Goal: Task Accomplishment & Management: Manage account settings

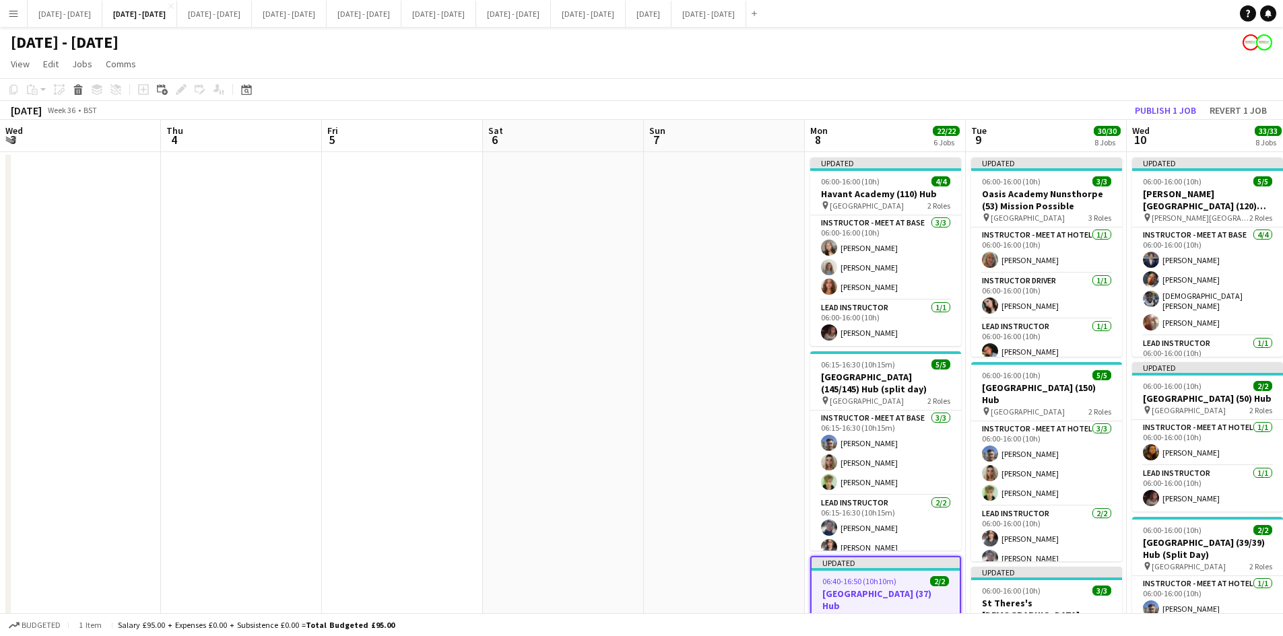
scroll to position [0, 459]
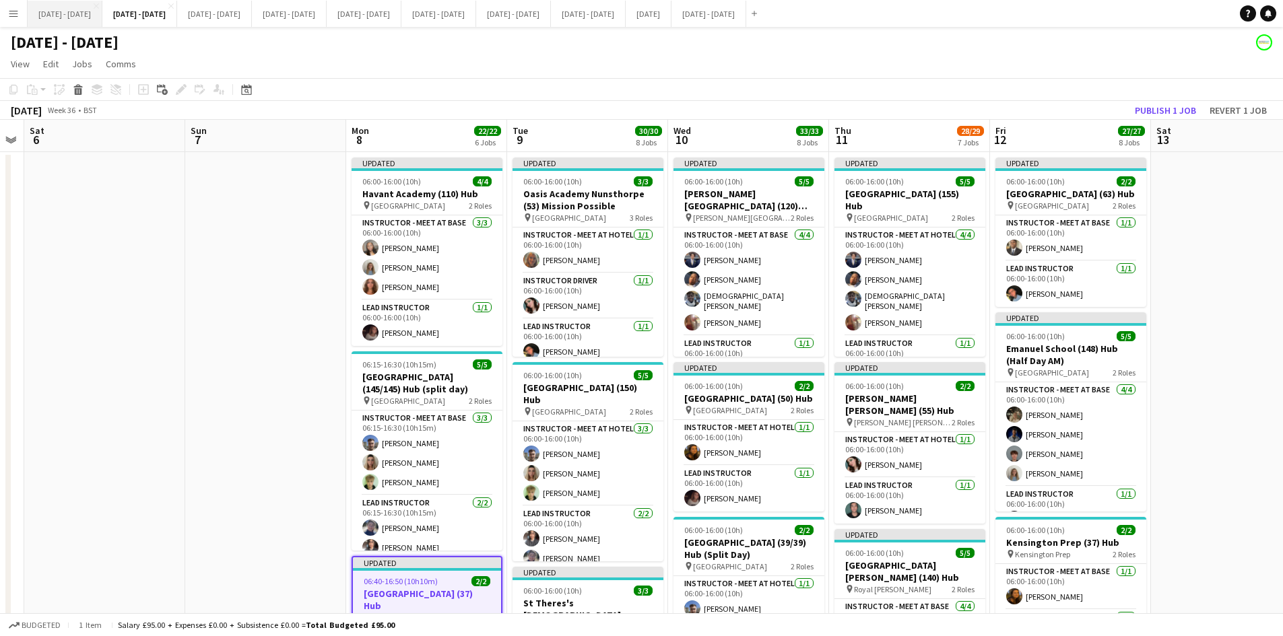
click at [57, 8] on button "[DATE] - [DATE] Close" at bounding box center [65, 14] width 75 height 26
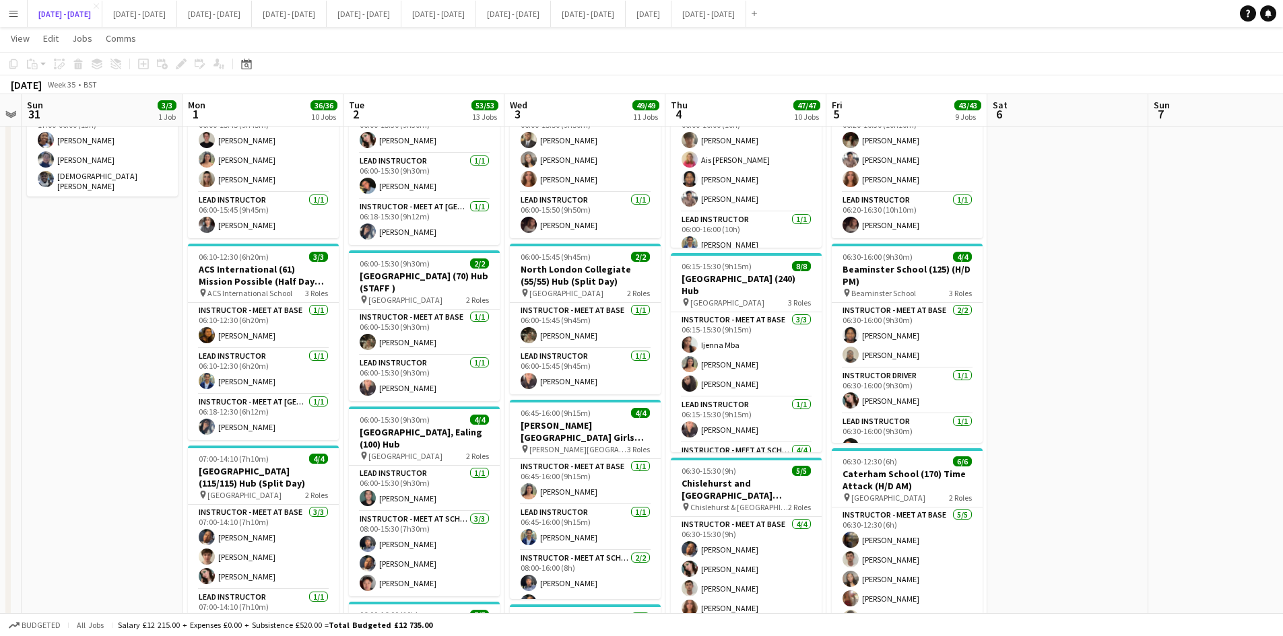
scroll to position [202, 0]
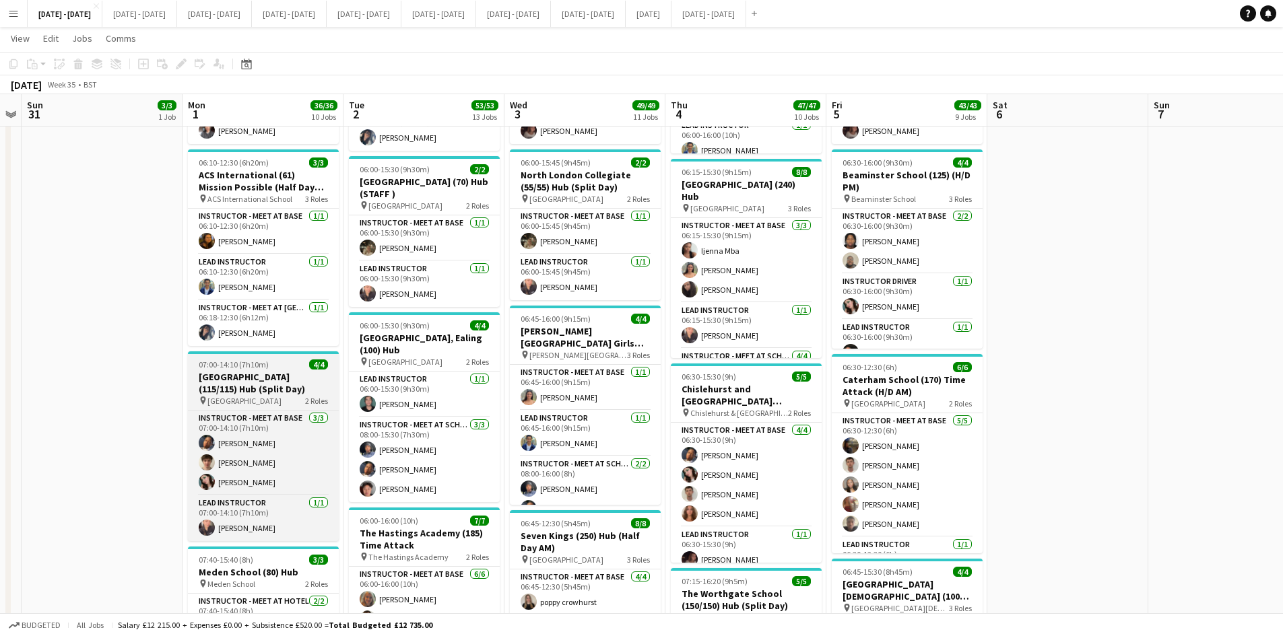
click at [288, 360] on div "07:00-14:10 (7h10m) 4/4" at bounding box center [263, 365] width 151 height 10
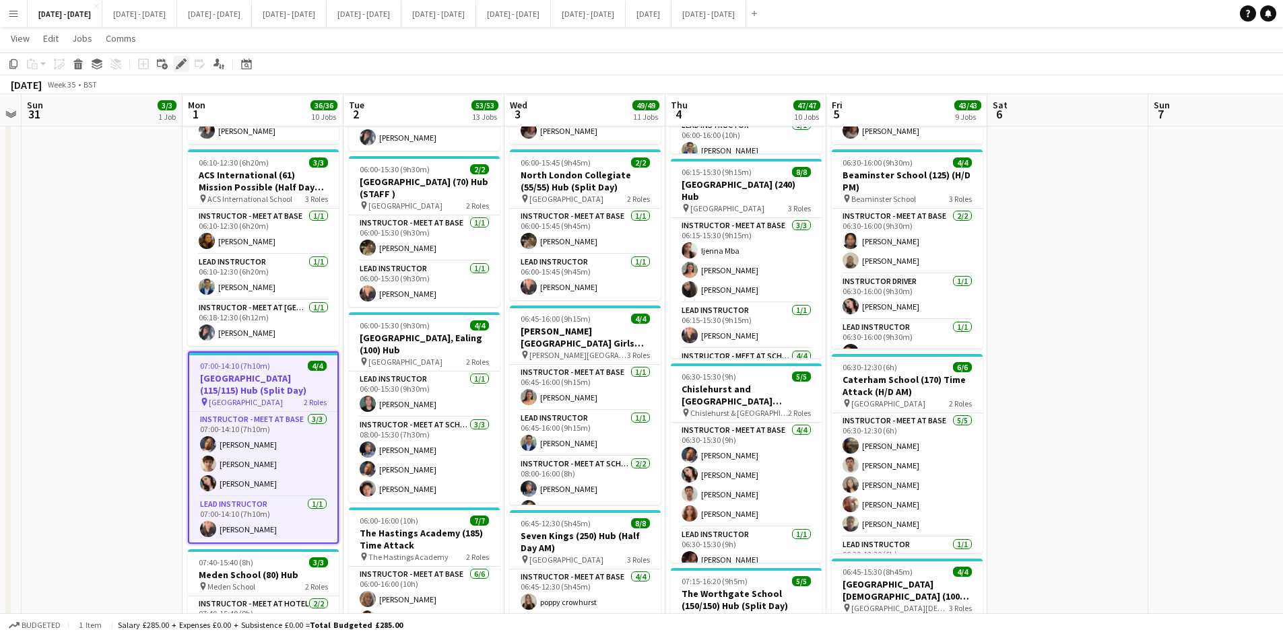
click at [183, 61] on icon at bounding box center [180, 64] width 7 height 7
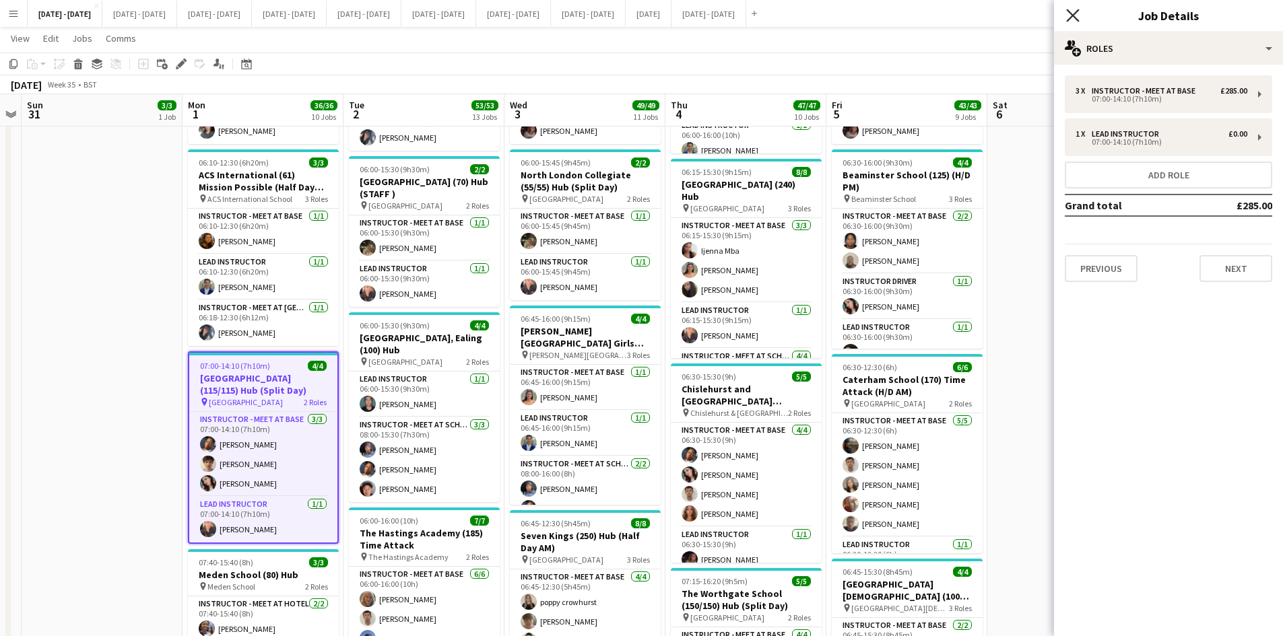
click at [1070, 11] on icon "Close pop-in" at bounding box center [1072, 15] width 13 height 13
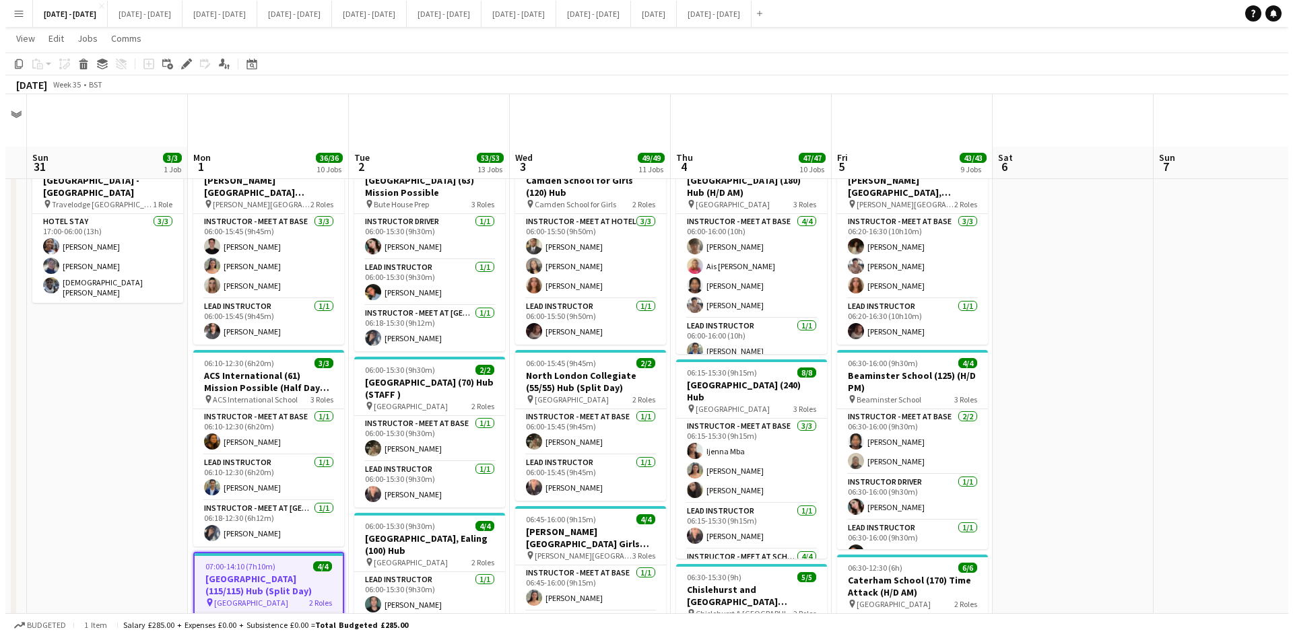
scroll to position [0, 0]
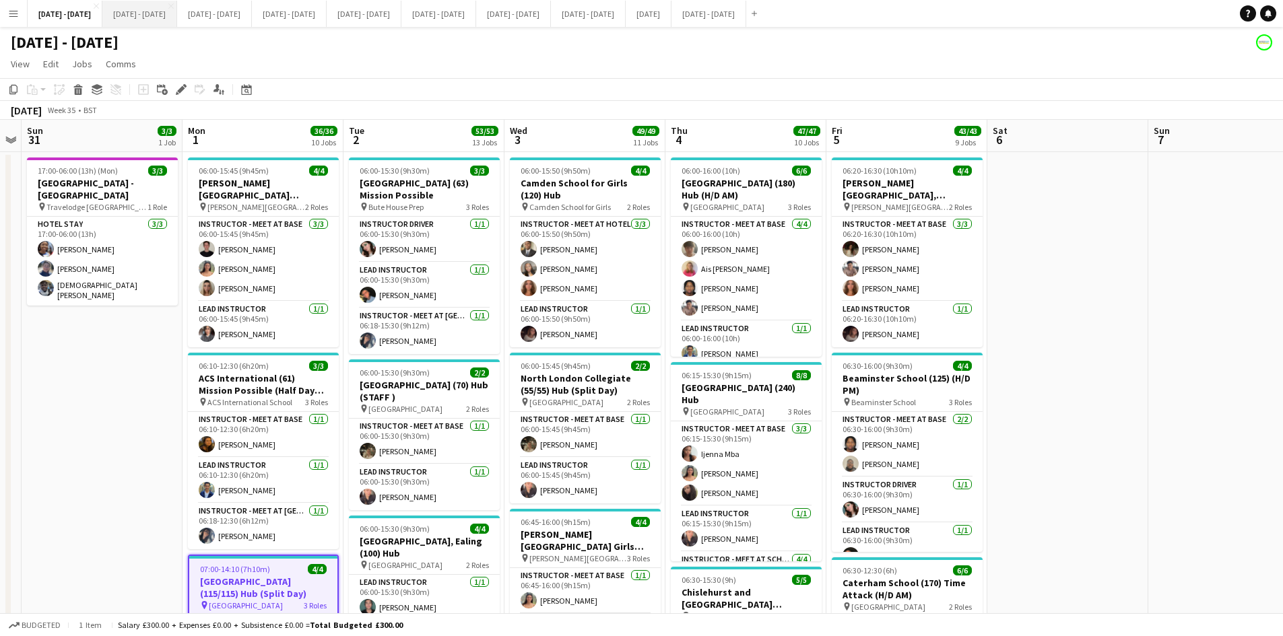
click at [153, 11] on button "[DATE] - [DATE] Close" at bounding box center [139, 14] width 75 height 26
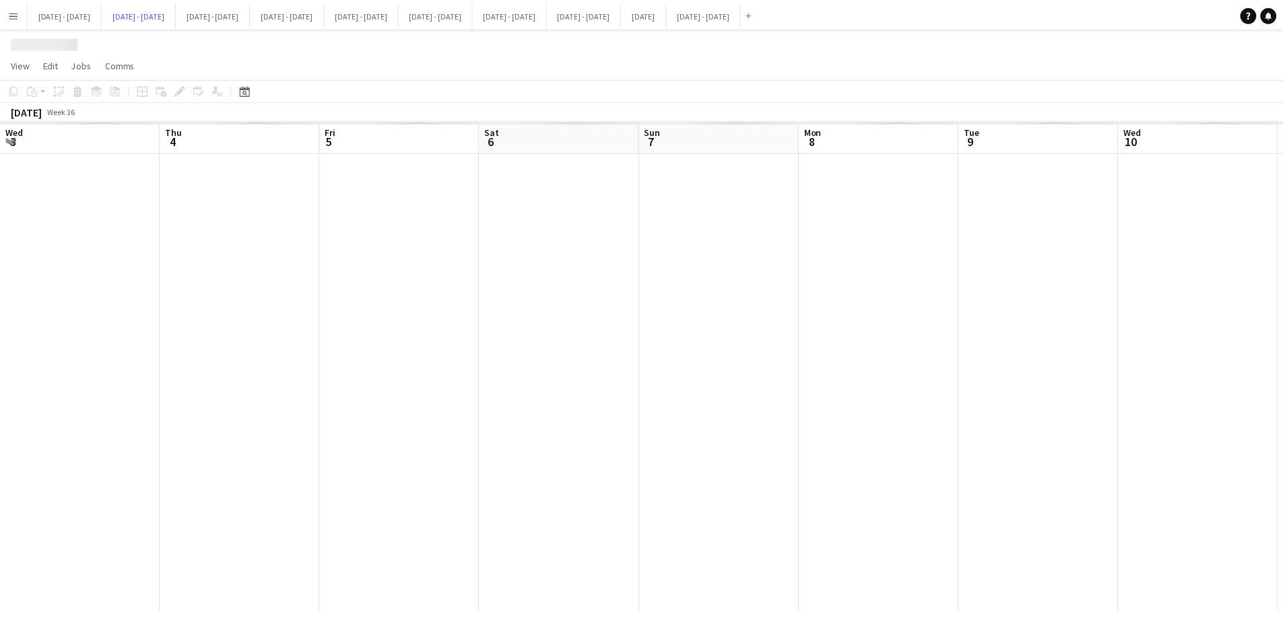
scroll to position [0, 459]
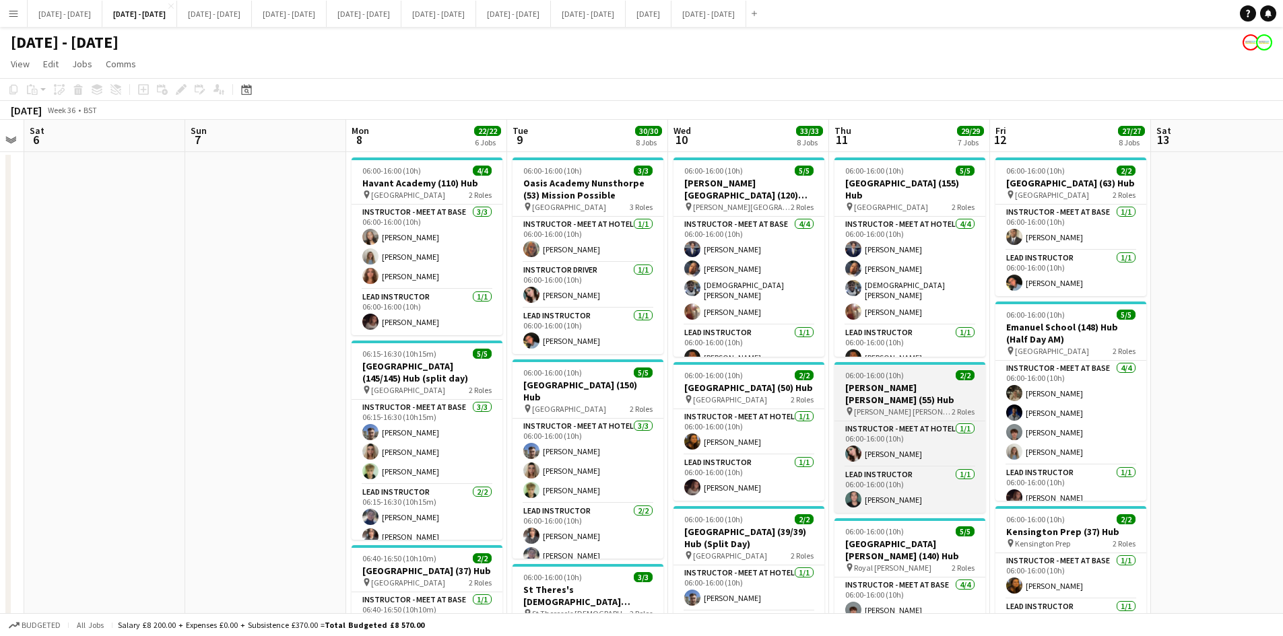
click at [925, 378] on div "06:00-16:00 (10h) 2/2" at bounding box center [909, 375] width 151 height 10
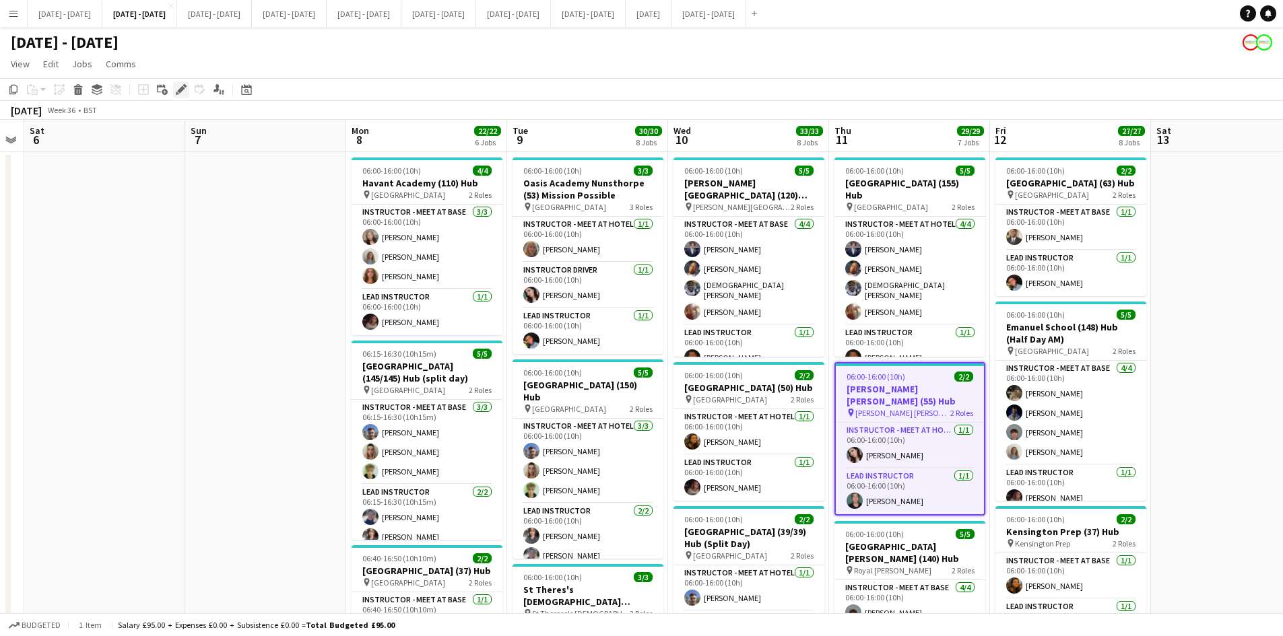
click at [180, 86] on icon "Edit" at bounding box center [181, 89] width 11 height 11
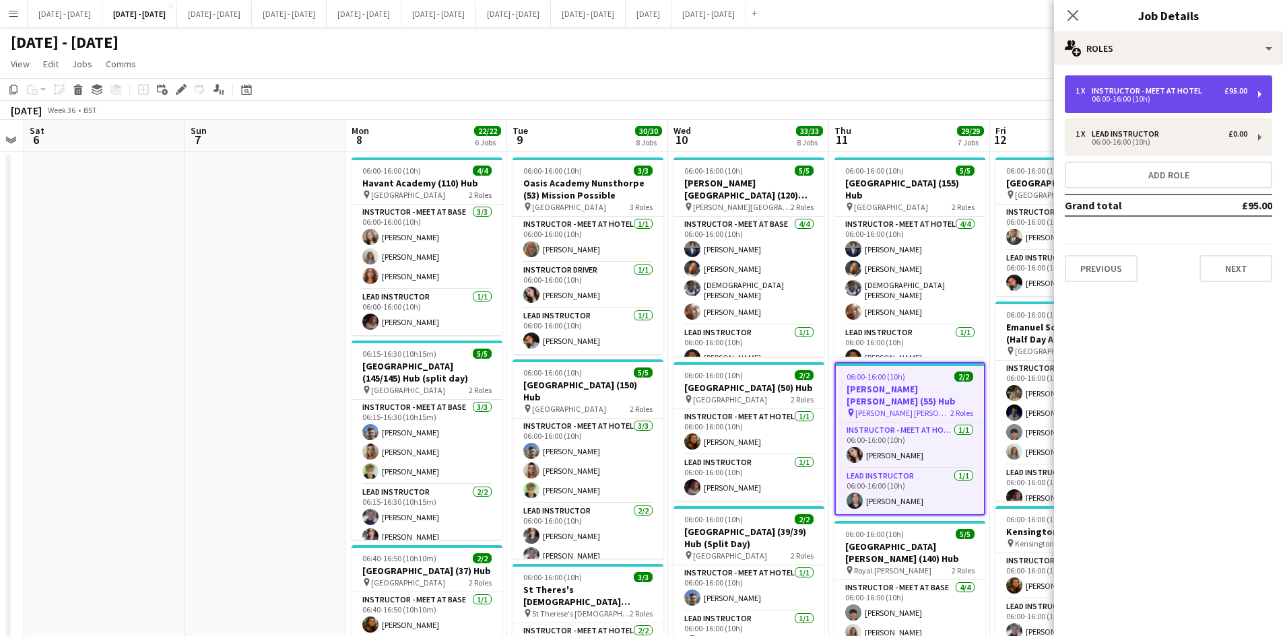
click at [1132, 105] on div "1 x Instructor - Meet at Hotel £95.00 06:00-16:00 (10h)" at bounding box center [1168, 94] width 207 height 38
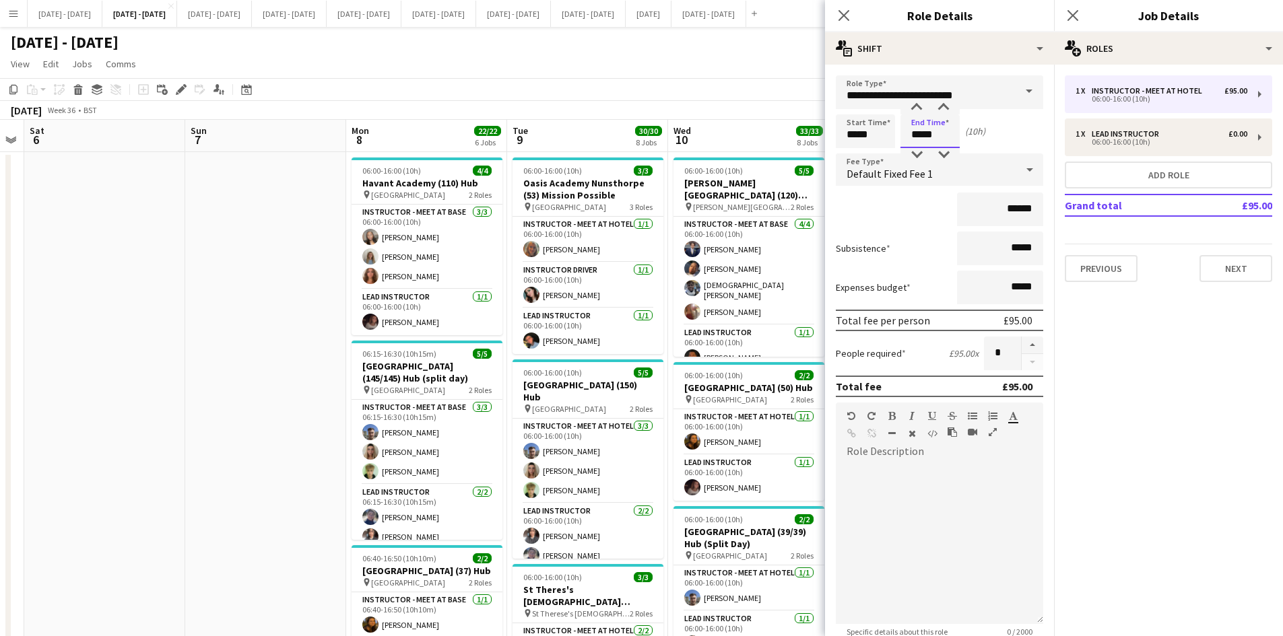
drag, startPoint x: 952, startPoint y: 138, endPoint x: 900, endPoint y: 135, distance: 51.3
click at [900, 135] on input "*****" at bounding box center [929, 131] width 59 height 34
type input "*****"
drag, startPoint x: 843, startPoint y: 15, endPoint x: 849, endPoint y: 20, distance: 8.1
click at [843, 15] on icon at bounding box center [844, 15] width 11 height 11
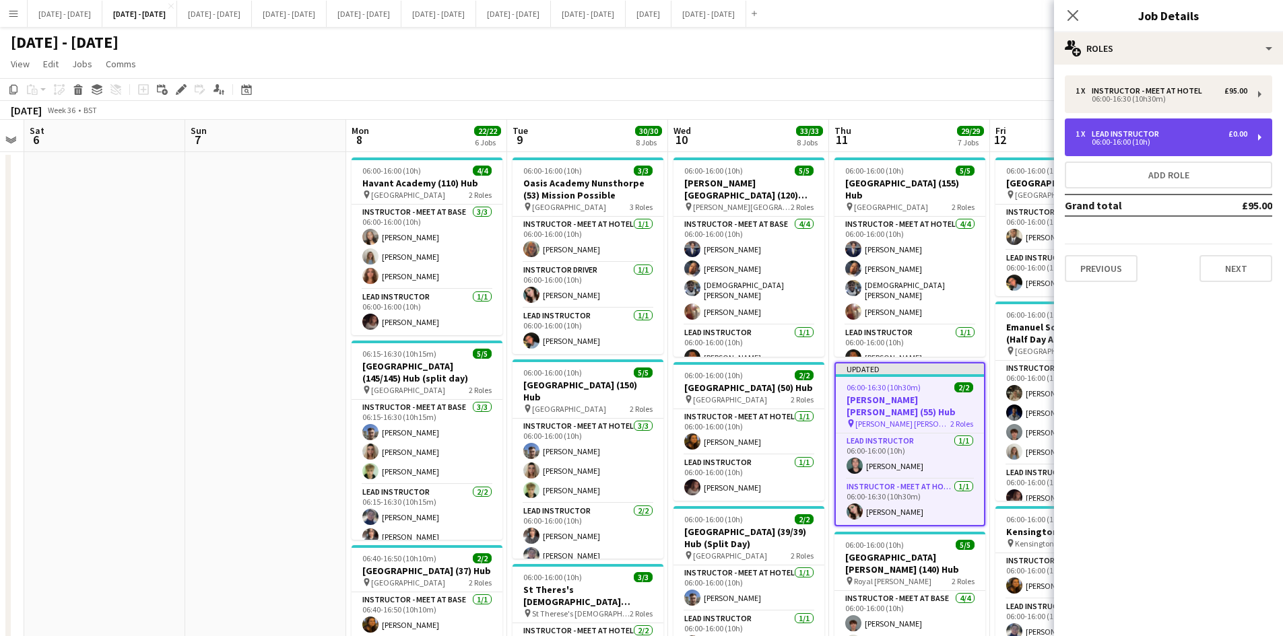
click at [1134, 143] on div "06:00-16:00 (10h)" at bounding box center [1162, 142] width 172 height 7
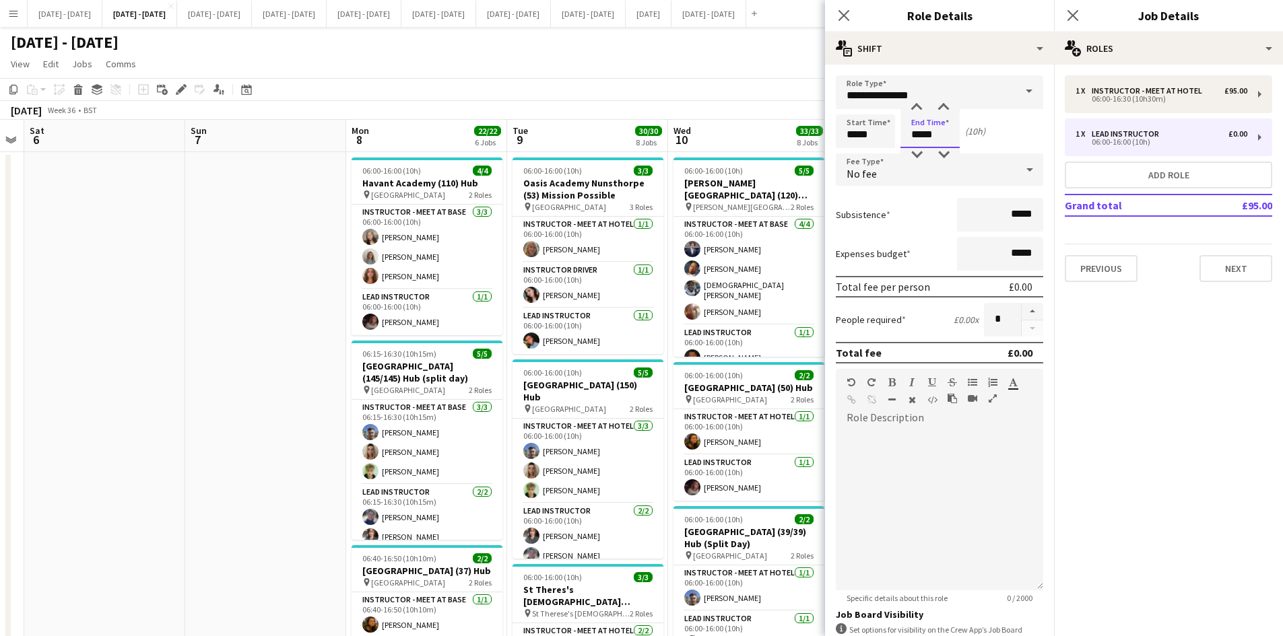
drag, startPoint x: 938, startPoint y: 133, endPoint x: 893, endPoint y: 143, distance: 46.1
click at [893, 143] on div "Start Time ***** End Time ***** (10h)" at bounding box center [939, 131] width 207 height 34
type input "*****"
click at [843, 18] on icon "Close pop-in" at bounding box center [843, 15] width 13 height 13
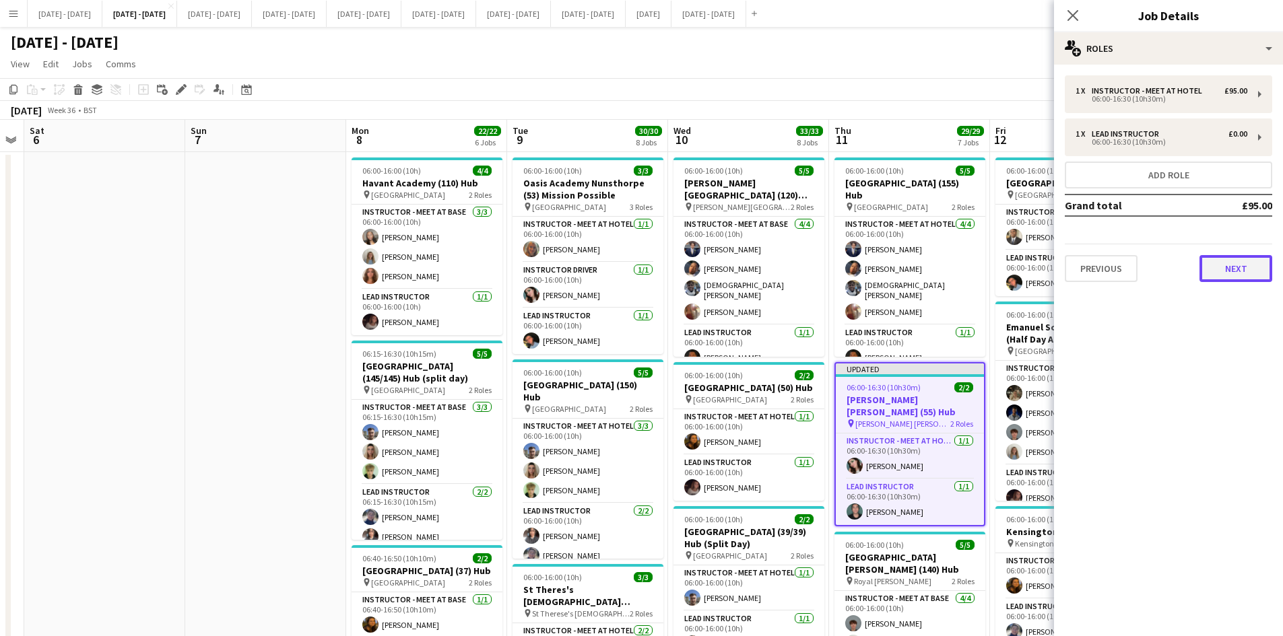
click at [1222, 268] on button "Next" at bounding box center [1236, 268] width 73 height 27
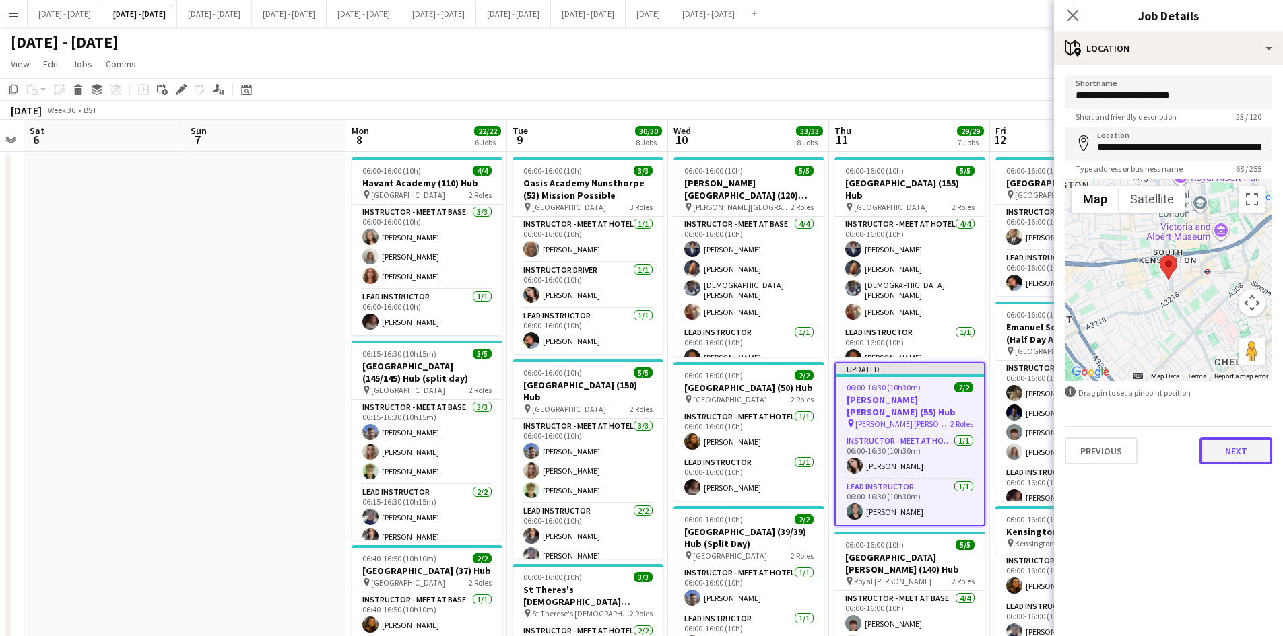
click at [1228, 453] on button "Next" at bounding box center [1236, 451] width 73 height 27
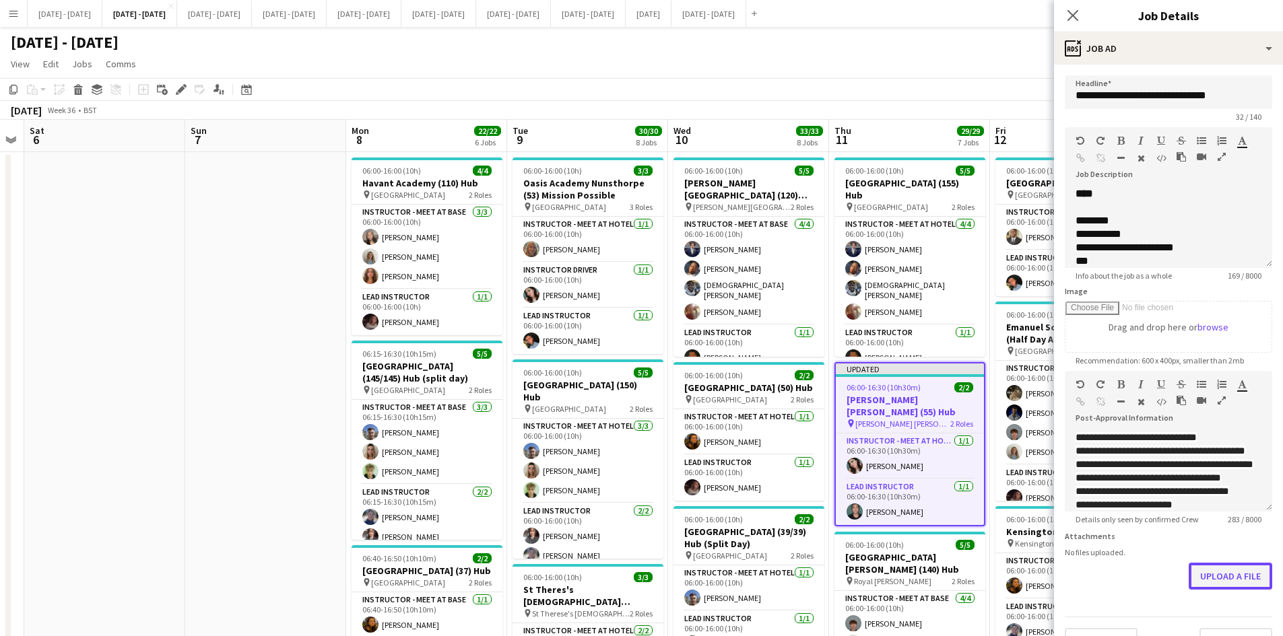
click at [1210, 612] on form "**********" at bounding box center [1168, 365] width 229 height 580
click at [1212, 584] on button "Upload a file" at bounding box center [1231, 576] width 84 height 27
click at [1202, 588] on button "Upload a file" at bounding box center [1231, 576] width 84 height 27
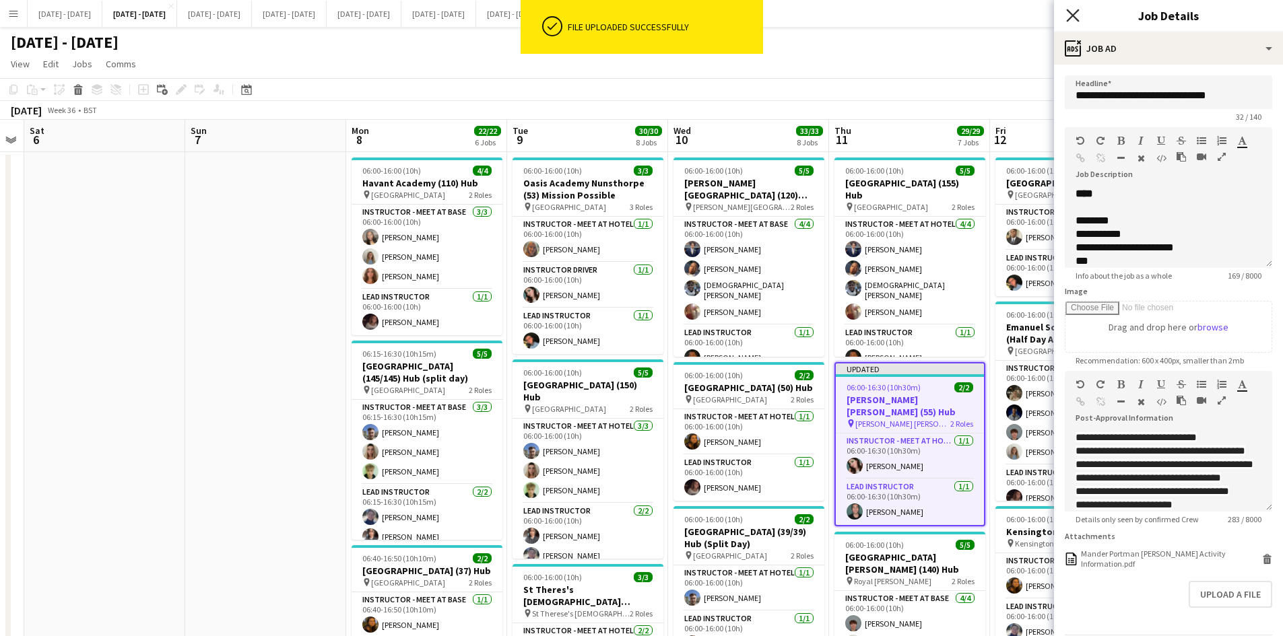
click at [1075, 13] on icon at bounding box center [1072, 15] width 13 height 13
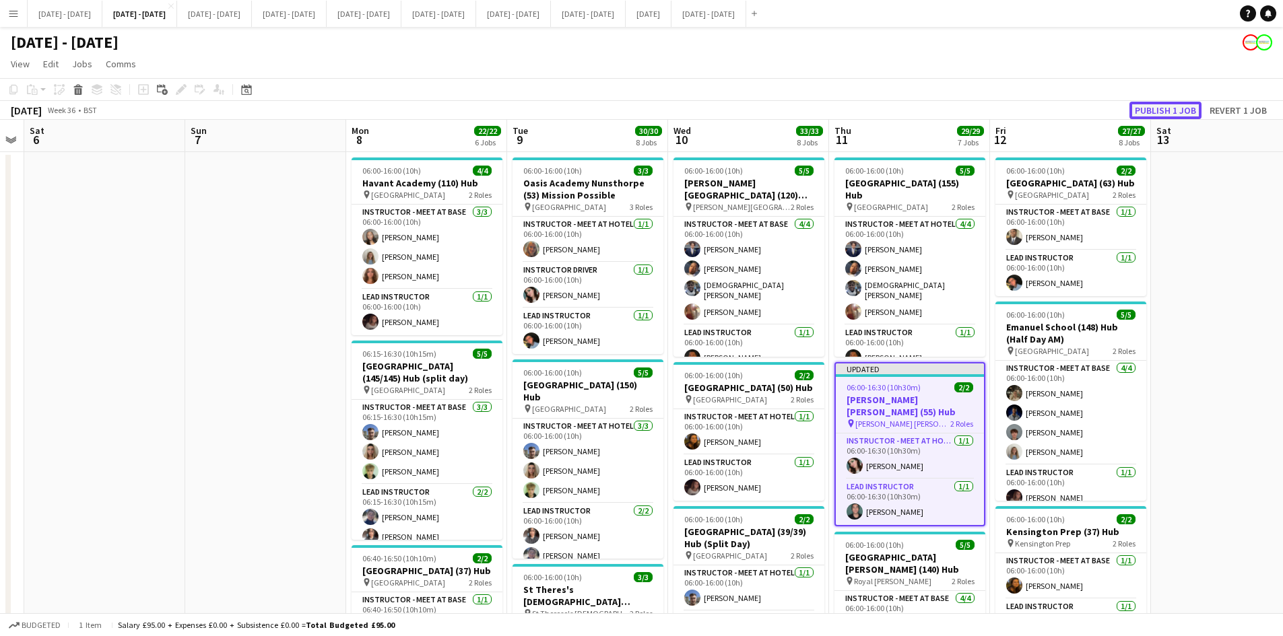
click at [1146, 110] on button "Publish 1 job" at bounding box center [1165, 111] width 72 height 18
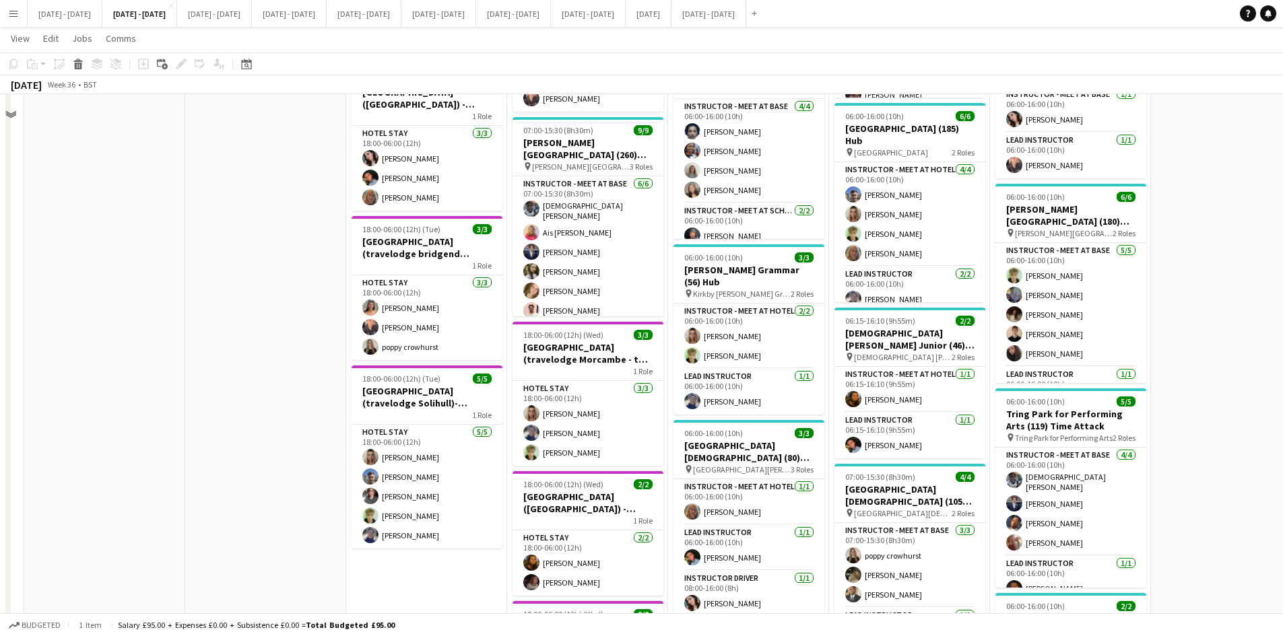
scroll to position [539, 0]
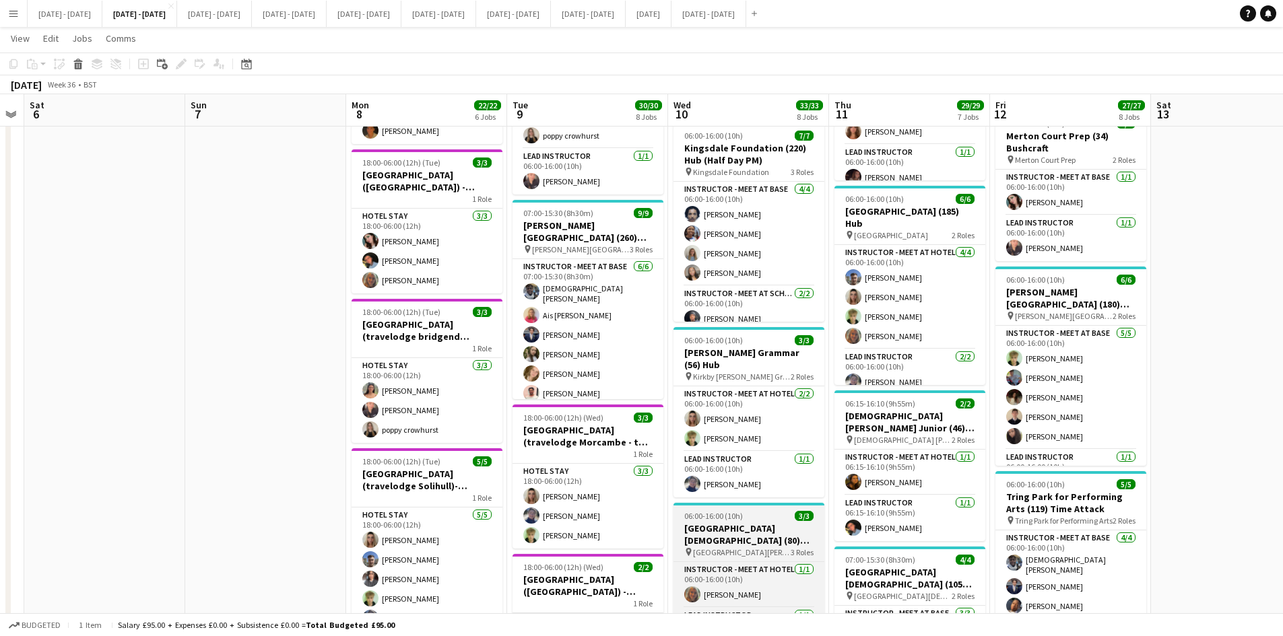
click at [761, 513] on div "06:00-16:00 (10h) 3/3" at bounding box center [749, 516] width 151 height 10
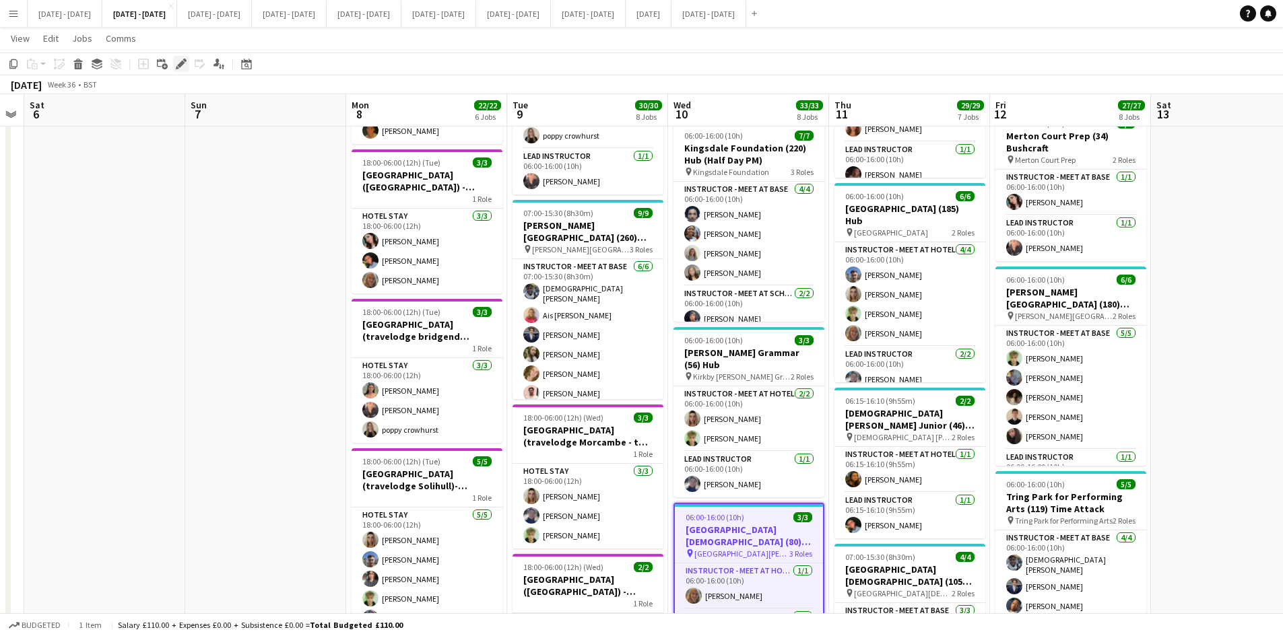
click at [180, 59] on icon "Edit" at bounding box center [181, 64] width 11 height 11
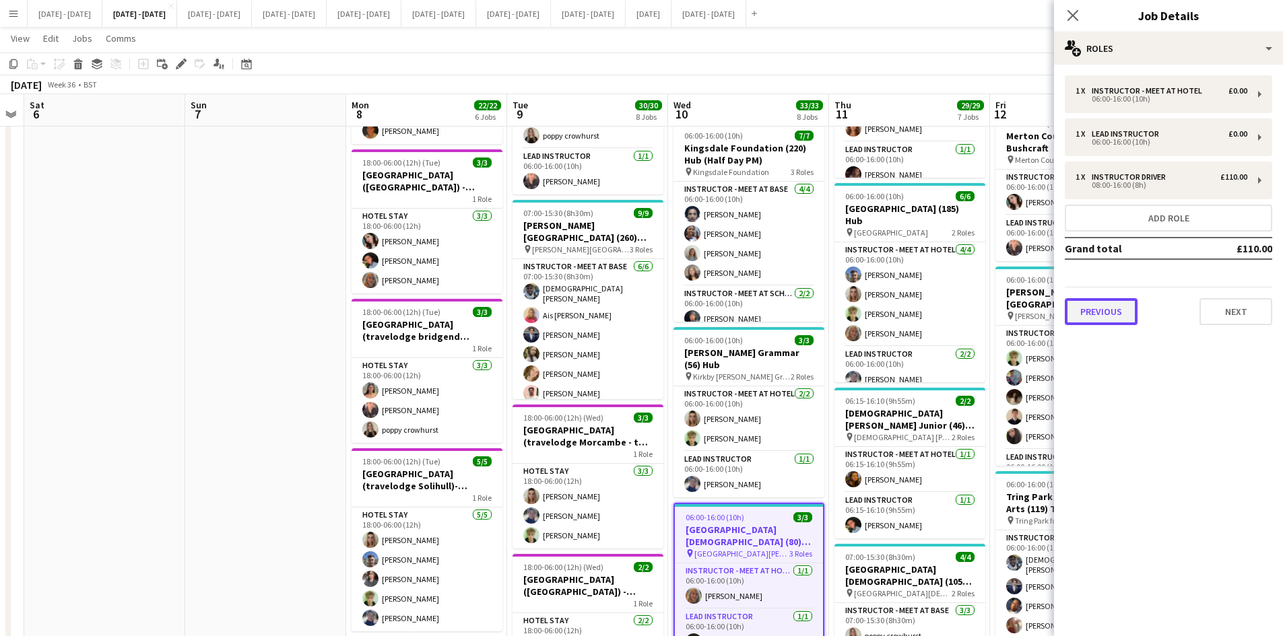
click at [1101, 313] on button "Previous" at bounding box center [1101, 311] width 73 height 27
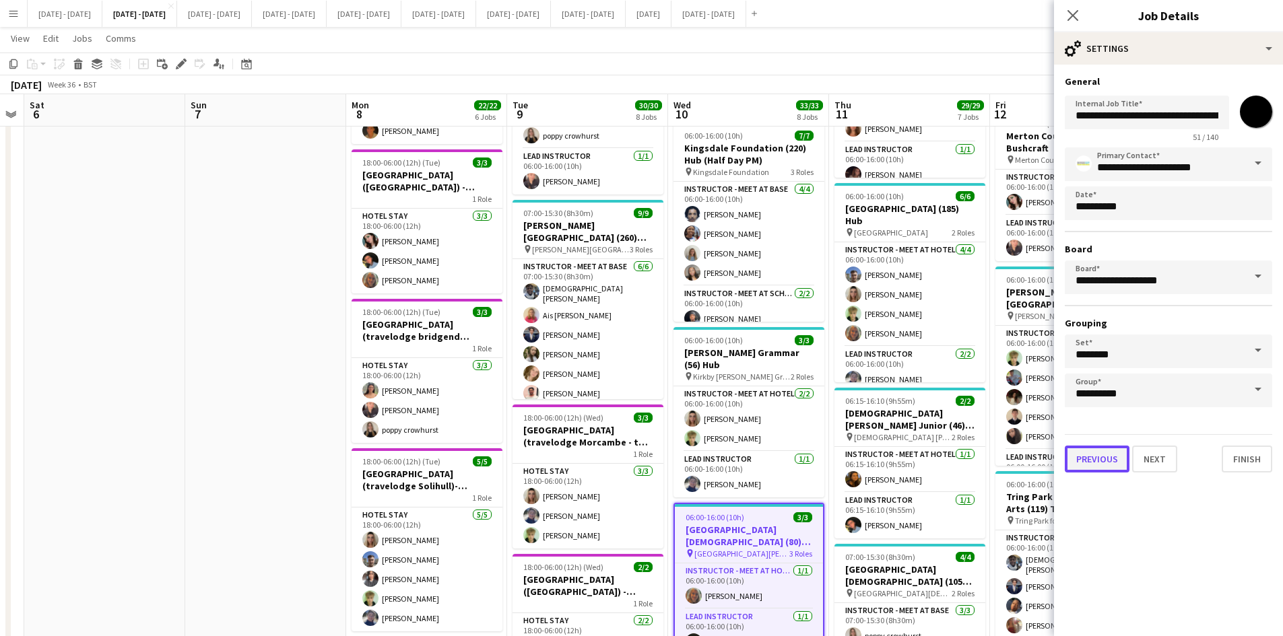
click at [1100, 463] on button "Previous" at bounding box center [1097, 459] width 65 height 27
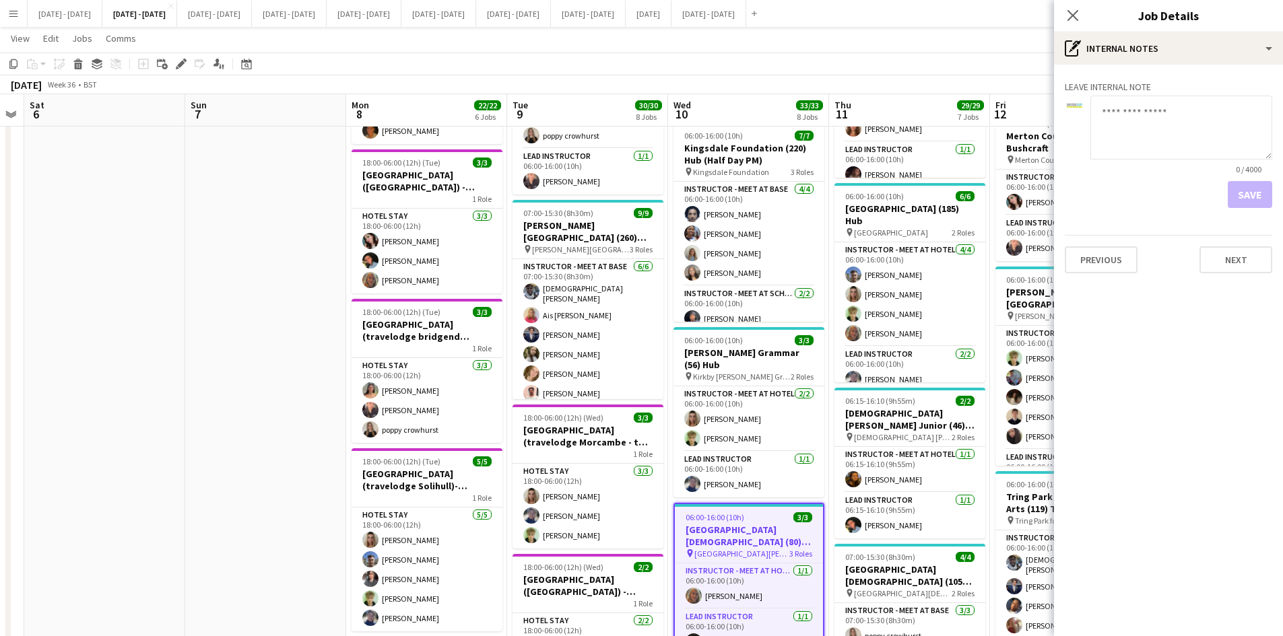
click at [1131, 112] on textarea at bounding box center [1181, 128] width 182 height 64
type textarea "**********"
click at [1248, 194] on button "Save" at bounding box center [1250, 194] width 44 height 27
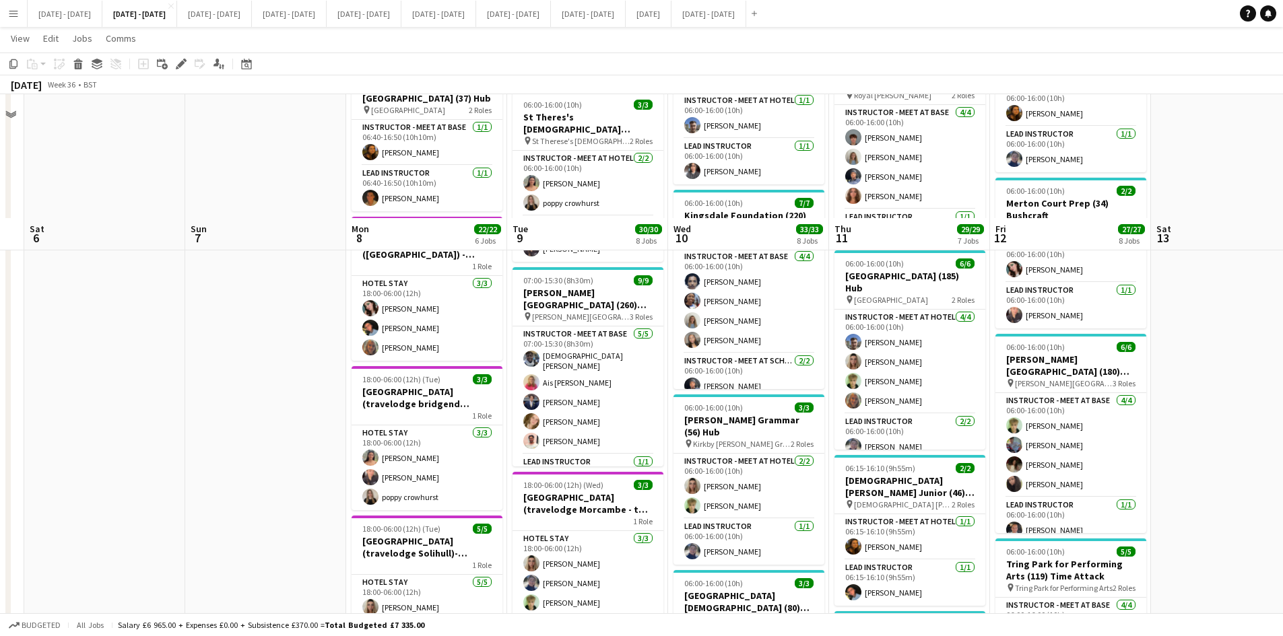
scroll to position [741, 0]
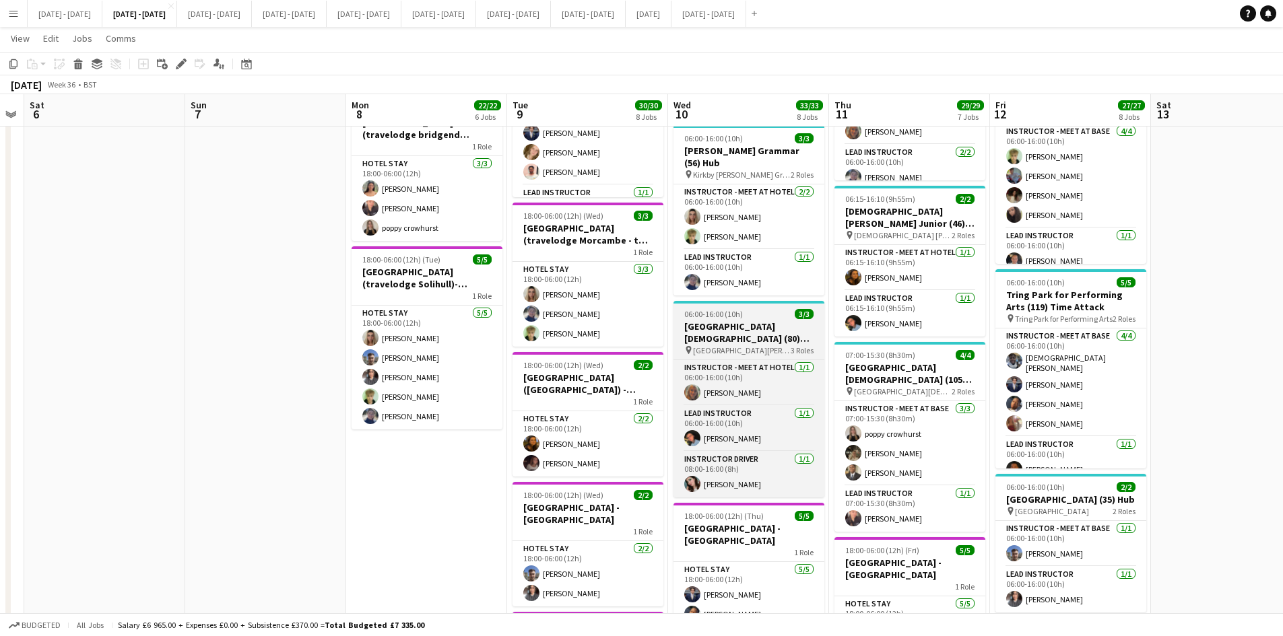
click at [768, 310] on div "06:00-16:00 (10h) 3/3" at bounding box center [749, 314] width 151 height 10
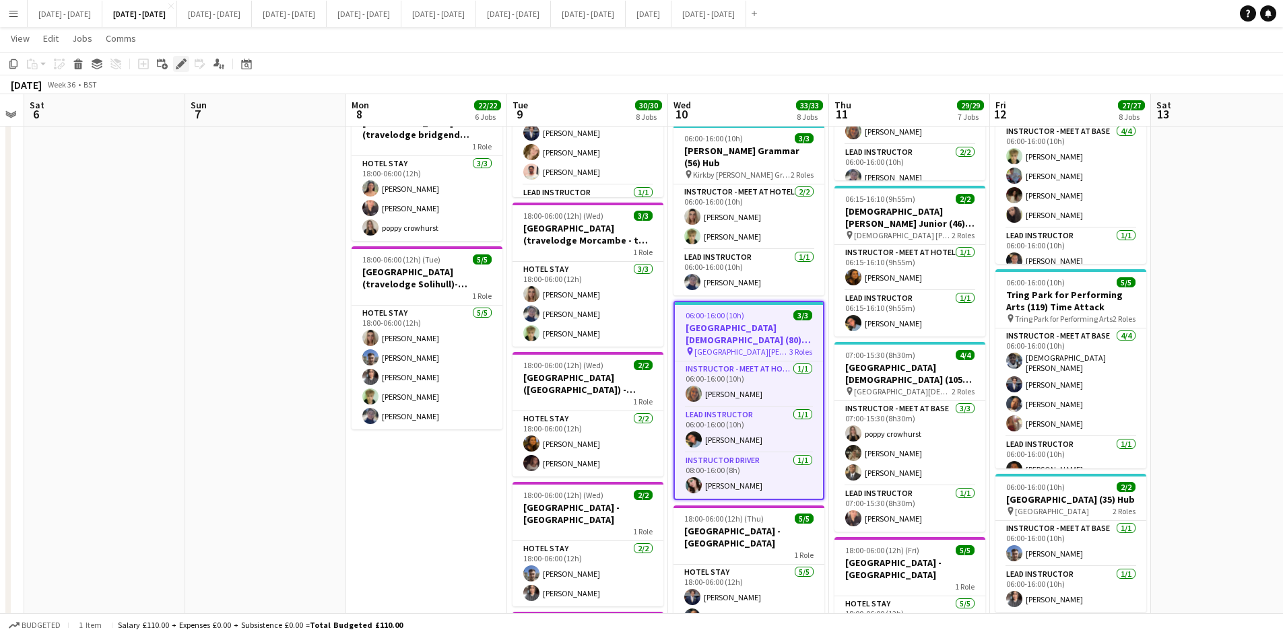
click at [181, 65] on icon at bounding box center [180, 64] width 7 height 7
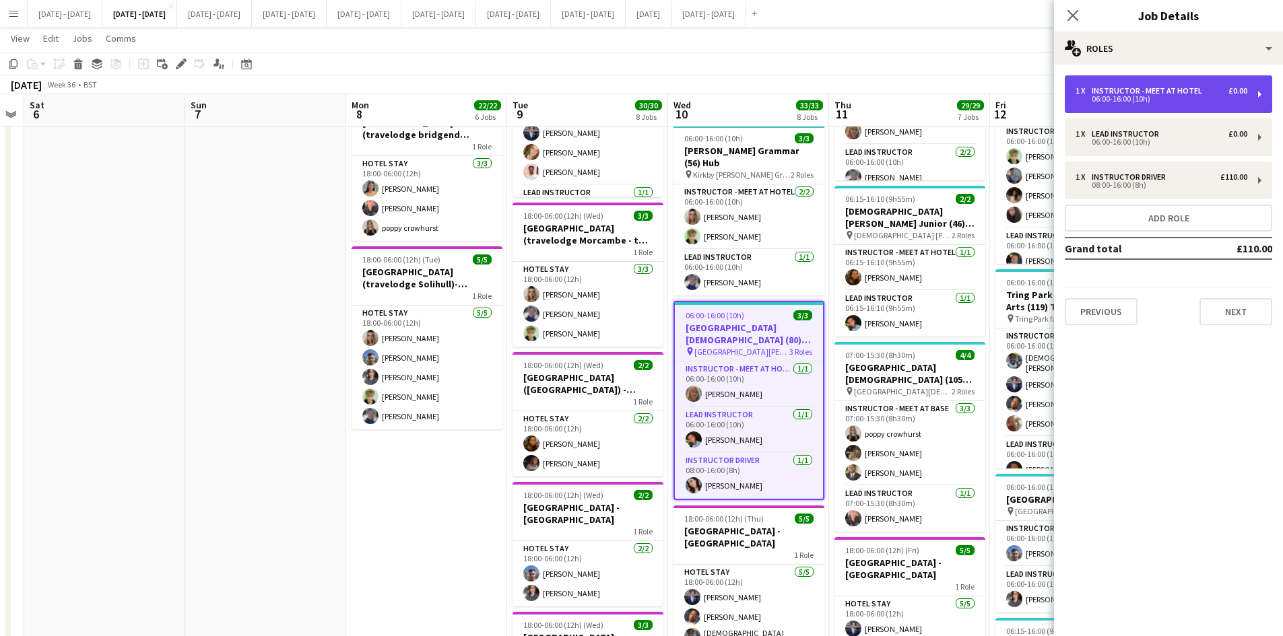
click at [1121, 97] on div "06:00-16:00 (10h)" at bounding box center [1162, 99] width 172 height 7
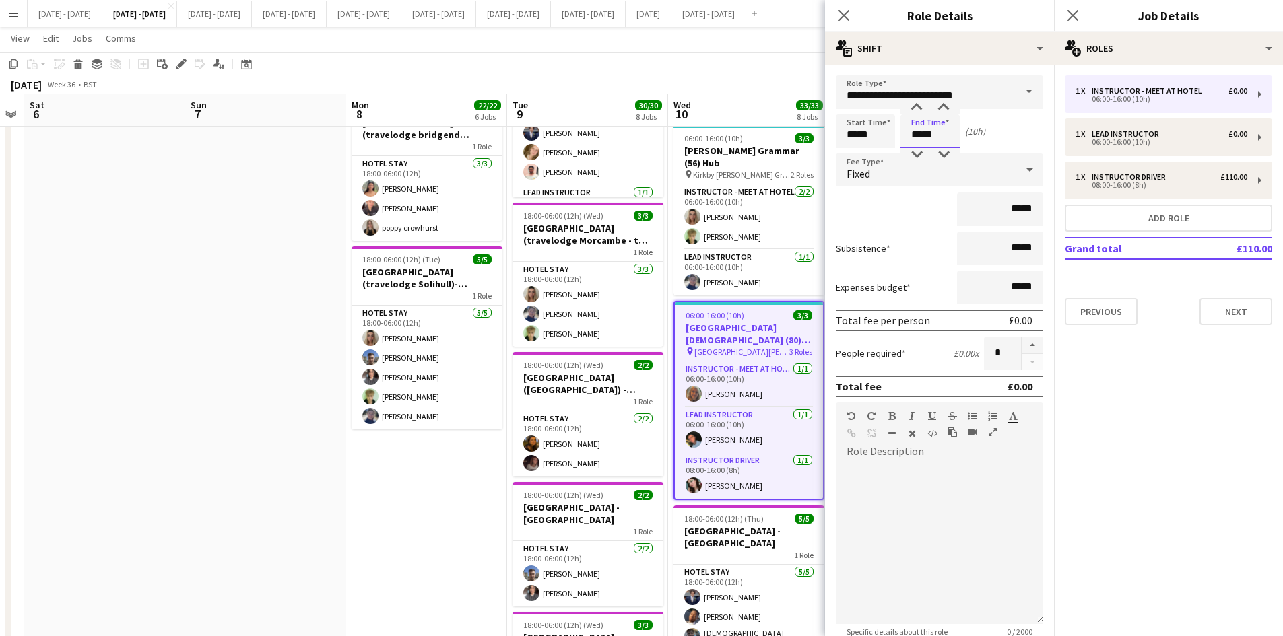
drag, startPoint x: 948, startPoint y: 136, endPoint x: 894, endPoint y: 137, distance: 54.6
click at [894, 137] on div "Start Time ***** End Time ***** (10h)" at bounding box center [939, 131] width 207 height 34
type input "*****"
click at [845, 14] on icon at bounding box center [843, 15] width 13 height 13
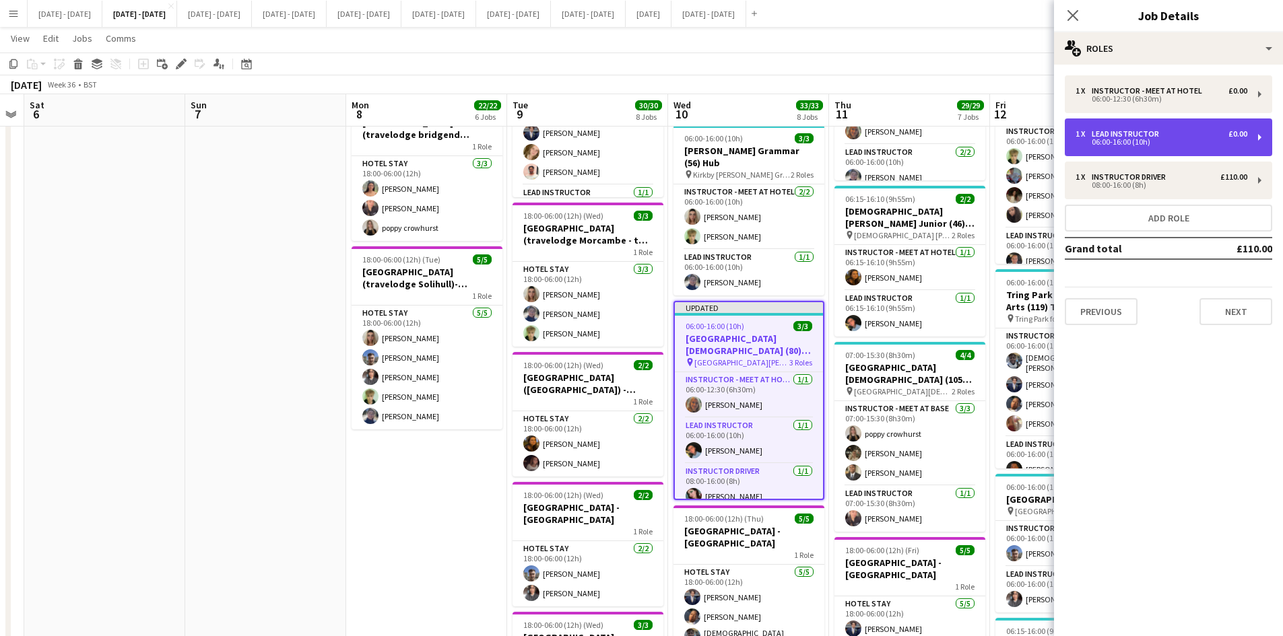
click at [1092, 141] on div "06:00-16:00 (10h)" at bounding box center [1162, 142] width 172 height 7
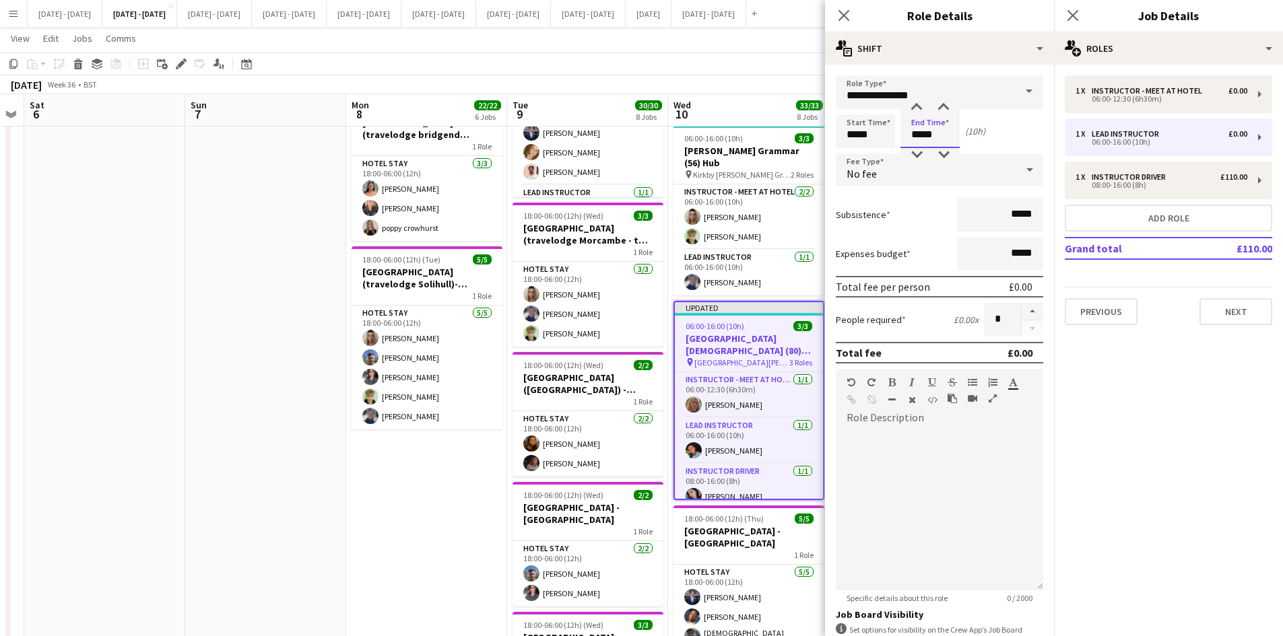
drag, startPoint x: 938, startPoint y: 134, endPoint x: 898, endPoint y: 134, distance: 40.4
click at [898, 134] on div "Start Time ***** End Time ***** (10h)" at bounding box center [939, 131] width 207 height 34
type input "*****"
click at [843, 14] on icon at bounding box center [843, 15] width 13 height 13
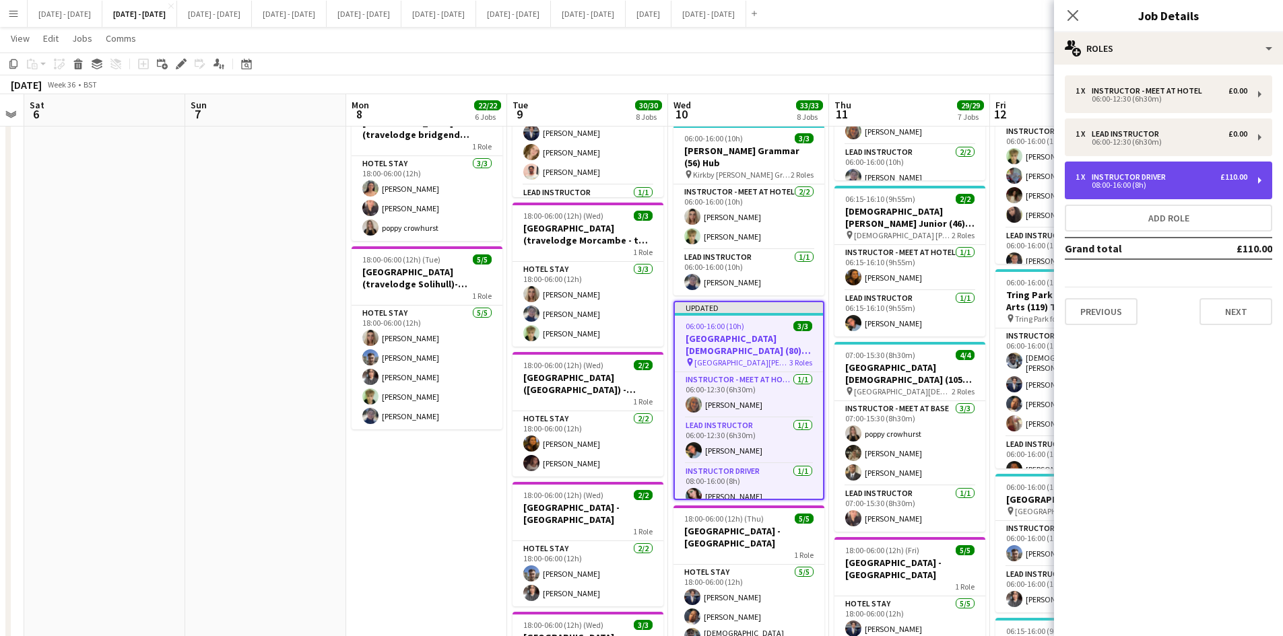
click at [1119, 184] on div "08:00-16:00 (8h)" at bounding box center [1162, 185] width 172 height 7
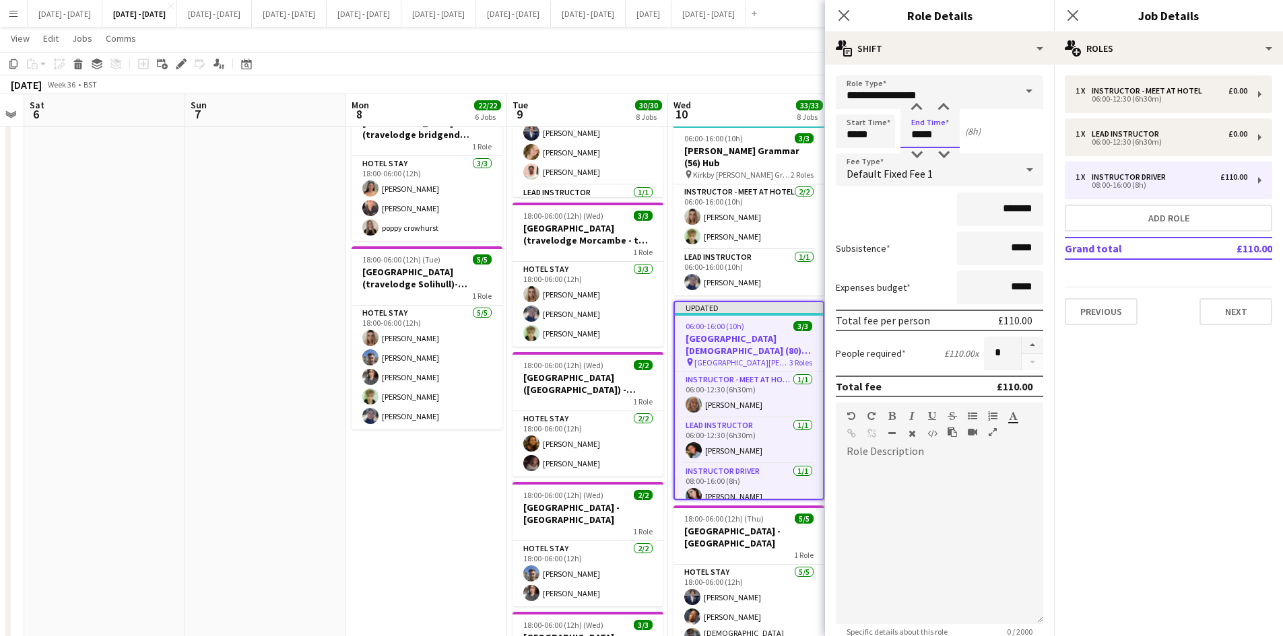
drag, startPoint x: 941, startPoint y: 137, endPoint x: 890, endPoint y: 137, distance: 50.5
click at [890, 137] on div "Start Time ***** End Time ***** (8h)" at bounding box center [939, 131] width 207 height 34
type input "*****"
click at [844, 18] on icon "Close pop-in" at bounding box center [843, 15] width 13 height 13
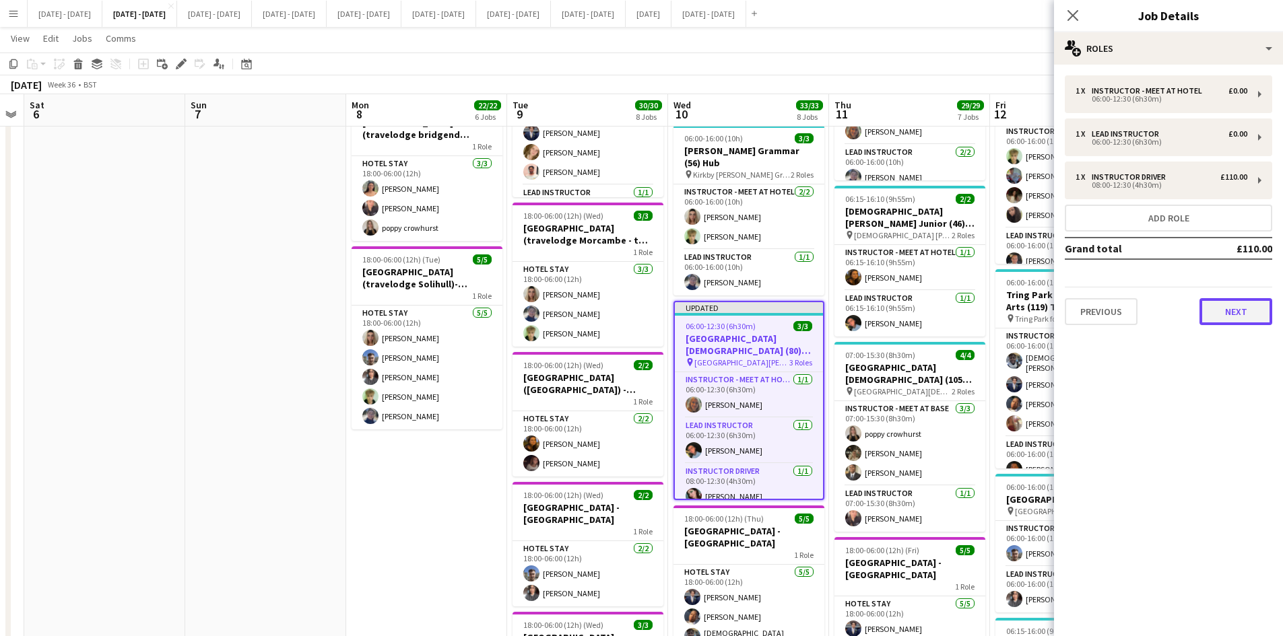
click at [1233, 315] on button "Next" at bounding box center [1236, 311] width 73 height 27
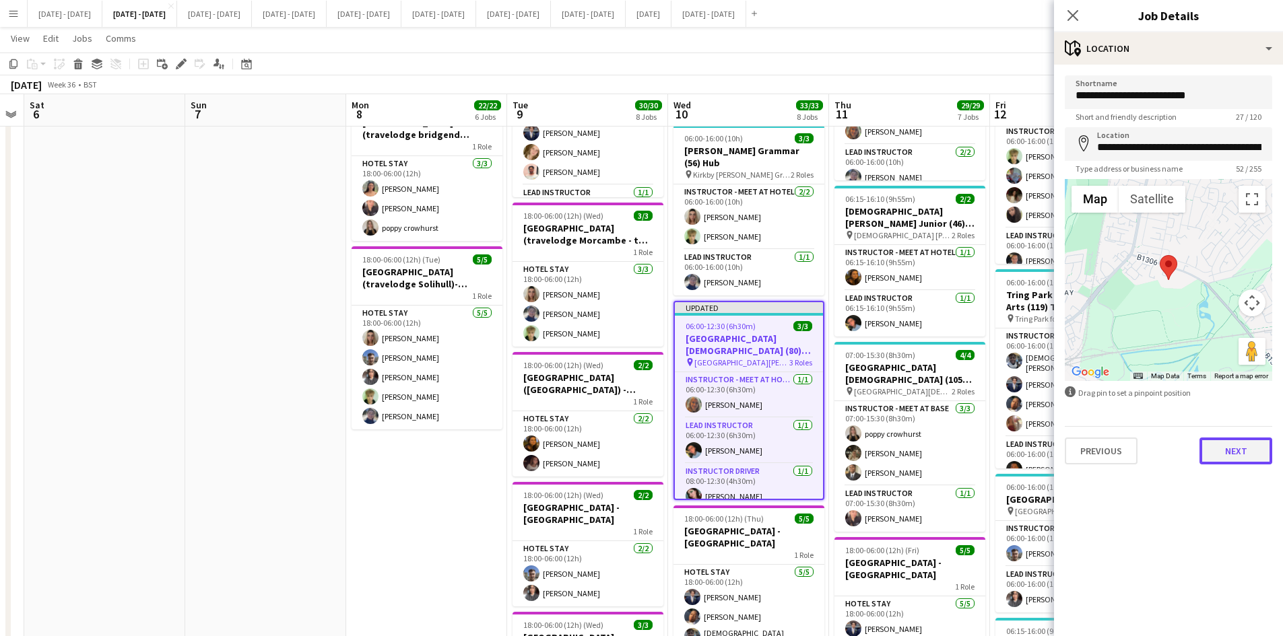
click at [1230, 449] on button "Next" at bounding box center [1236, 451] width 73 height 27
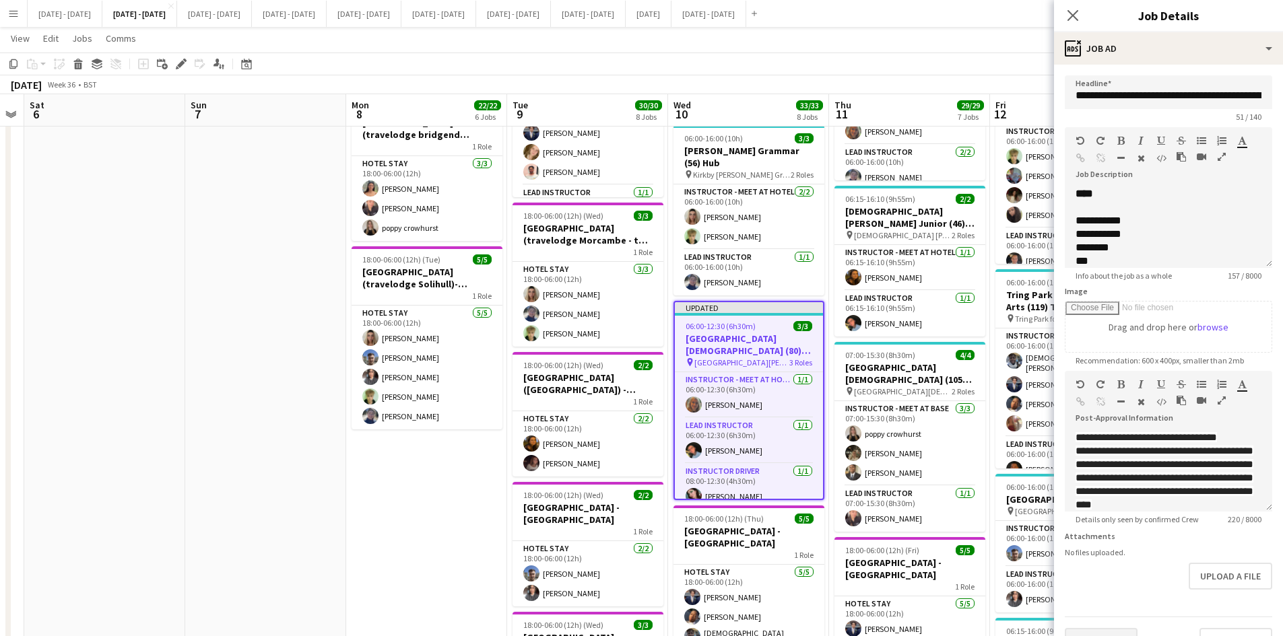
scroll to position [40, 0]
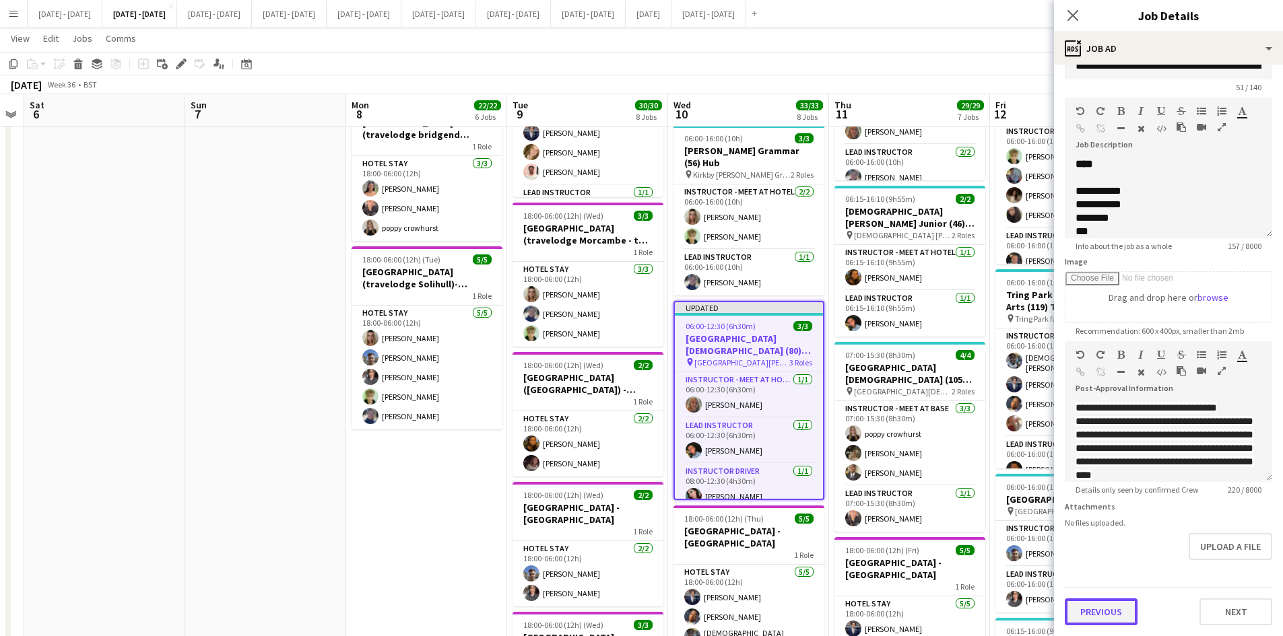
click at [1104, 612] on button "Previous" at bounding box center [1101, 612] width 73 height 27
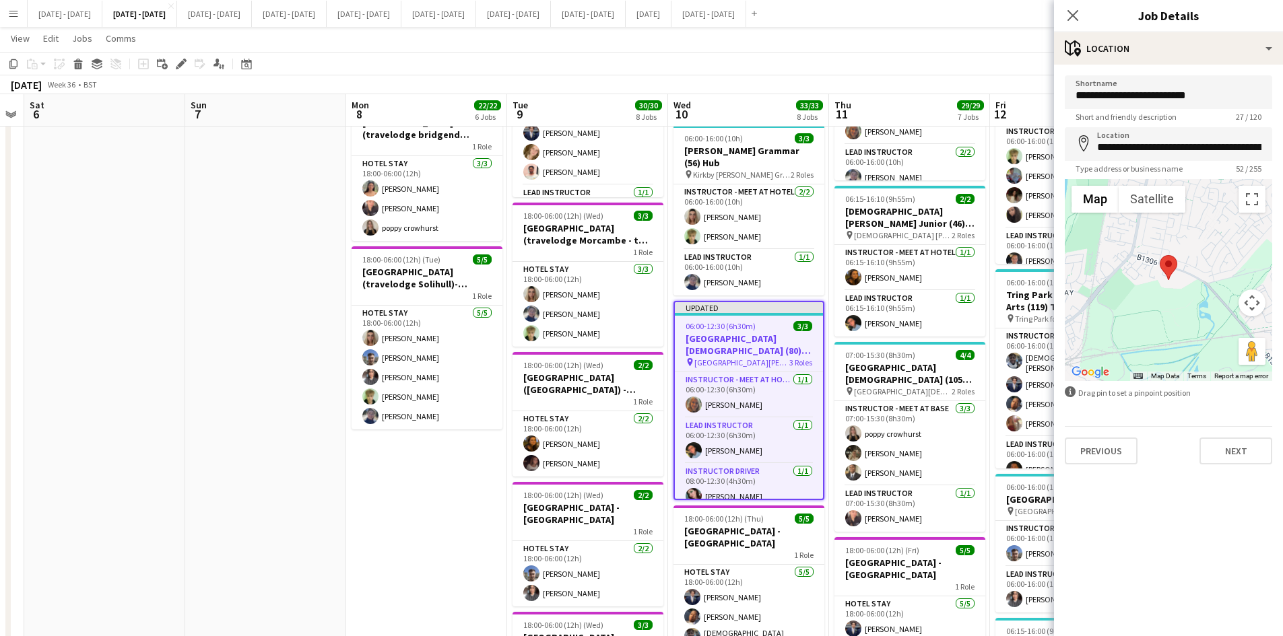
scroll to position [0, 0]
click at [1228, 450] on button "Next" at bounding box center [1236, 451] width 73 height 27
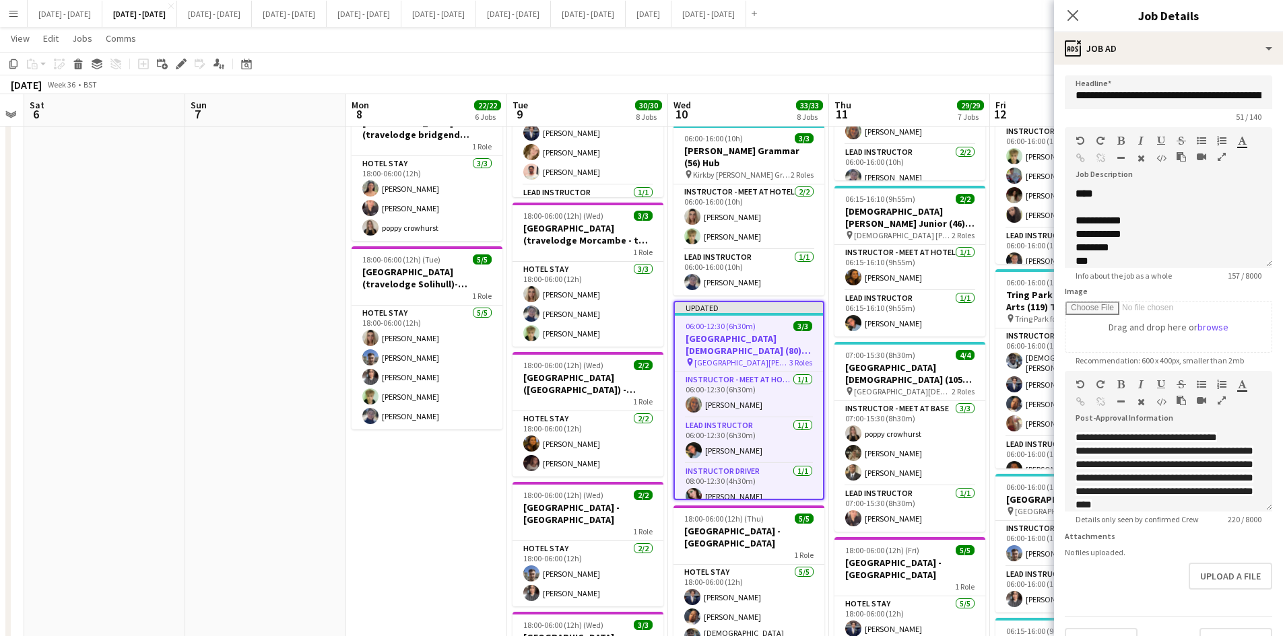
scroll to position [32, 0]
click at [1204, 581] on button "Upload a file" at bounding box center [1231, 576] width 84 height 27
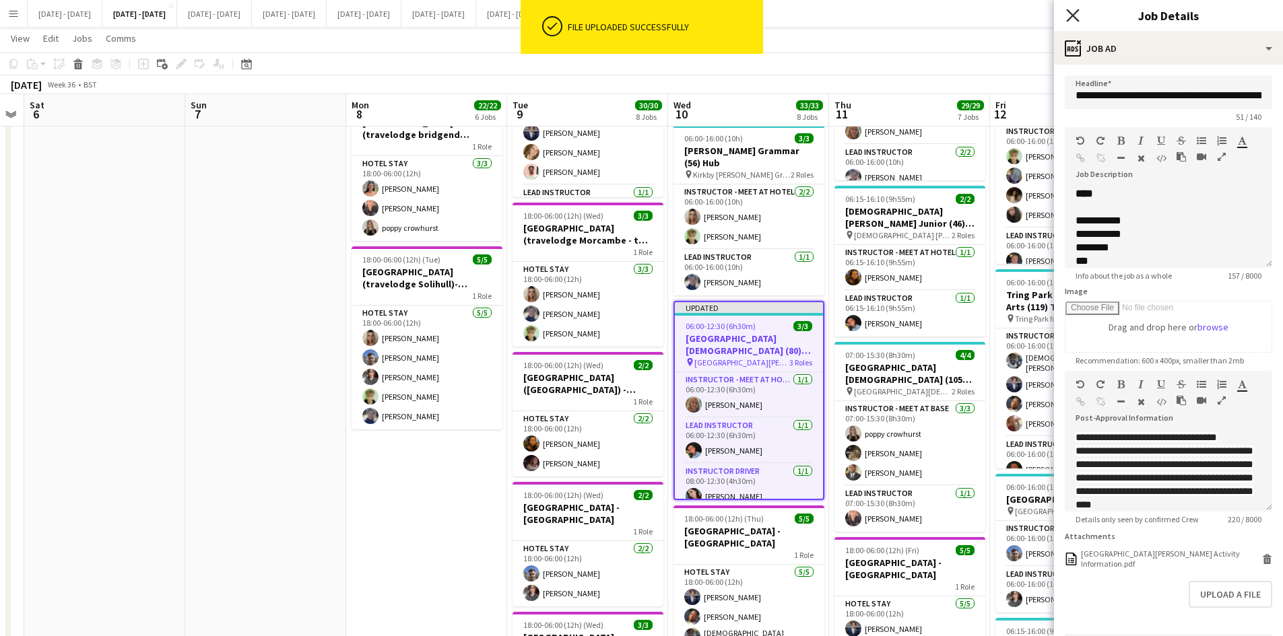
click at [1074, 15] on icon at bounding box center [1072, 15] width 13 height 13
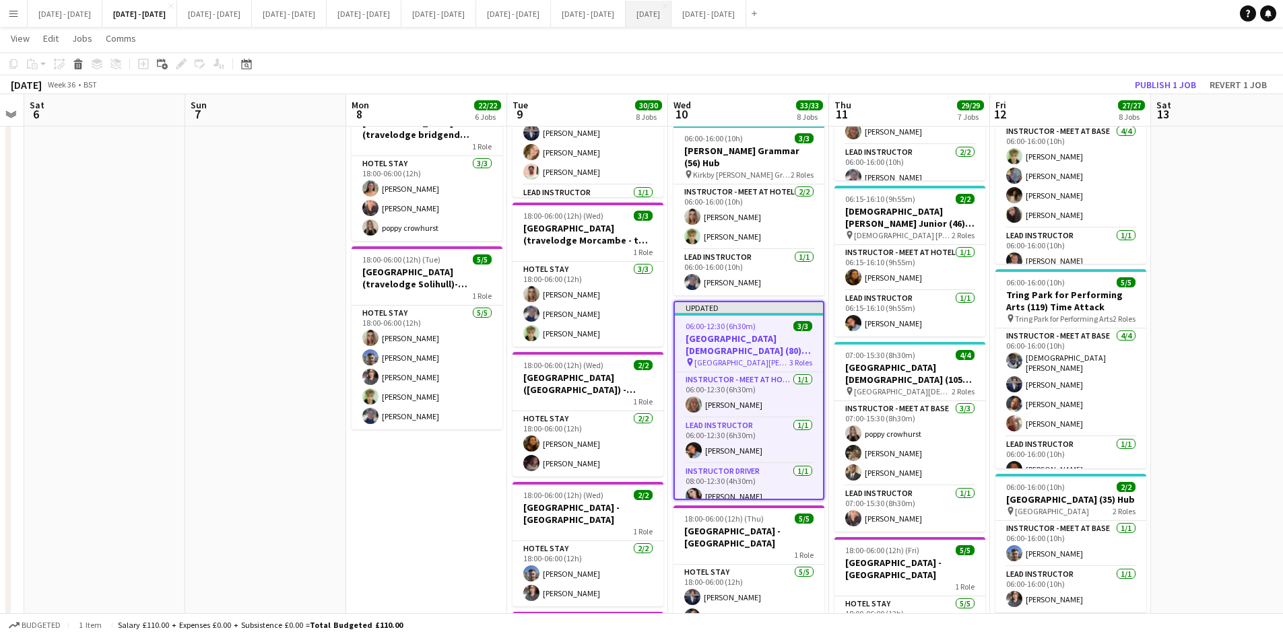
click at [671, 17] on button "[DATE] Close" at bounding box center [649, 14] width 46 height 26
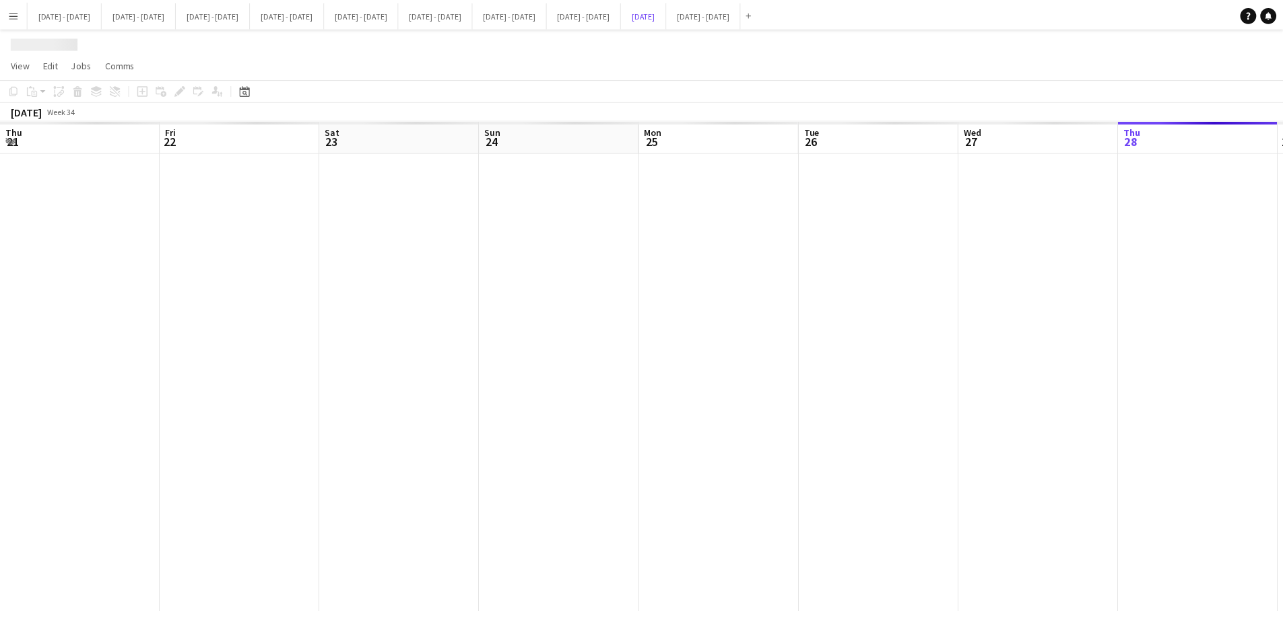
scroll to position [0, 397]
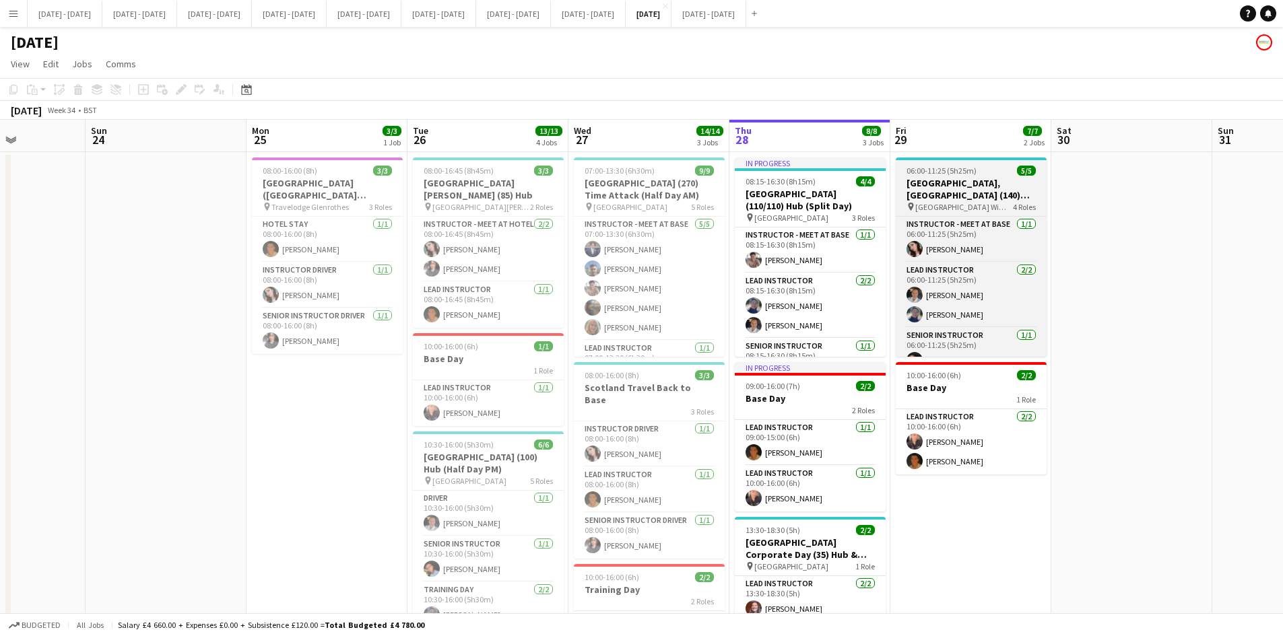
click at [995, 170] on div "06:00-11:25 (5h25m) 5/5" at bounding box center [971, 171] width 151 height 10
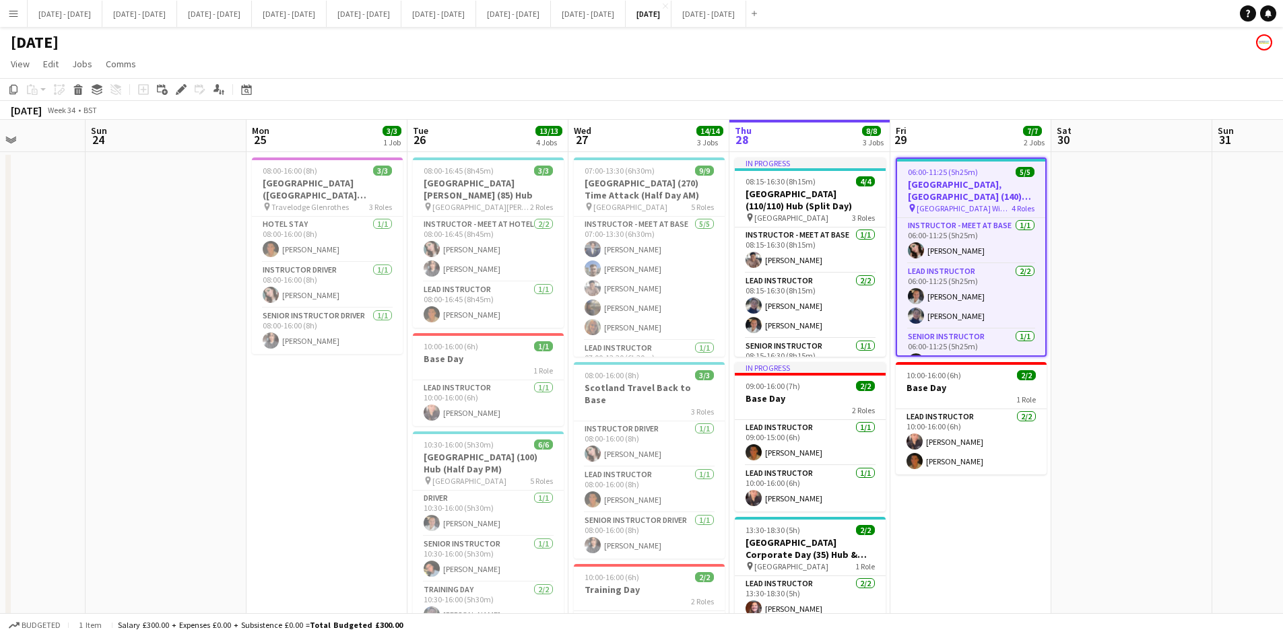
click at [995, 170] on div "06:00-11:25 (5h25m) 5/5" at bounding box center [971, 172] width 148 height 10
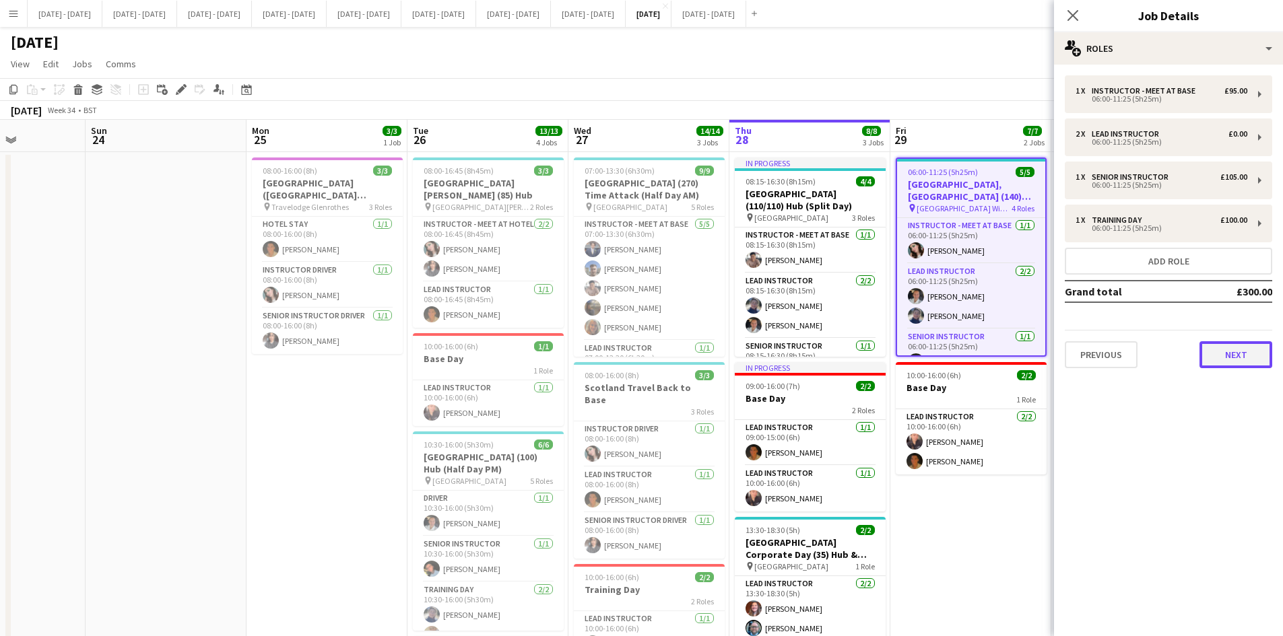
click at [1226, 358] on button "Next" at bounding box center [1236, 354] width 73 height 27
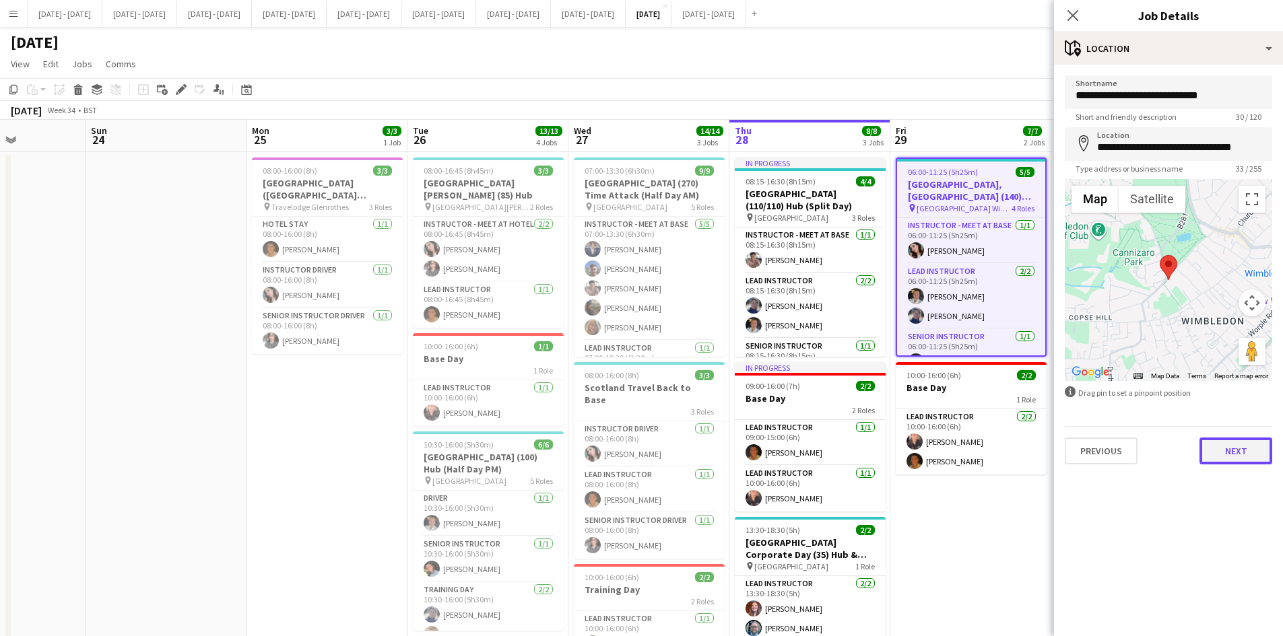
click at [1243, 453] on button "Next" at bounding box center [1236, 451] width 73 height 27
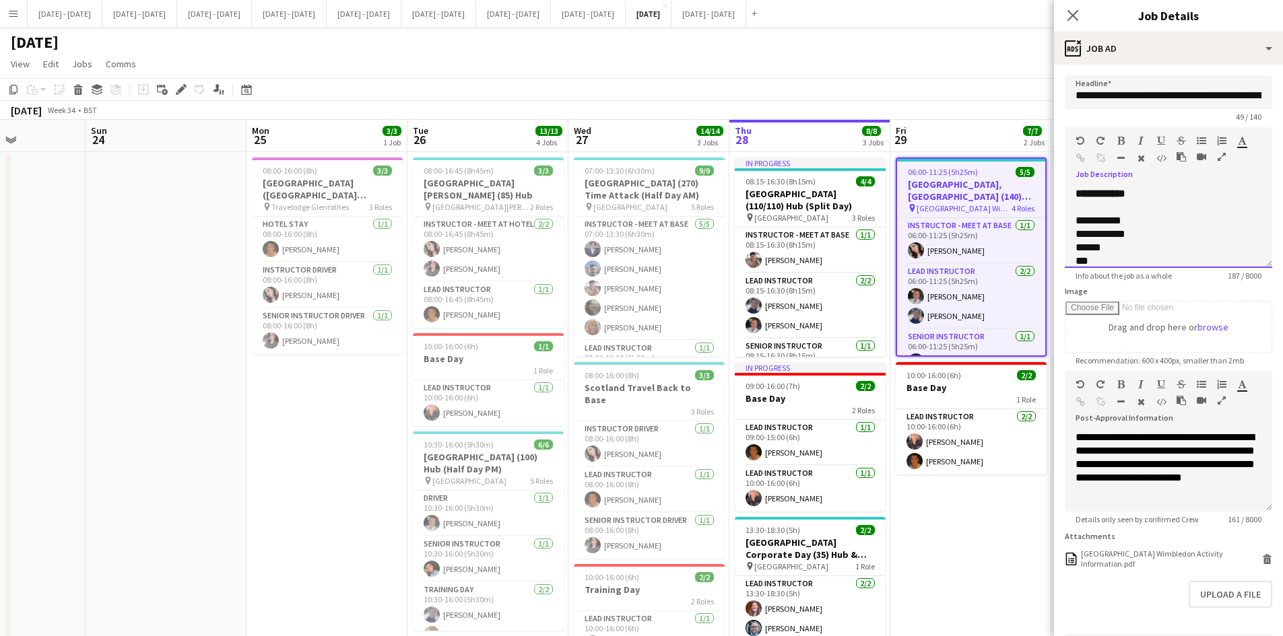
scroll to position [47, 0]
click at [1210, 248] on div "**********" at bounding box center [1159, 240] width 166 height 13
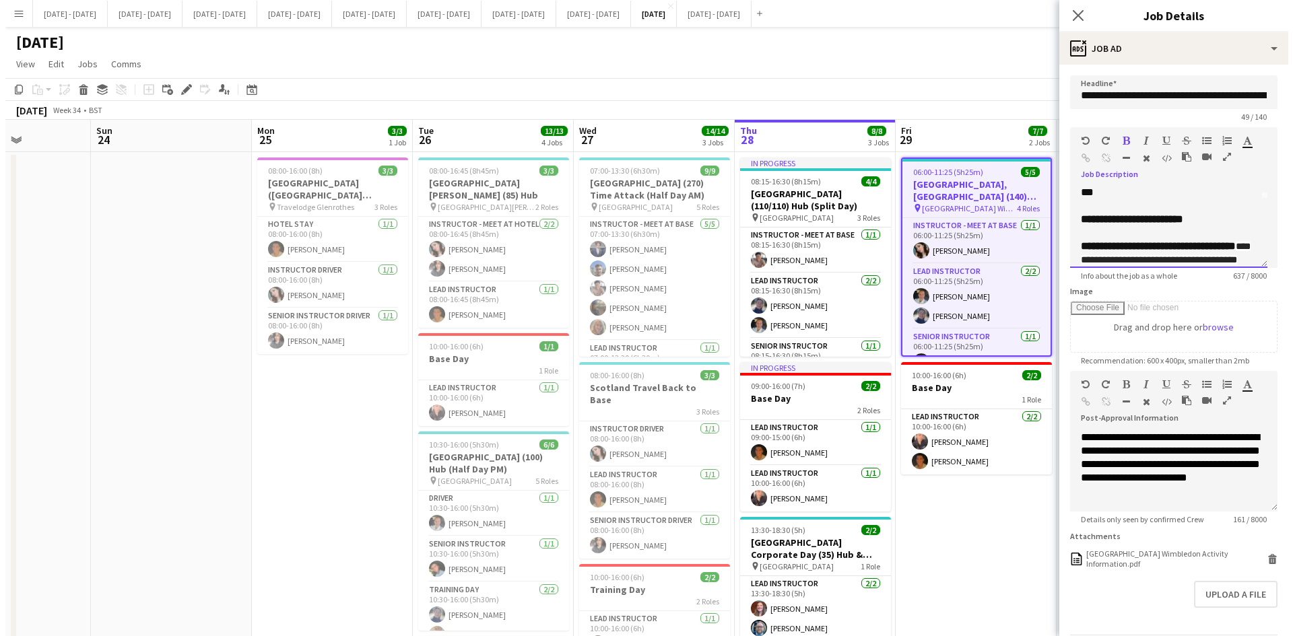
scroll to position [224, 0]
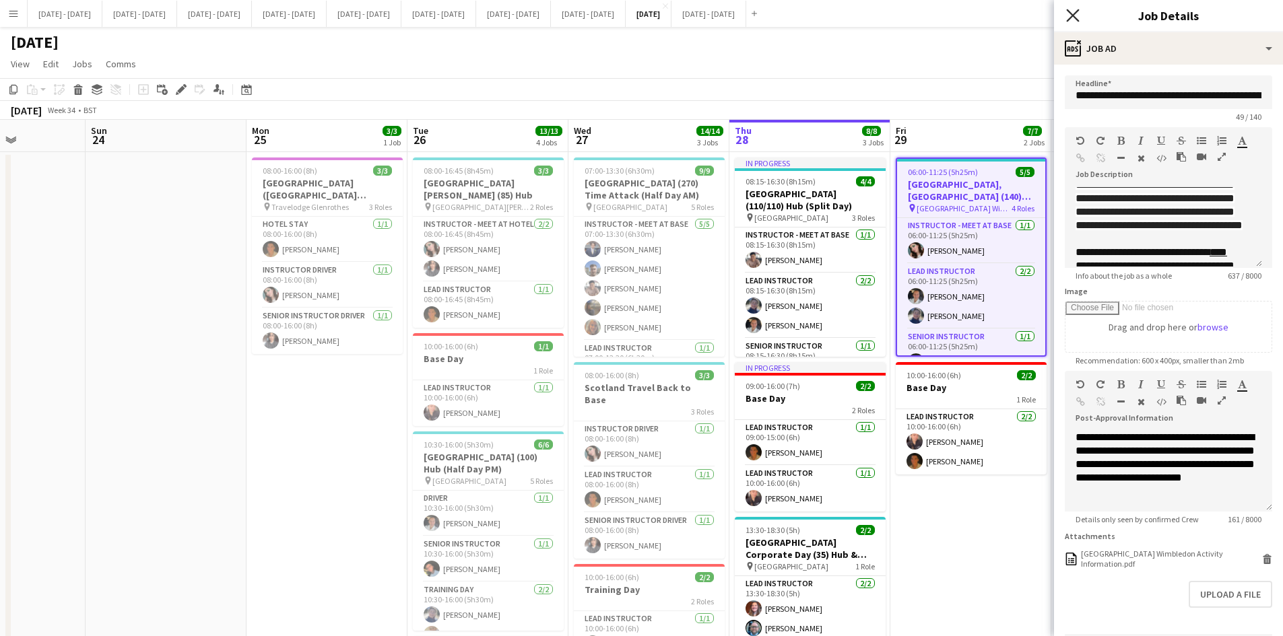
click at [1072, 14] on icon at bounding box center [1072, 15] width 13 height 13
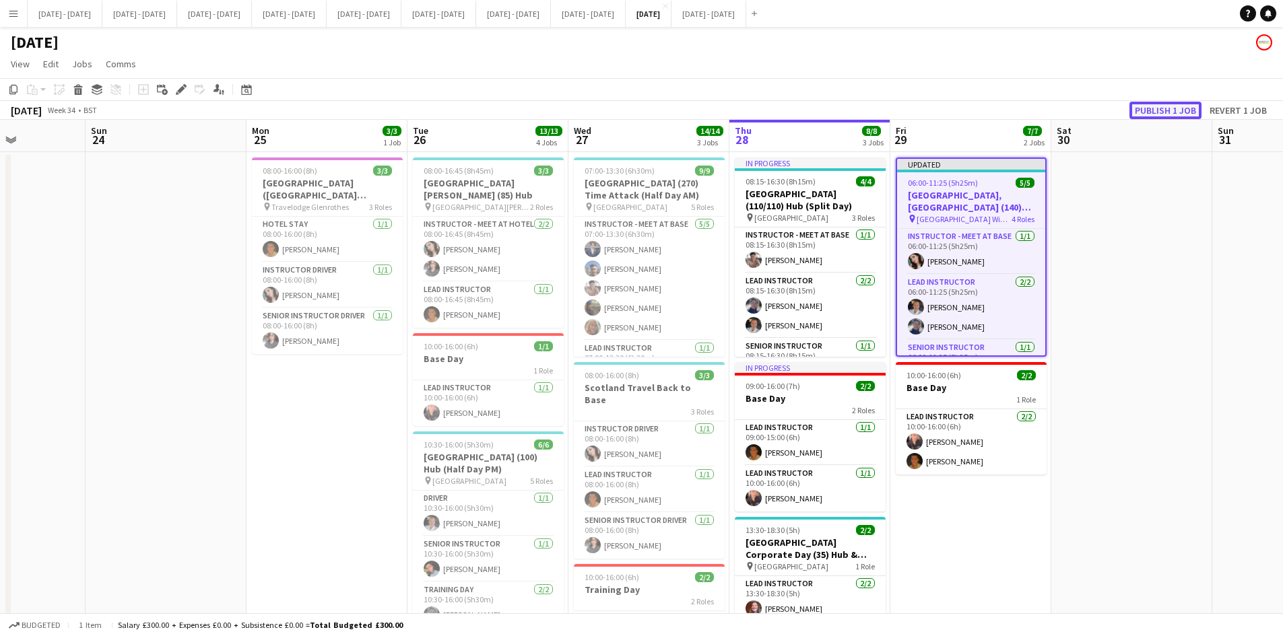
click at [1154, 108] on button "Publish 1 job" at bounding box center [1165, 111] width 72 height 18
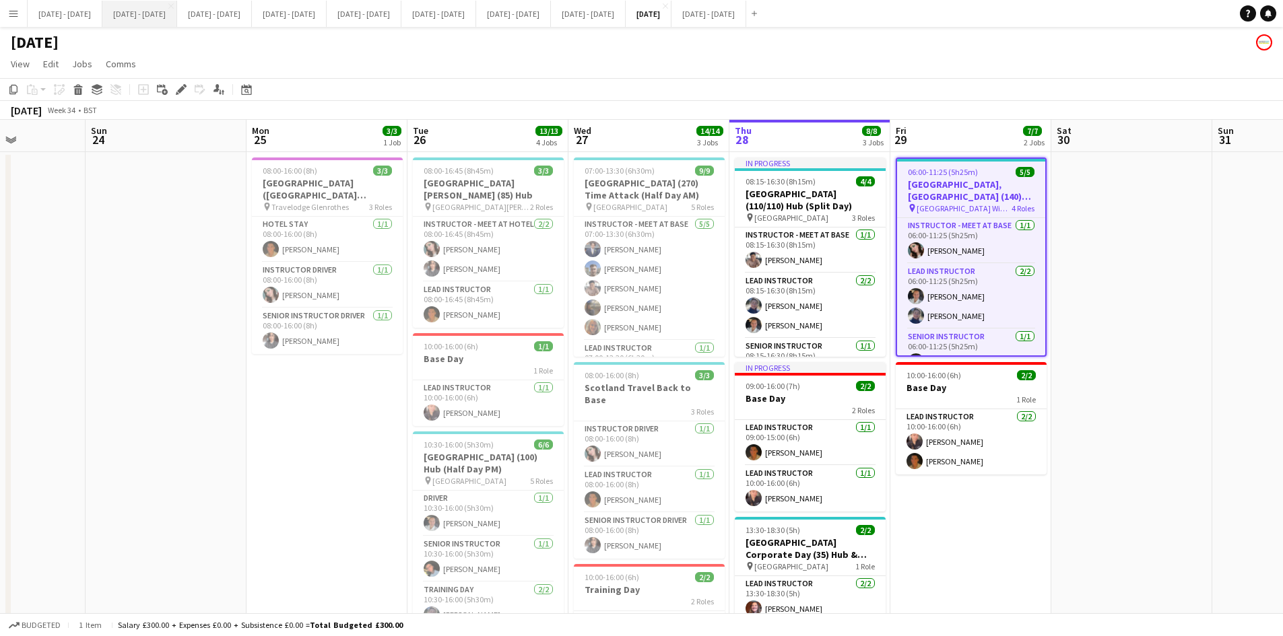
click at [148, 15] on button "[DATE] - [DATE] Close" at bounding box center [139, 14] width 75 height 26
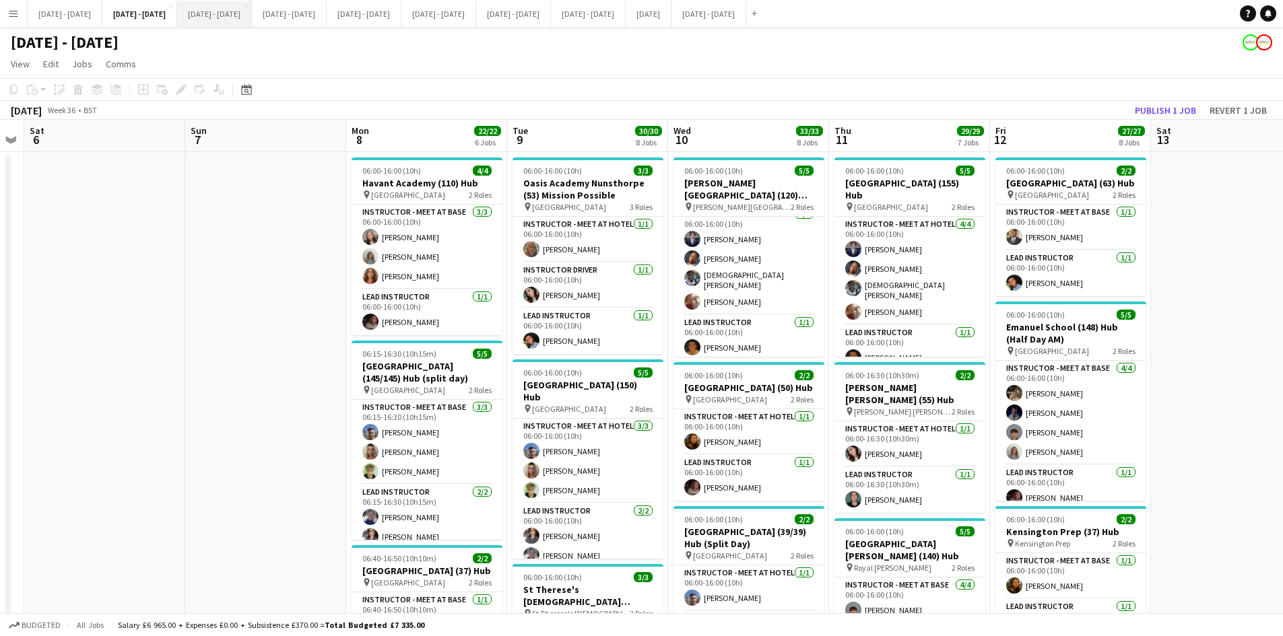
click at [226, 12] on button "[DATE] - [DATE] Close" at bounding box center [214, 14] width 75 height 26
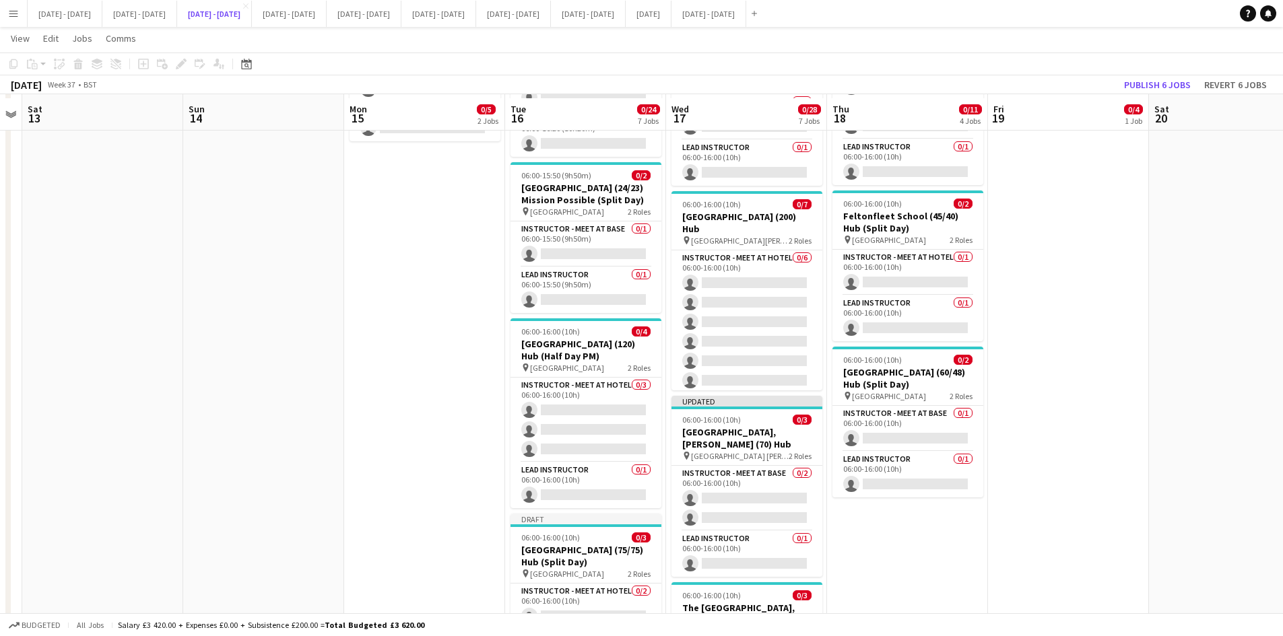
scroll to position [539, 0]
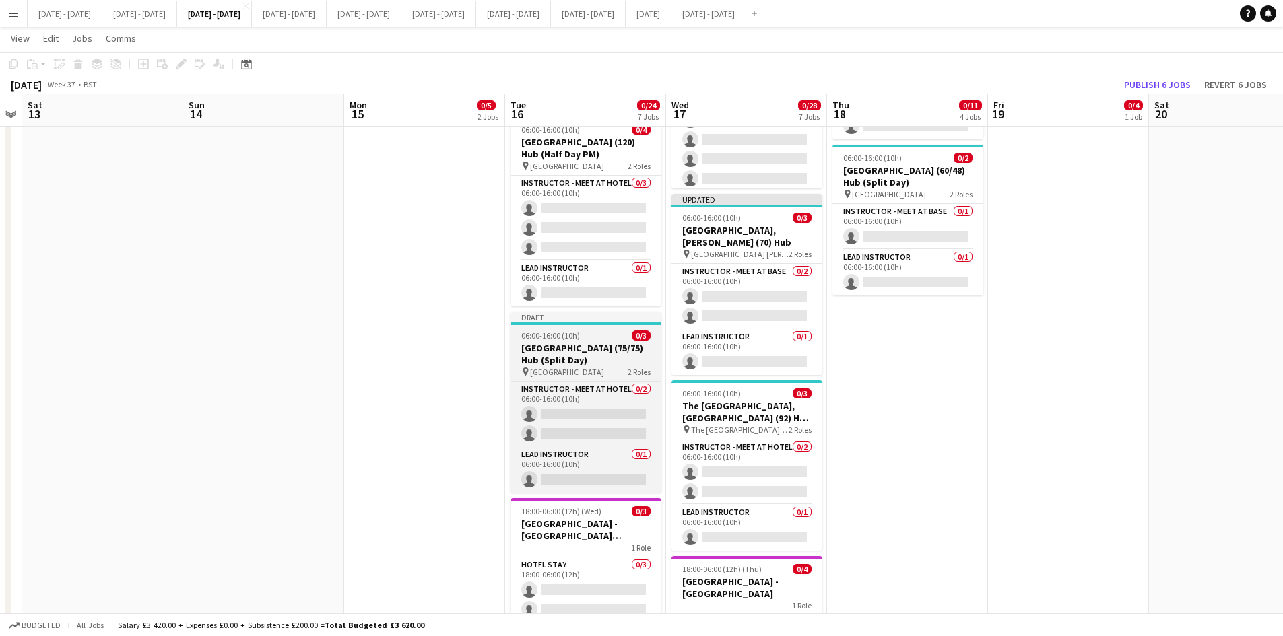
click at [599, 332] on div "06:00-16:00 (10h) 0/3" at bounding box center [586, 336] width 151 height 10
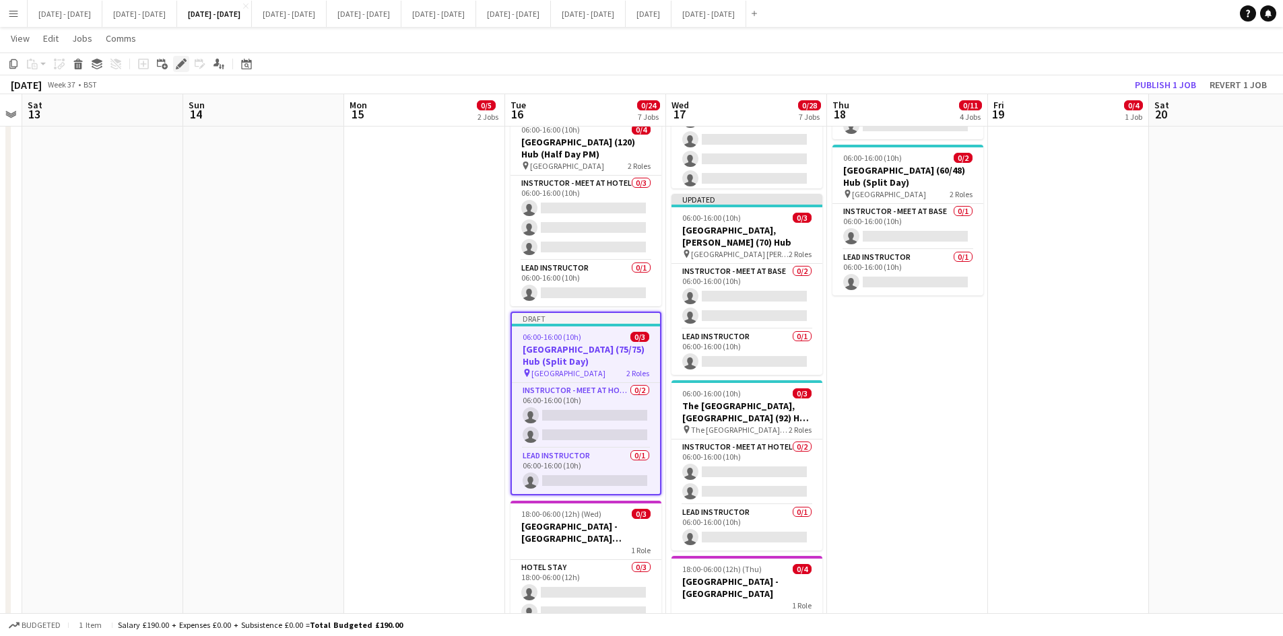
click at [180, 62] on icon "Edit" at bounding box center [181, 64] width 11 height 11
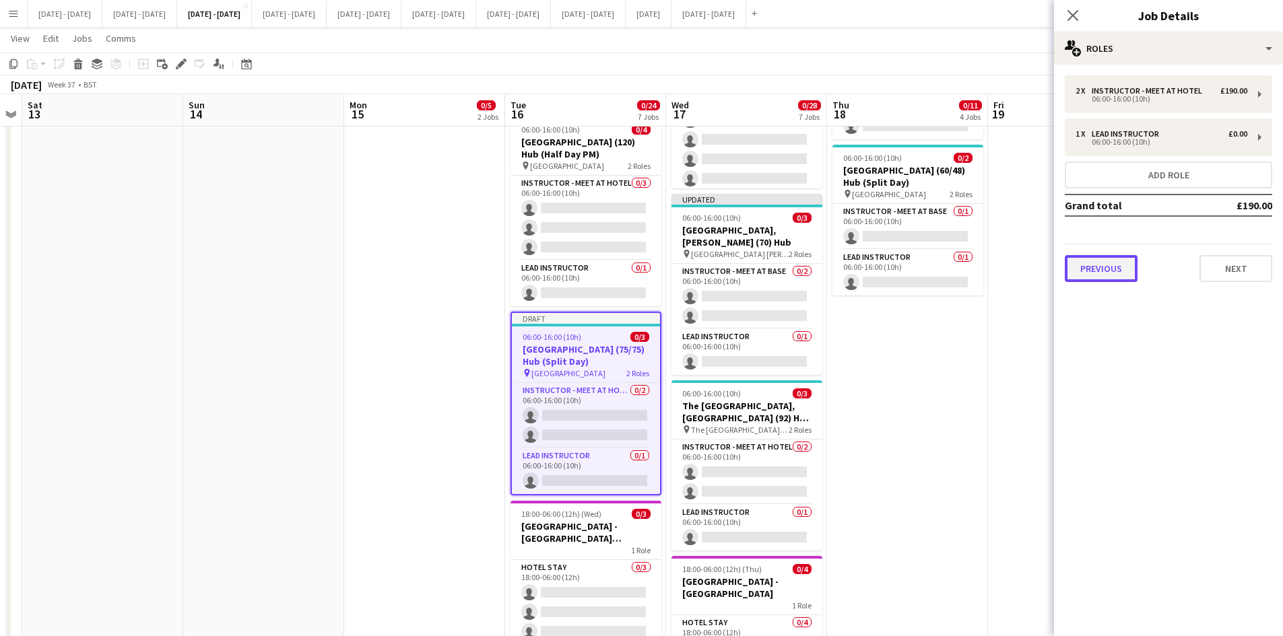
click at [1102, 268] on button "Previous" at bounding box center [1101, 268] width 73 height 27
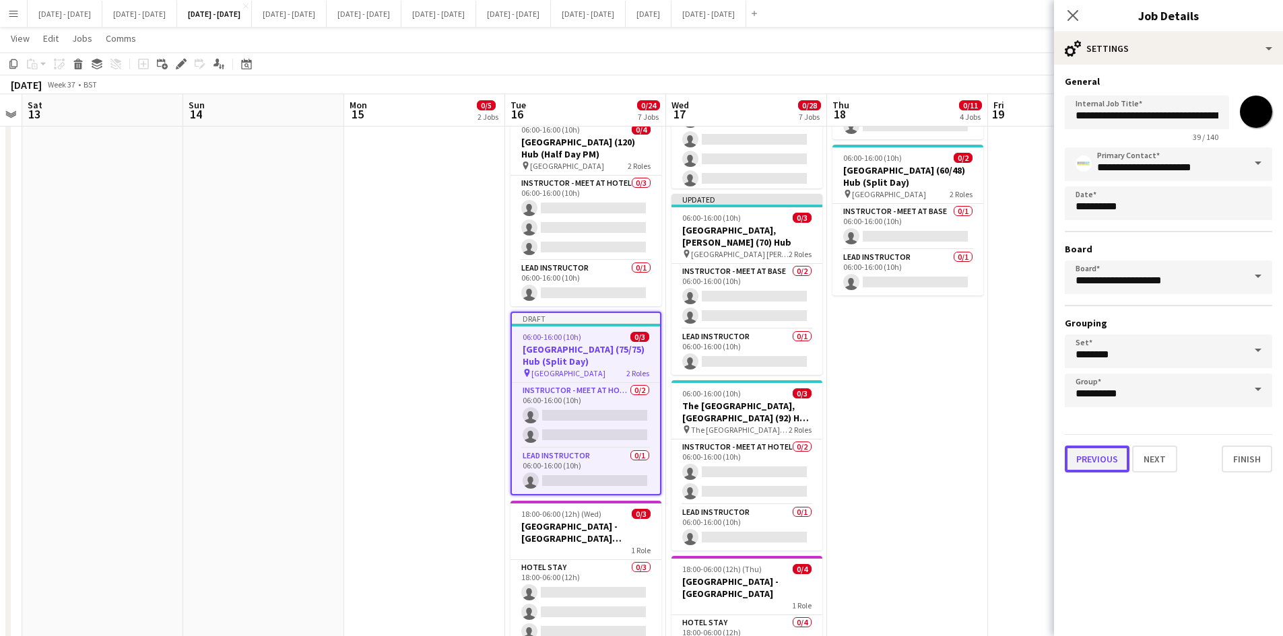
click at [1092, 463] on button "Previous" at bounding box center [1097, 459] width 65 height 27
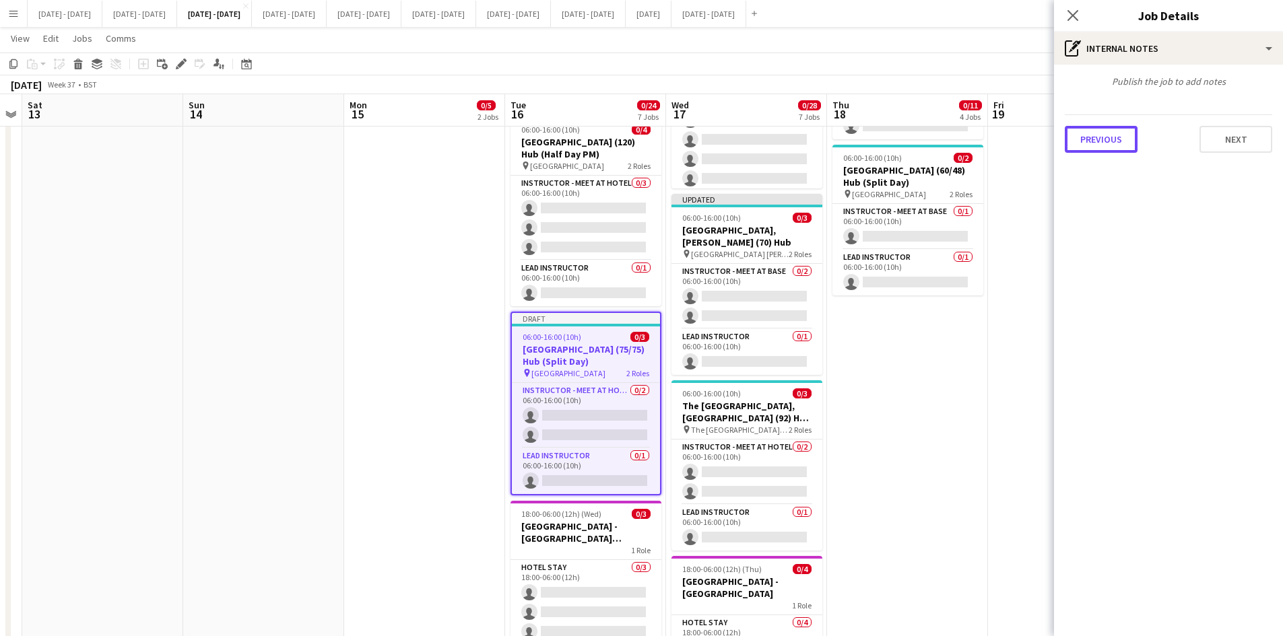
click at [1115, 140] on button "Previous" at bounding box center [1101, 139] width 73 height 27
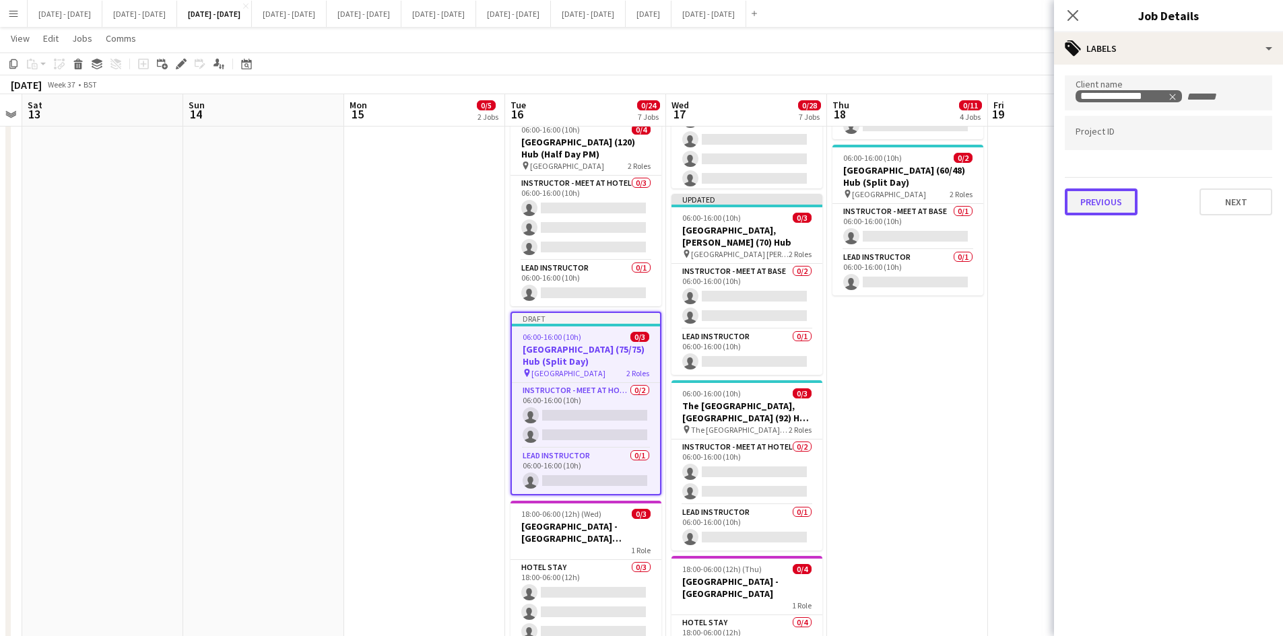
click at [1111, 196] on button "Previous" at bounding box center [1101, 202] width 73 height 27
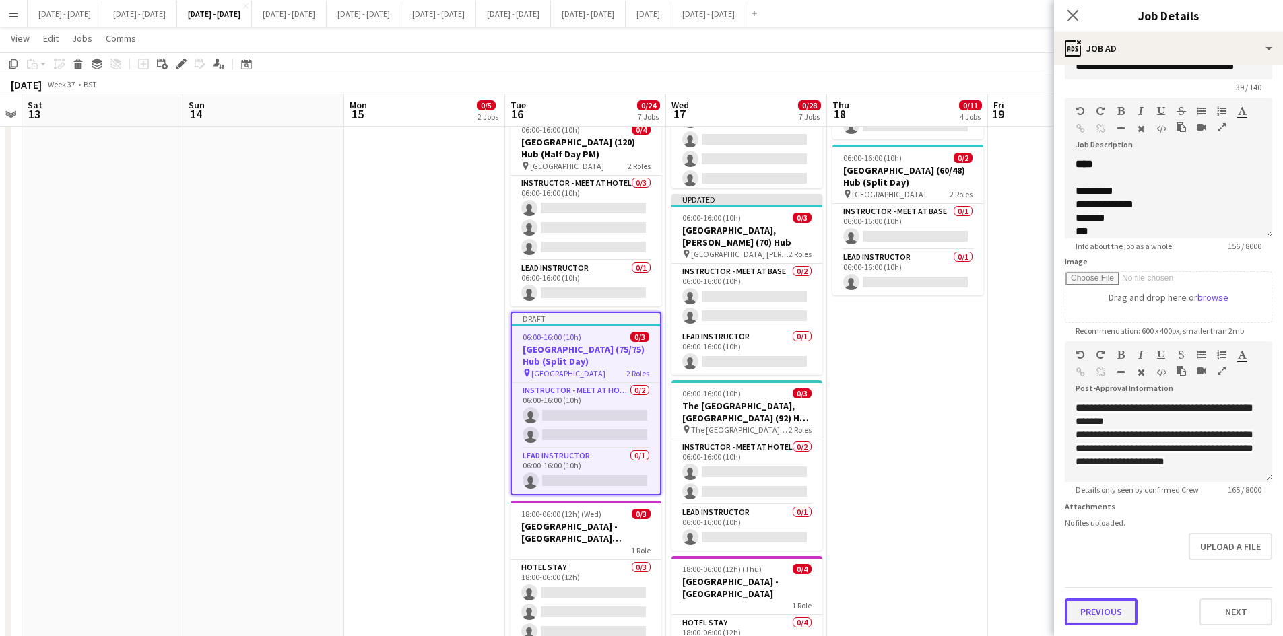
scroll to position [0, 0]
click at [1105, 618] on button "Previous" at bounding box center [1101, 612] width 73 height 27
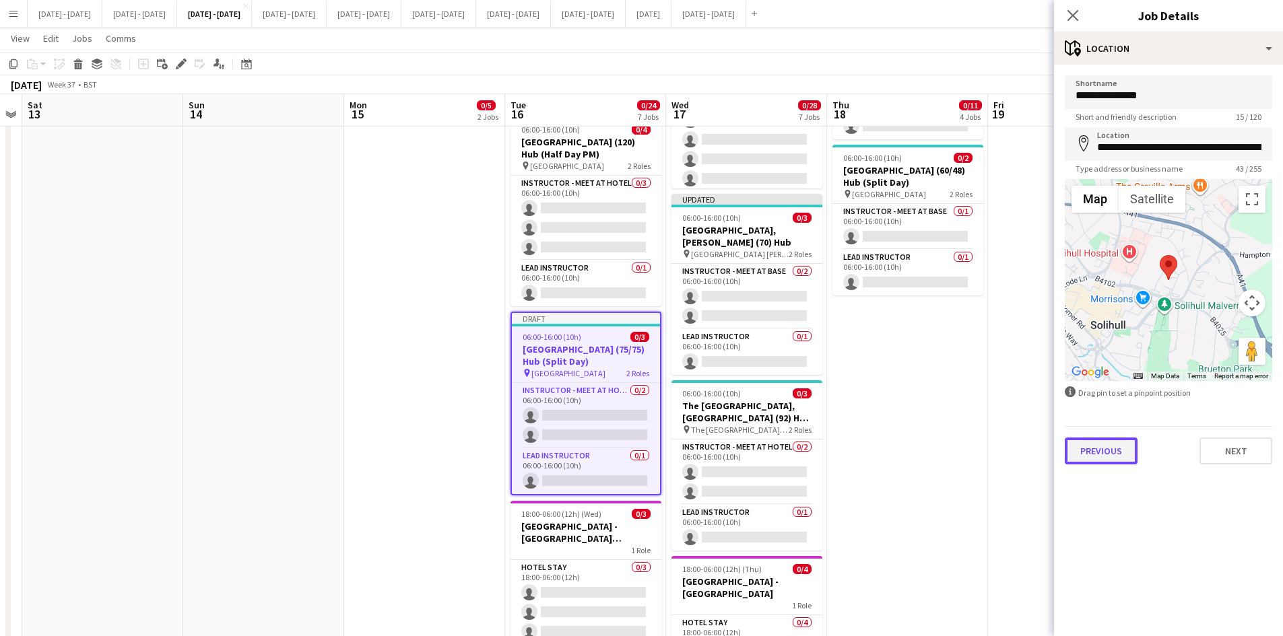
click at [1103, 456] on button "Previous" at bounding box center [1101, 451] width 73 height 27
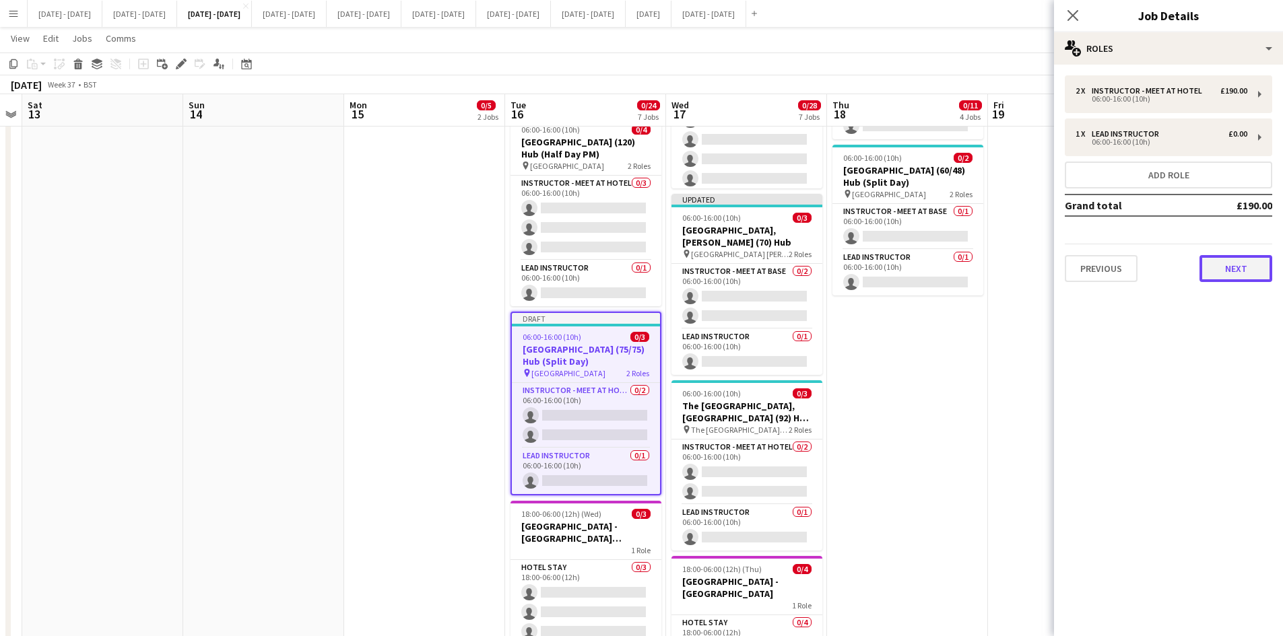
click at [1226, 261] on button "Next" at bounding box center [1236, 268] width 73 height 27
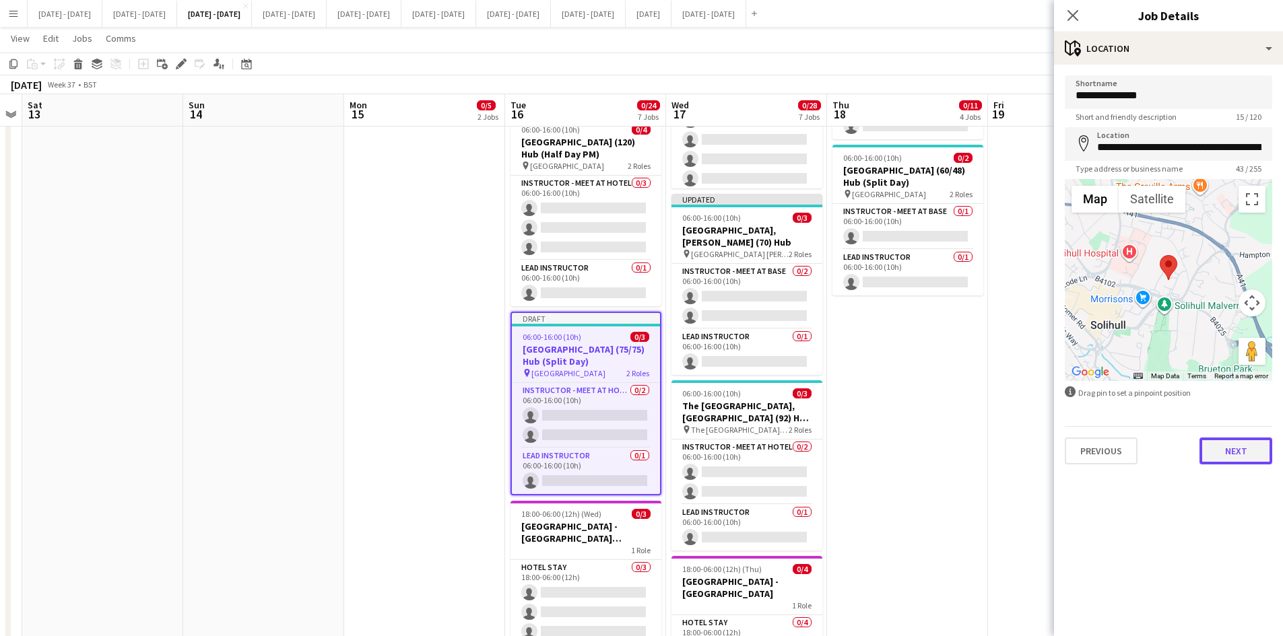
click at [1231, 449] on button "Next" at bounding box center [1236, 451] width 73 height 27
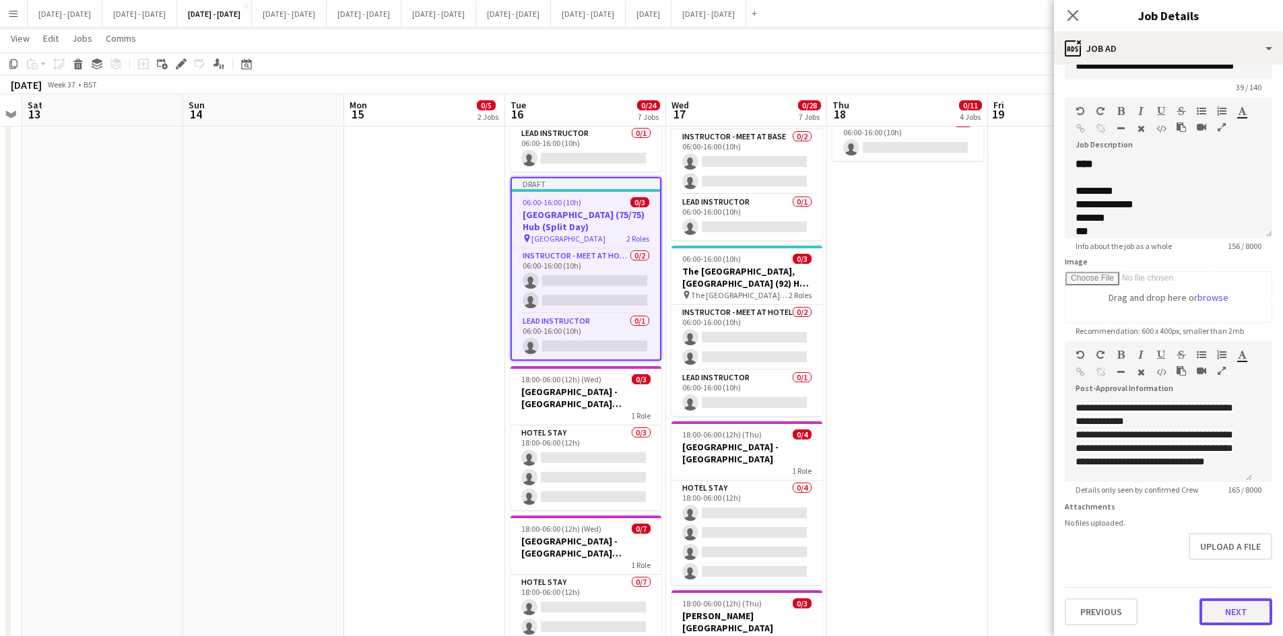
click at [1200, 616] on button "Next" at bounding box center [1236, 612] width 73 height 27
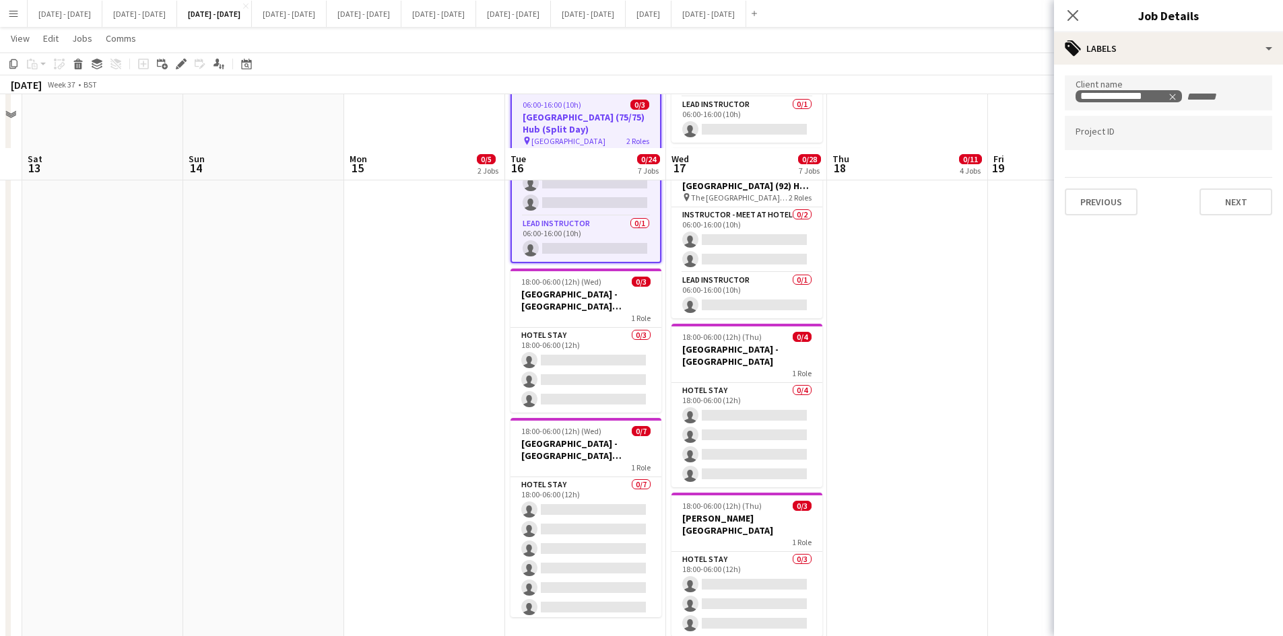
scroll to position [827, 0]
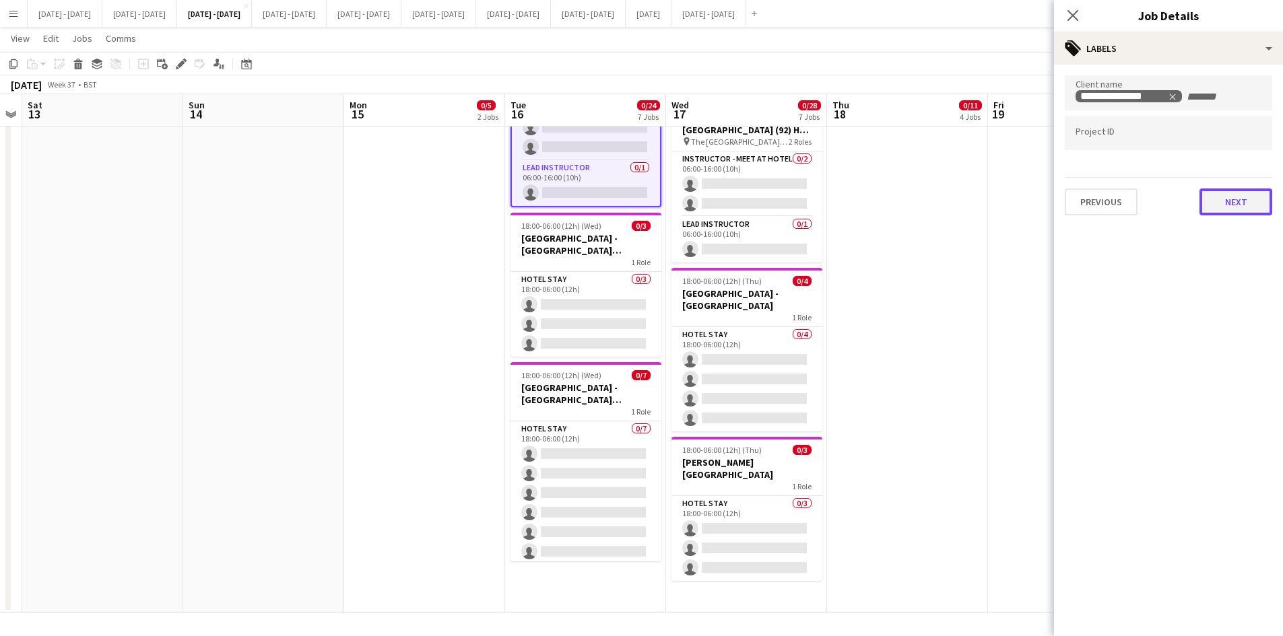
click at [1220, 201] on button "Next" at bounding box center [1236, 202] width 73 height 27
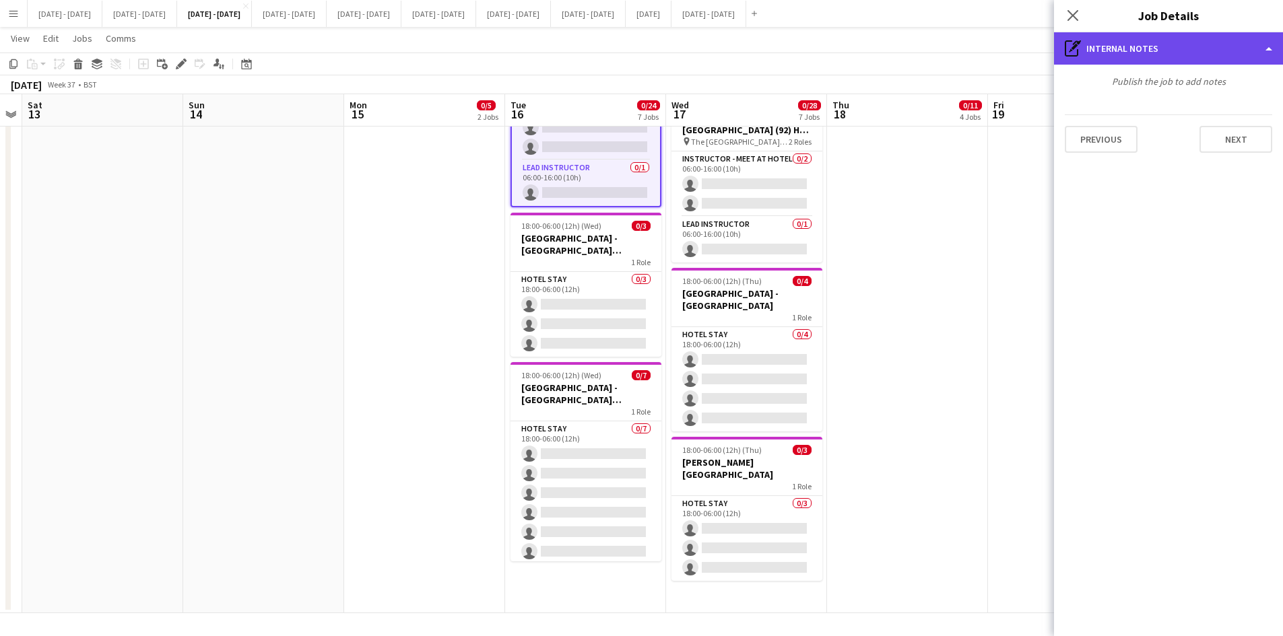
click at [1149, 51] on div "pen-write Internal notes" at bounding box center [1168, 48] width 229 height 32
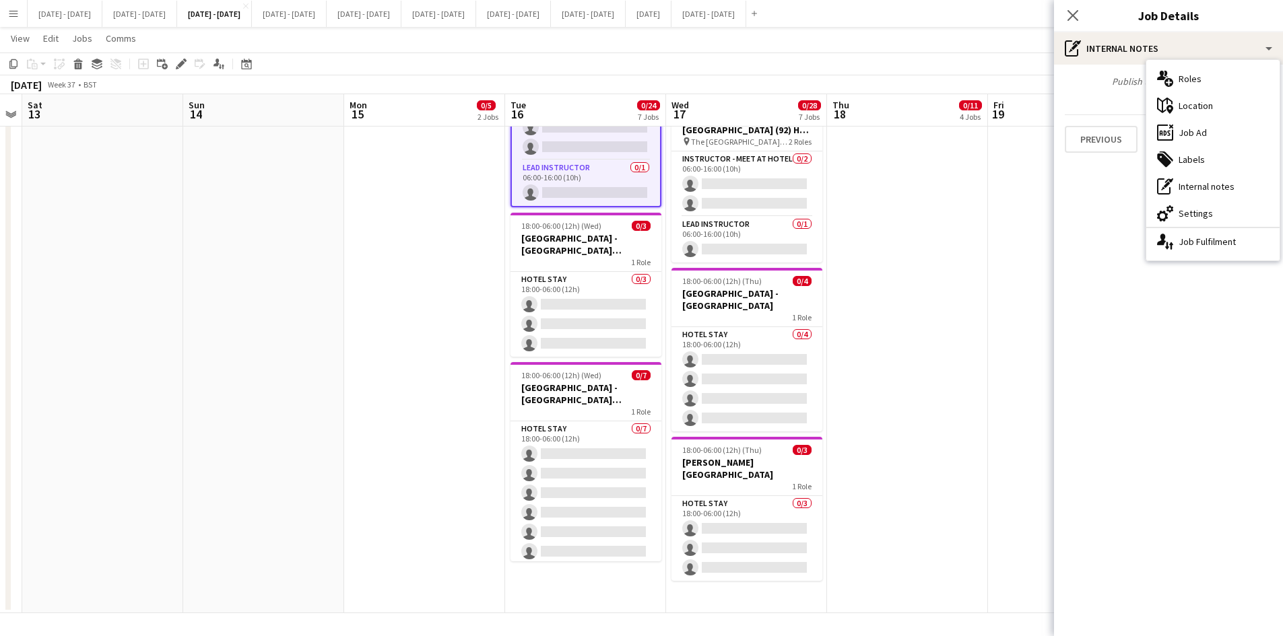
click at [1123, 88] on div "Publish the job to add notes Previous Next" at bounding box center [1168, 114] width 229 height 99
click at [1127, 83] on div "Publish the job to add notes" at bounding box center [1168, 81] width 229 height 12
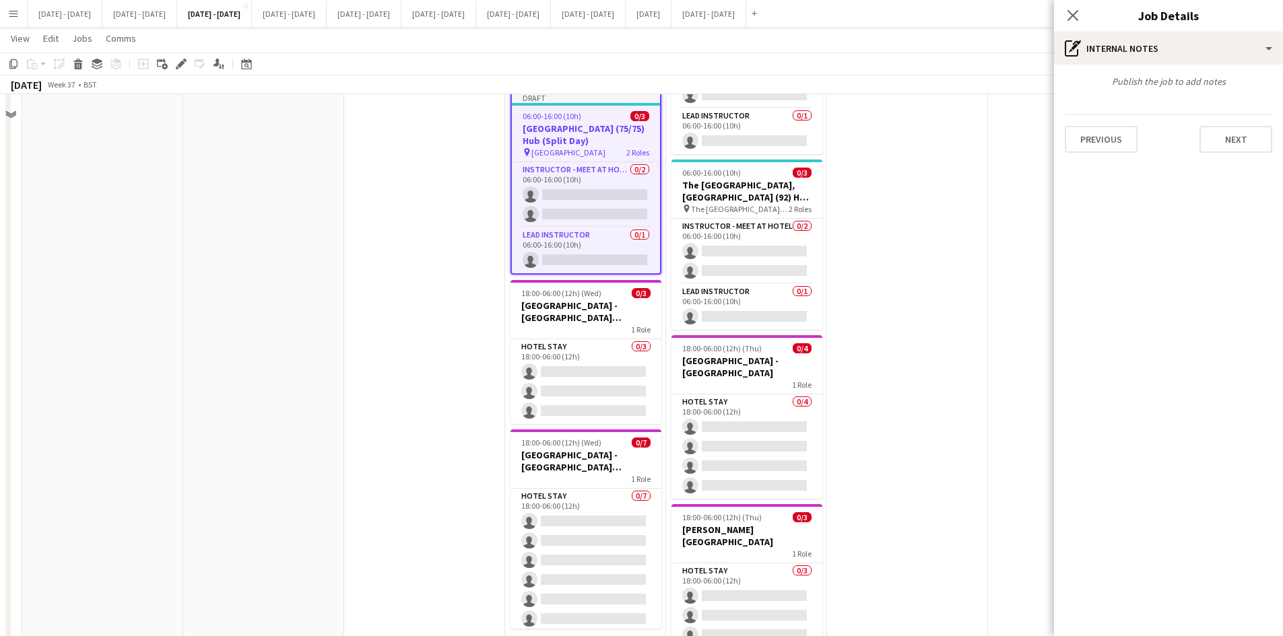
scroll to position [490, 0]
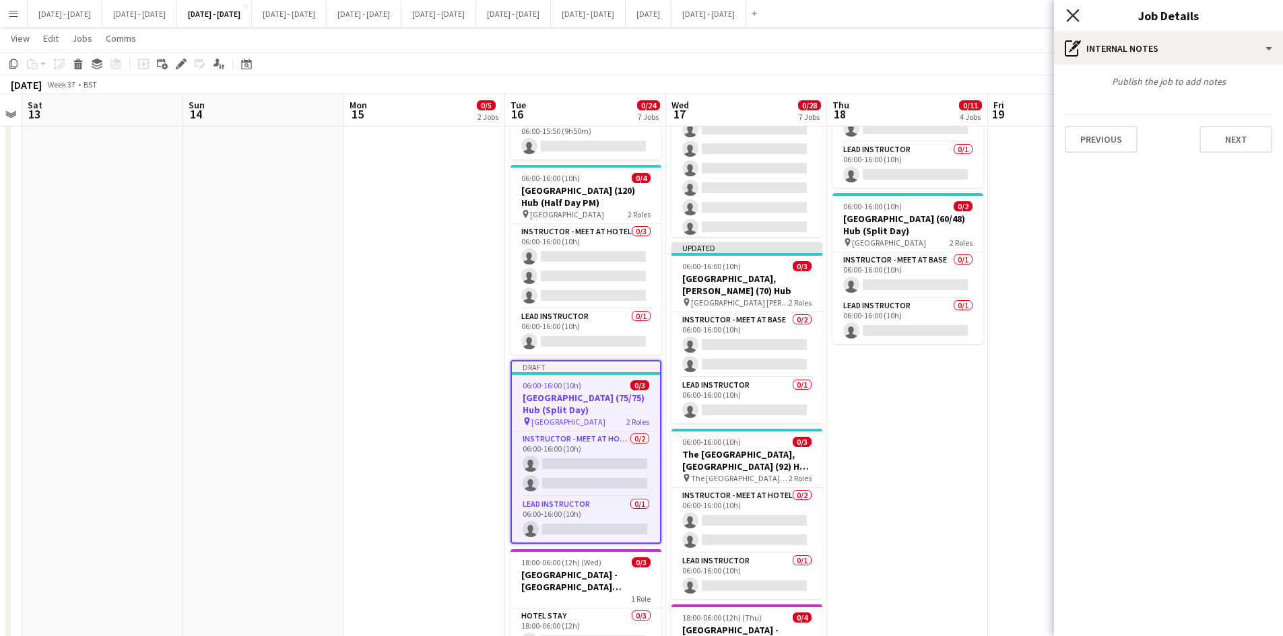
click at [1073, 15] on icon at bounding box center [1072, 15] width 13 height 13
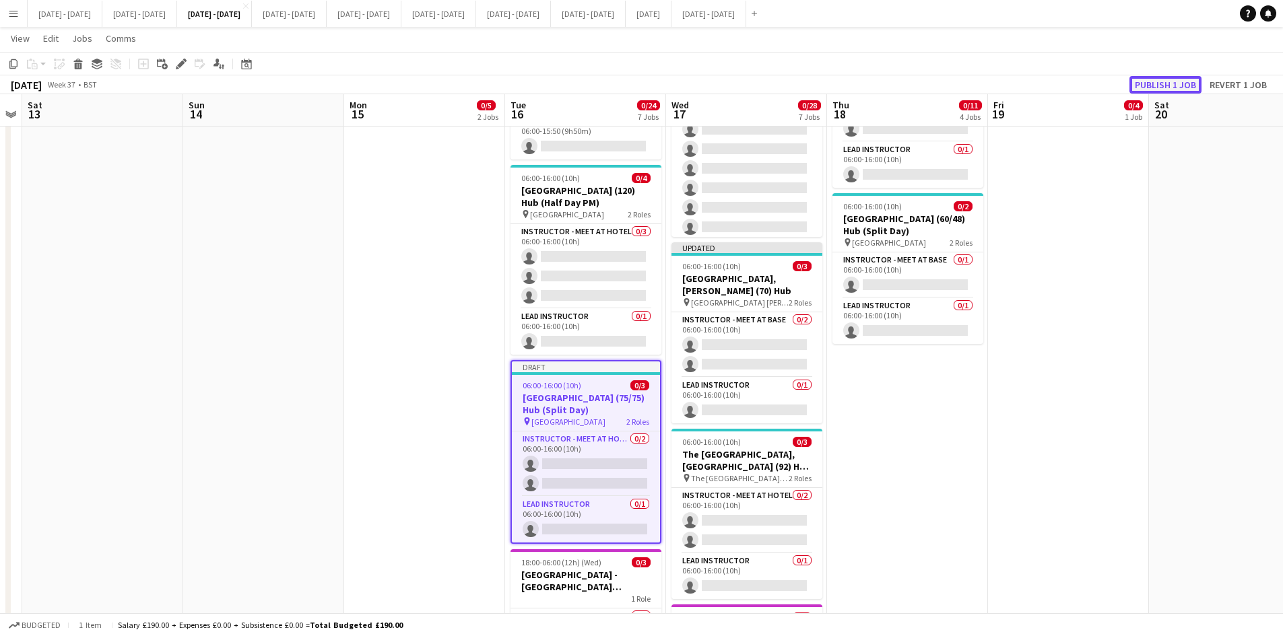
click at [1150, 86] on button "Publish 1 job" at bounding box center [1165, 85] width 72 height 18
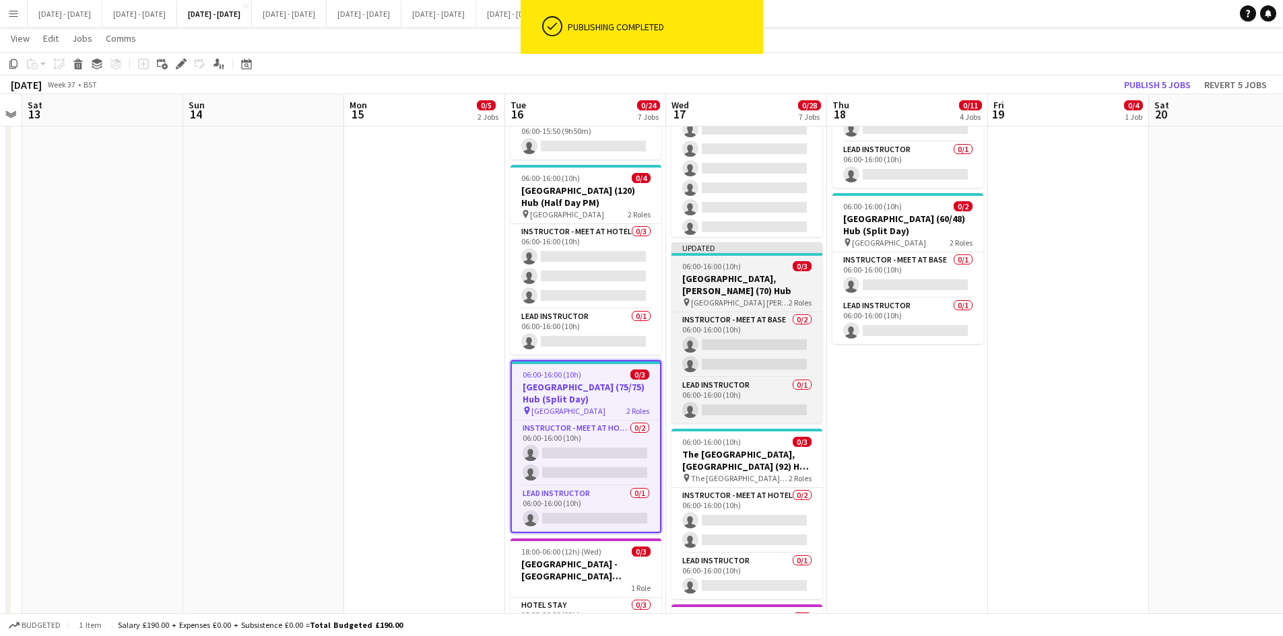
click at [748, 263] on div "06:00-16:00 (10h) 0/3" at bounding box center [746, 266] width 151 height 10
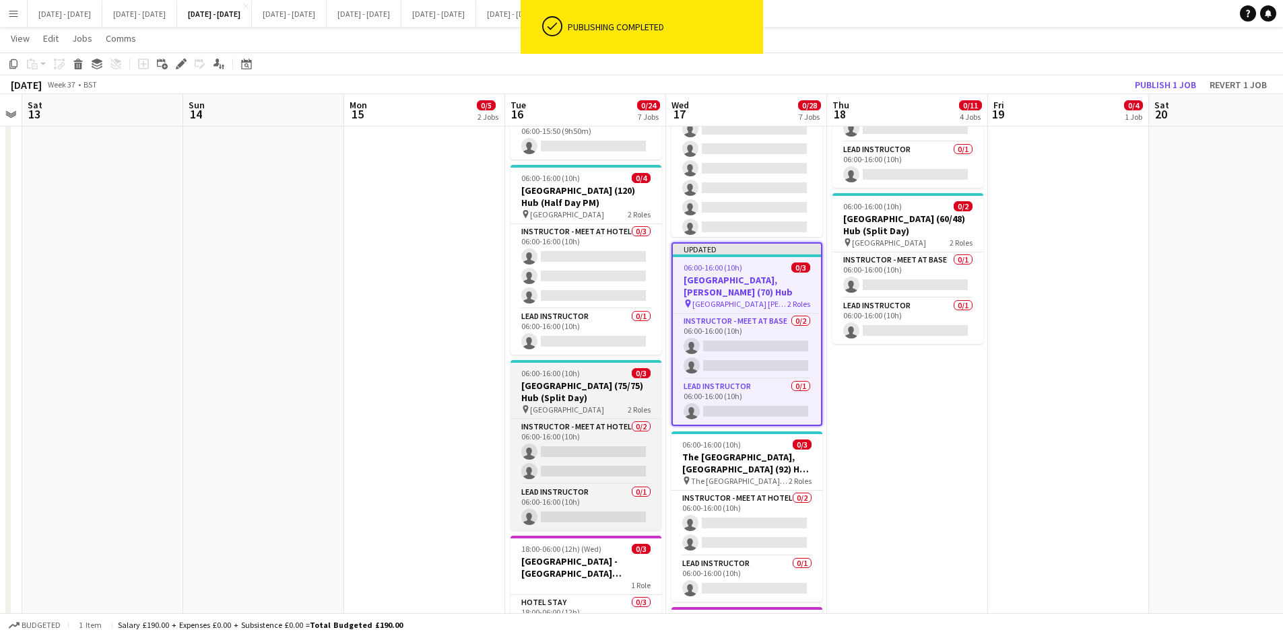
click at [597, 369] on div "06:00-16:00 (10h) 0/3" at bounding box center [586, 373] width 151 height 10
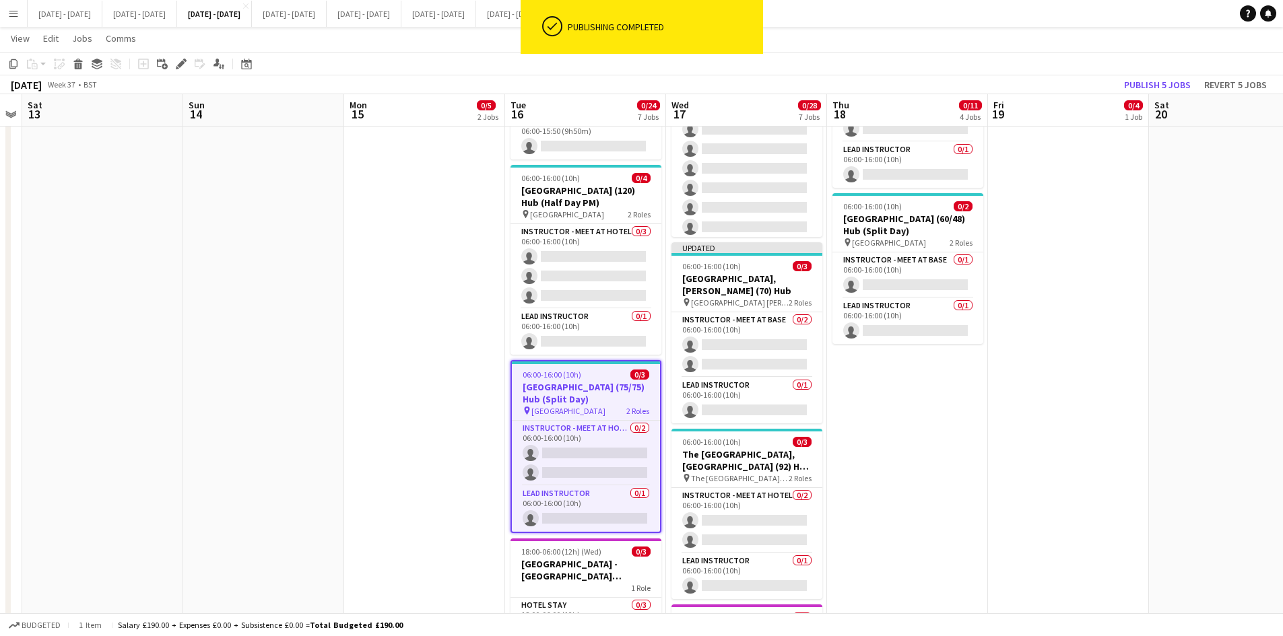
click at [597, 369] on app-job-card "06:00-16:00 (10h) 0/3 [GEOGRAPHIC_DATA] (75/75) Hub (Split Day) pin [GEOGRAPHIC…" at bounding box center [586, 446] width 151 height 173
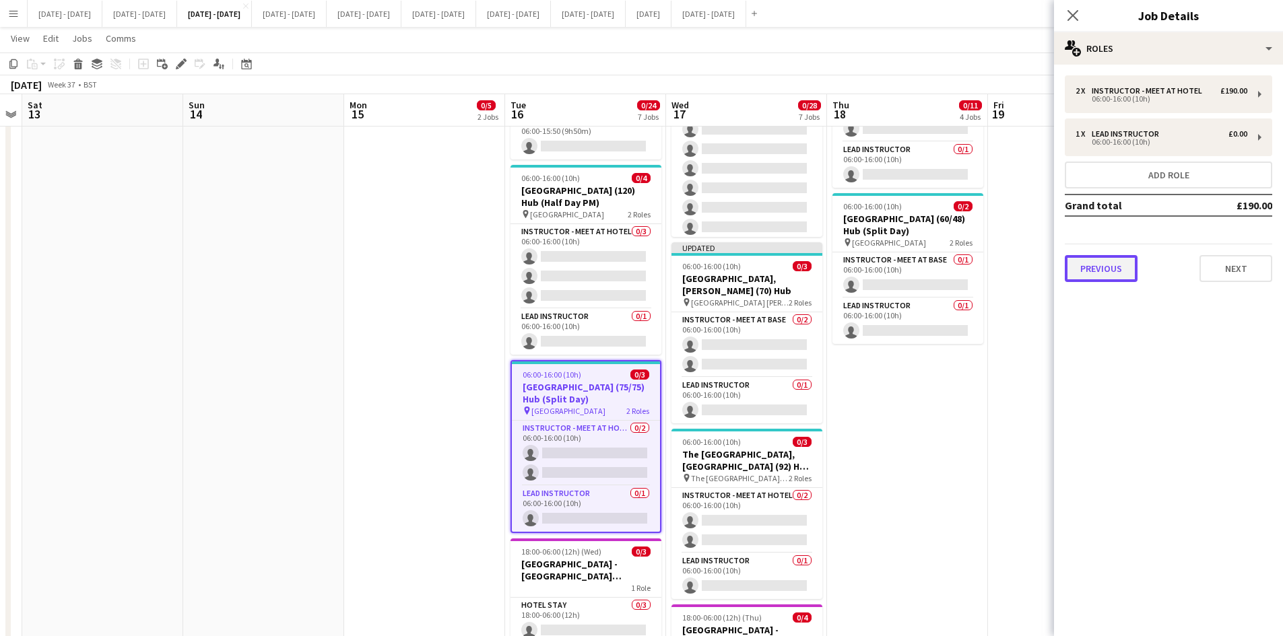
click at [1107, 273] on button "Previous" at bounding box center [1101, 268] width 73 height 27
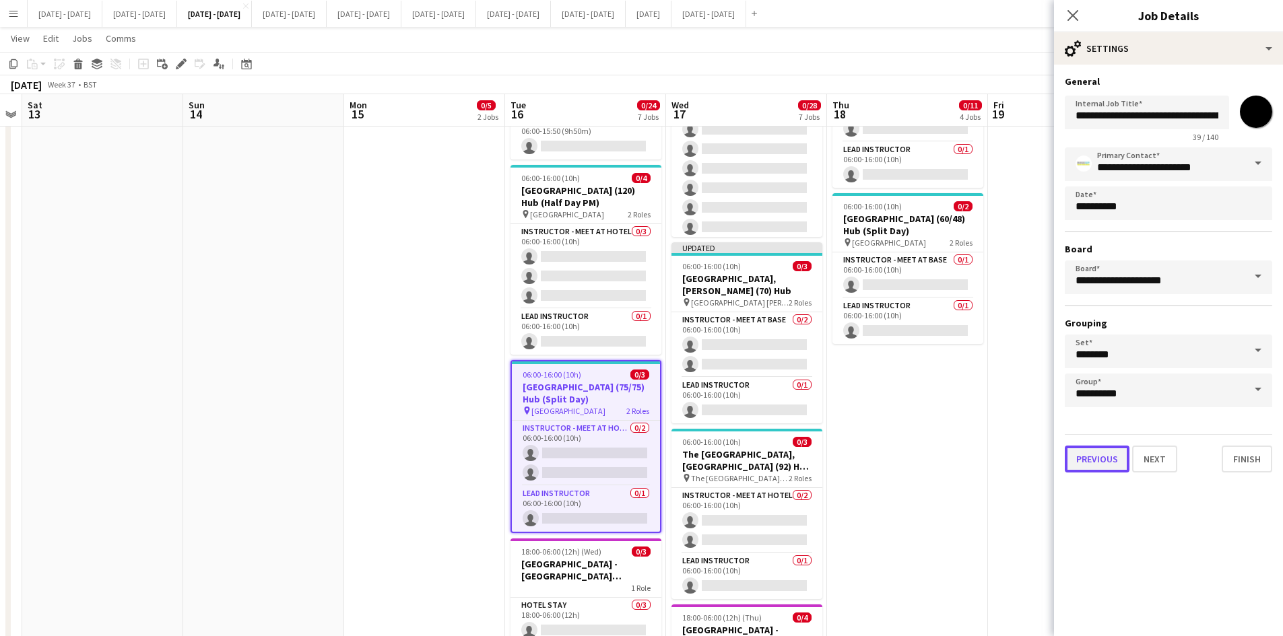
click at [1088, 463] on button "Previous" at bounding box center [1097, 459] width 65 height 27
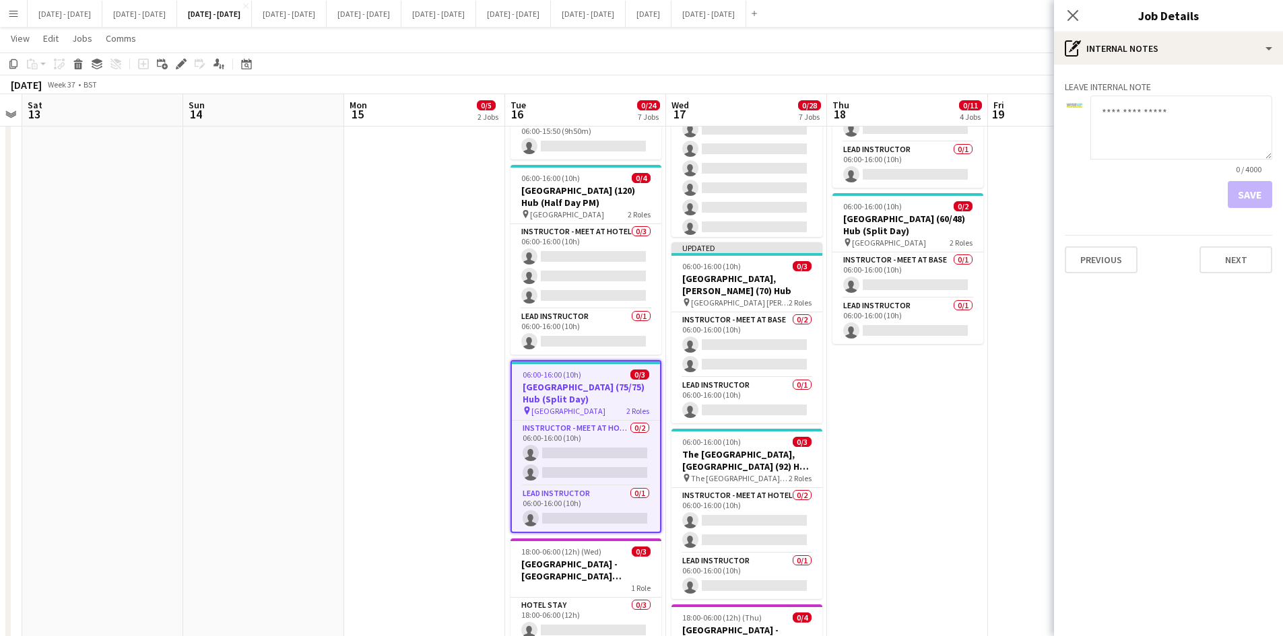
click at [1109, 112] on textarea at bounding box center [1181, 128] width 182 height 64
click at [1165, 114] on textarea "**********" at bounding box center [1181, 128] width 182 height 64
type textarea "**********"
click at [1243, 197] on button "Save" at bounding box center [1250, 194] width 44 height 27
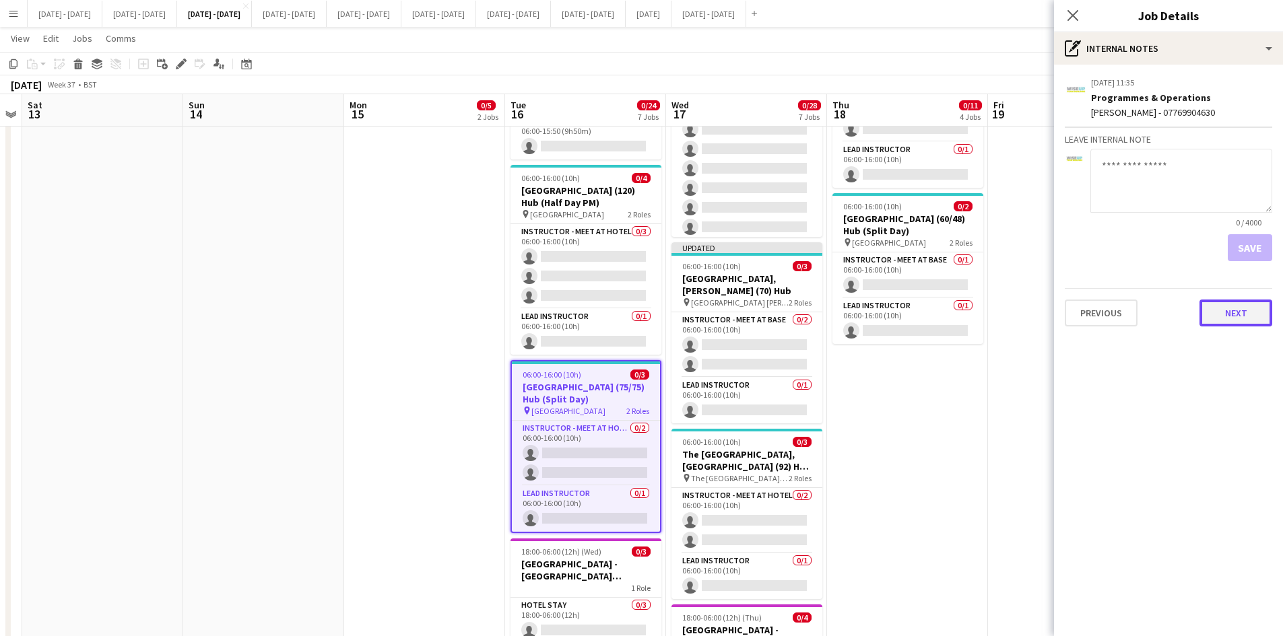
click at [1239, 314] on button "Next" at bounding box center [1236, 313] width 73 height 27
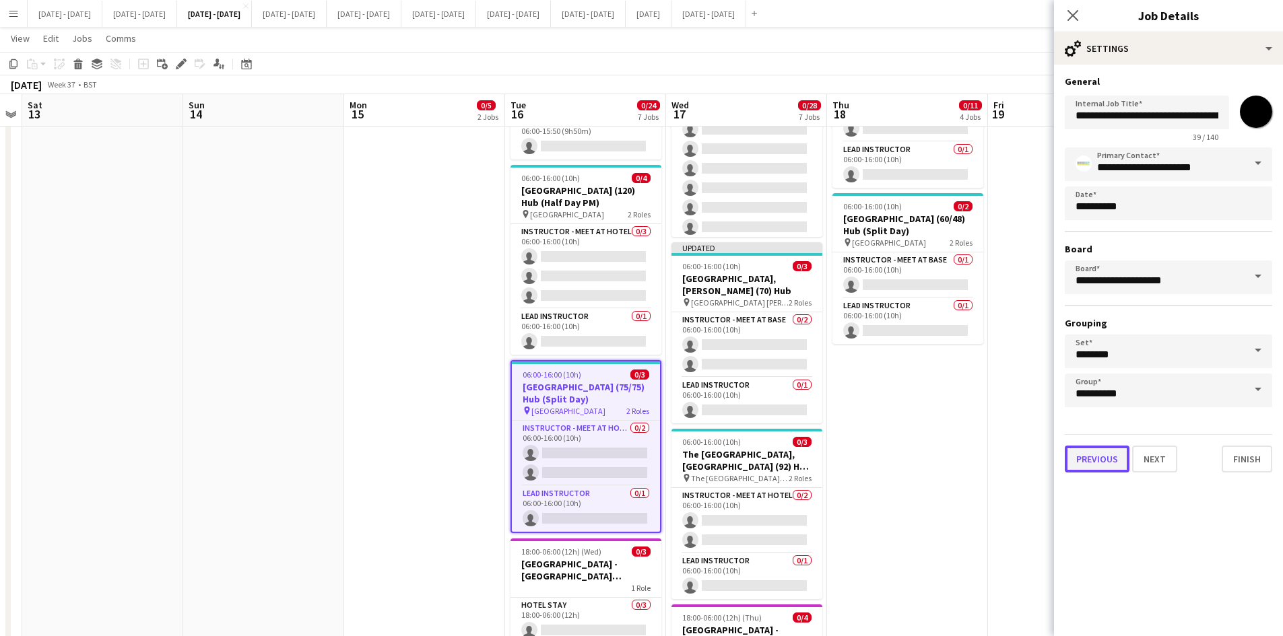
click at [1076, 455] on button "Previous" at bounding box center [1097, 459] width 65 height 27
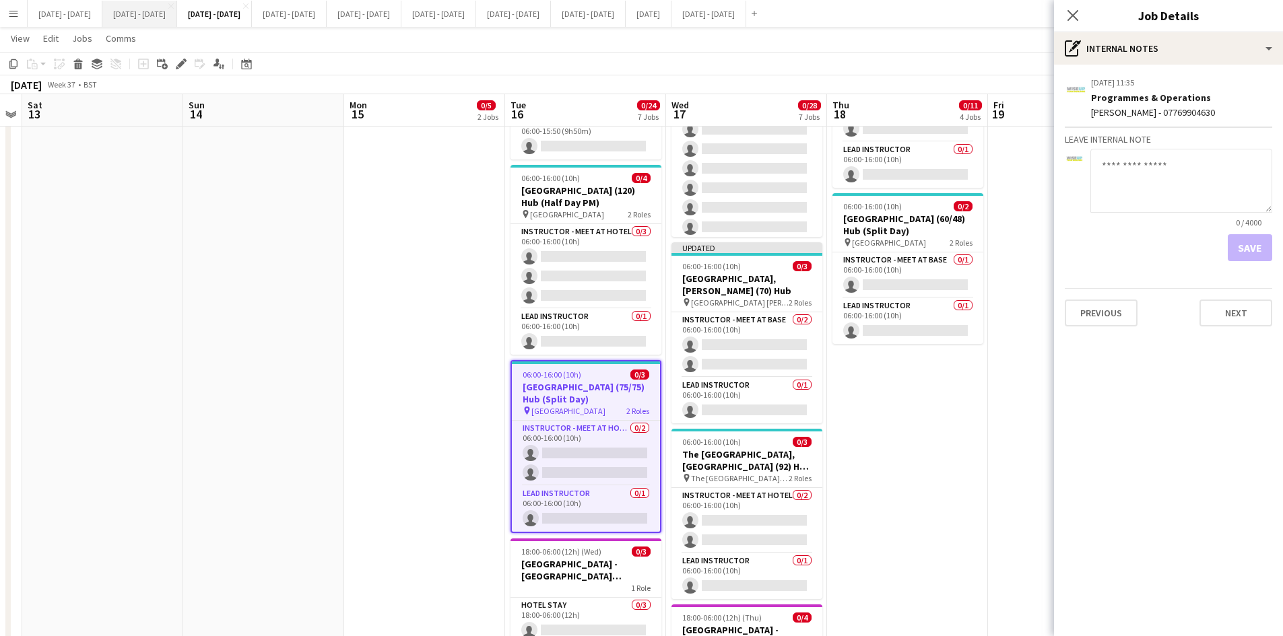
click at [152, 15] on button "[DATE] - [DATE] Close" at bounding box center [139, 14] width 75 height 26
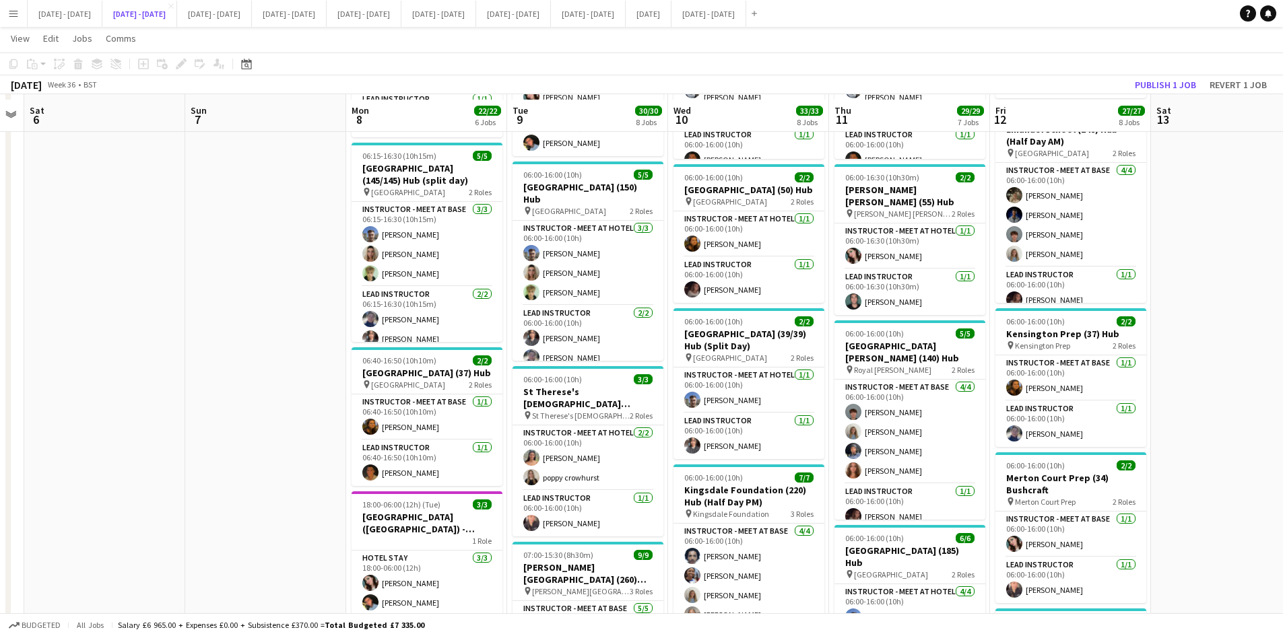
scroll to position [202, 0]
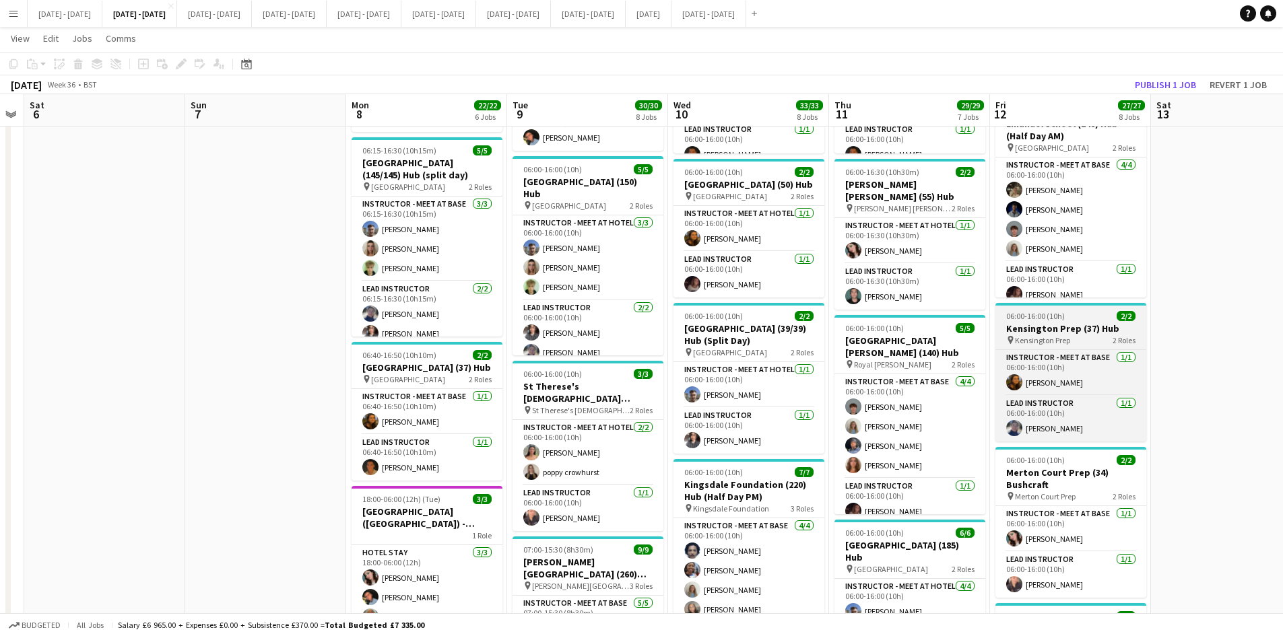
click at [1079, 321] on div "06:00-16:00 (10h) 2/2" at bounding box center [1070, 316] width 151 height 10
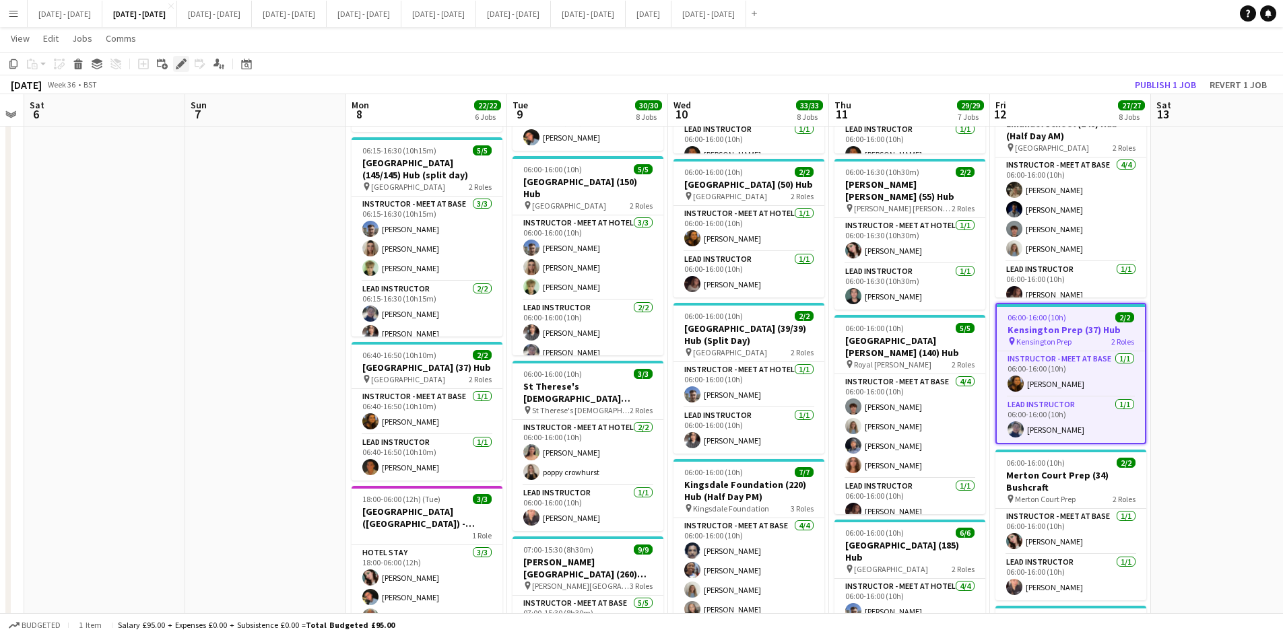
click at [178, 61] on icon "Edit" at bounding box center [181, 64] width 11 height 11
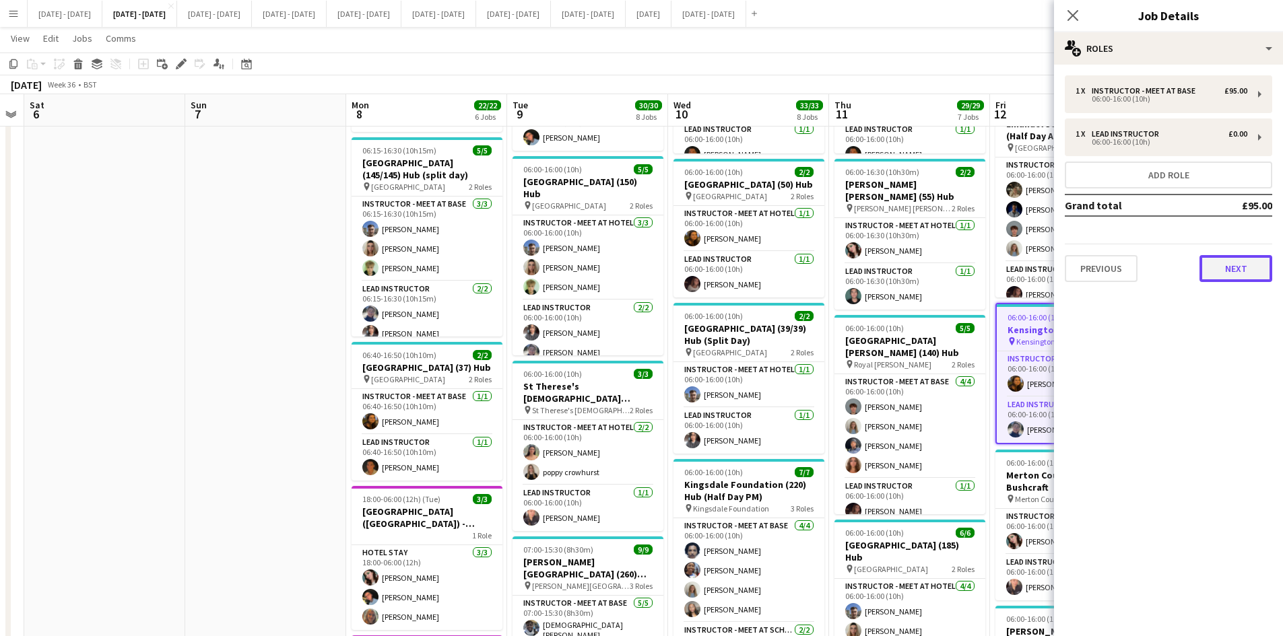
click at [1233, 271] on button "Next" at bounding box center [1236, 268] width 73 height 27
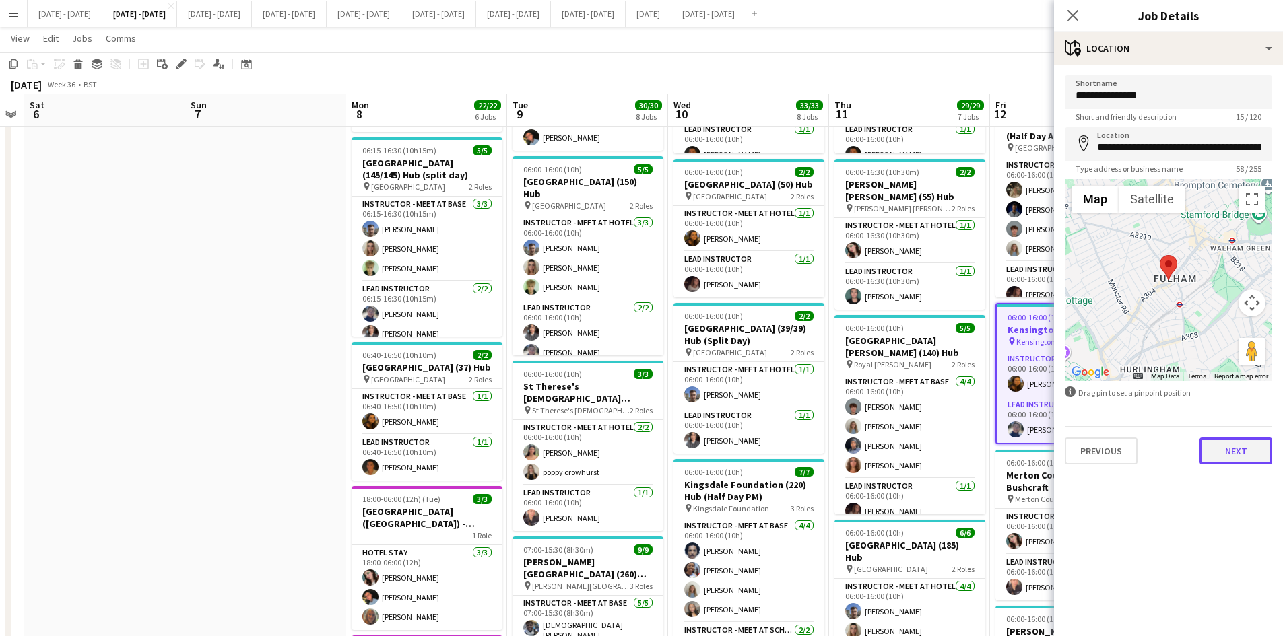
click at [1239, 454] on button "Next" at bounding box center [1236, 451] width 73 height 27
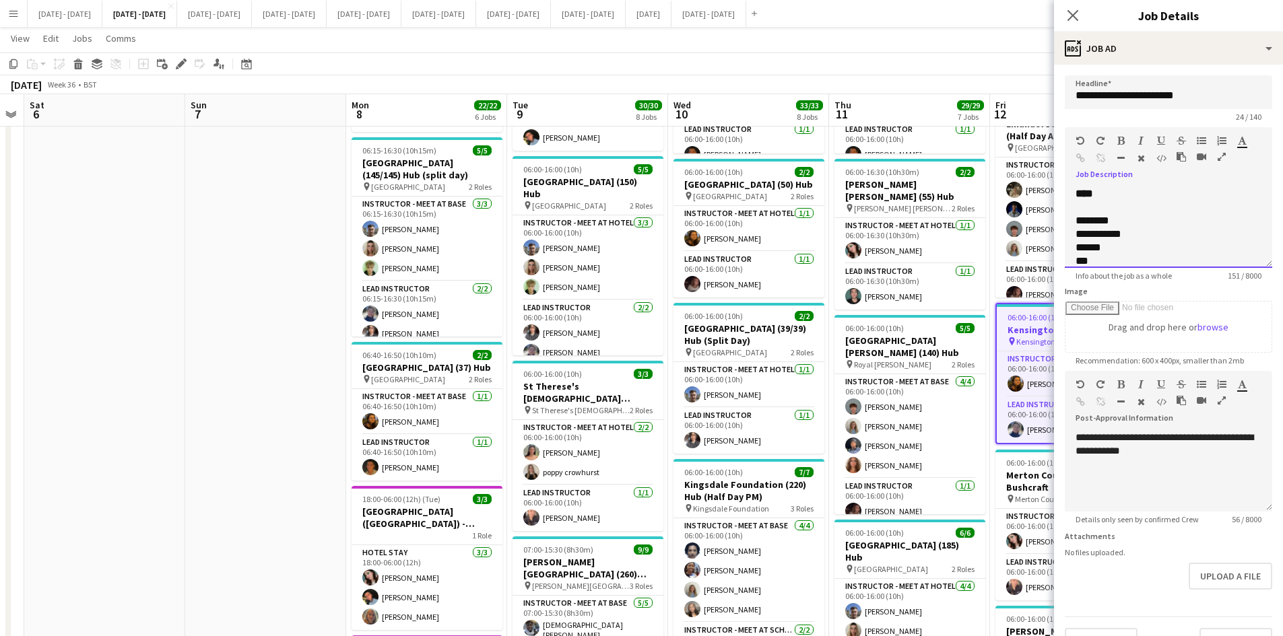
scroll to position [27, 0]
click at [1140, 241] on div "***" at bounding box center [1154, 234] width 156 height 13
click at [1153, 247] on div "**********" at bounding box center [1159, 246] width 166 height 40
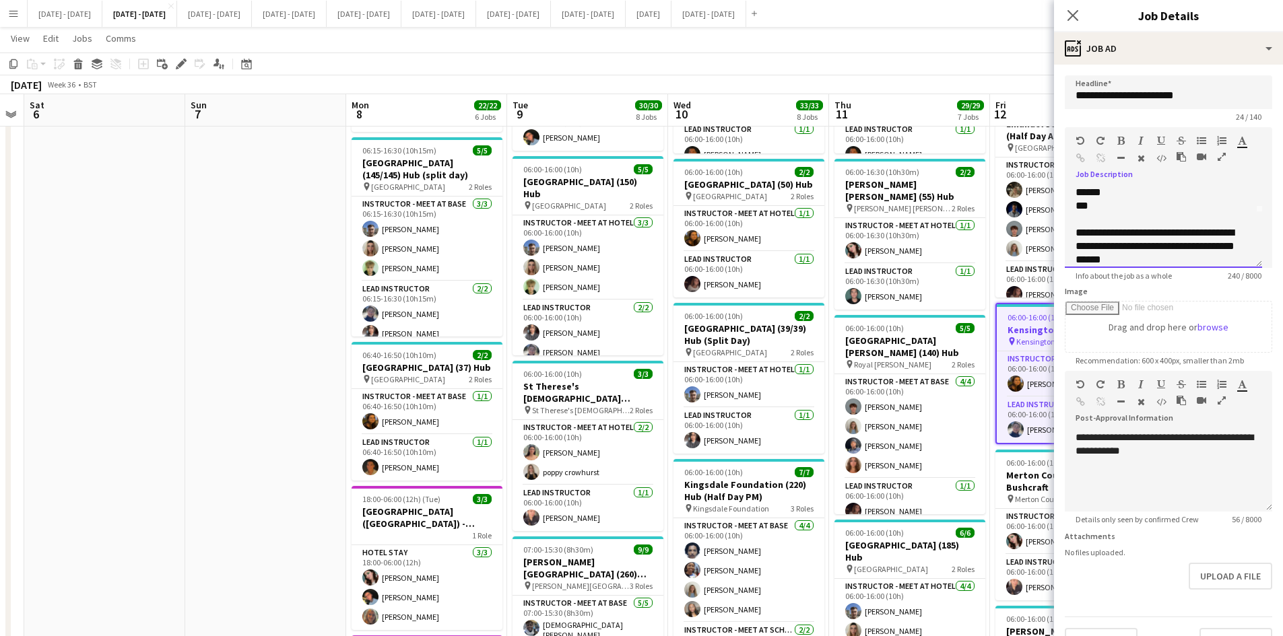
click at [1153, 247] on div "**********" at bounding box center [1159, 246] width 166 height 40
click at [1121, 142] on icon "button" at bounding box center [1120, 140] width 7 height 9
click at [1212, 575] on button "Upload a file" at bounding box center [1231, 576] width 84 height 27
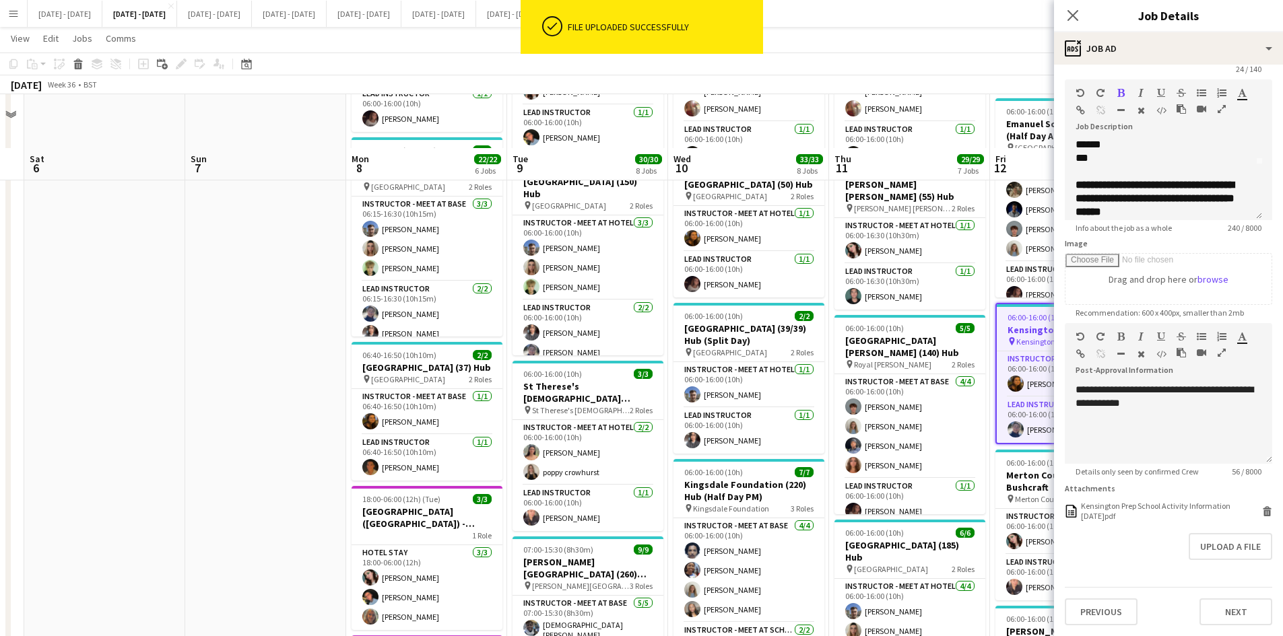
scroll to position [404, 0]
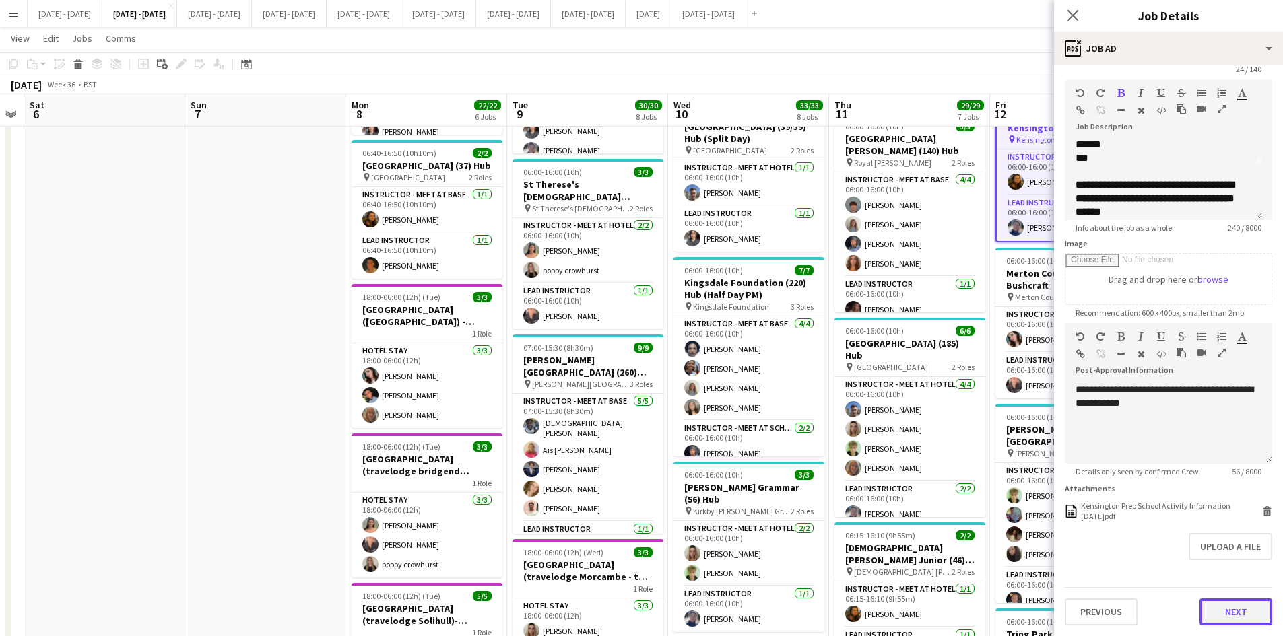
click at [1216, 615] on button "Next" at bounding box center [1236, 612] width 73 height 27
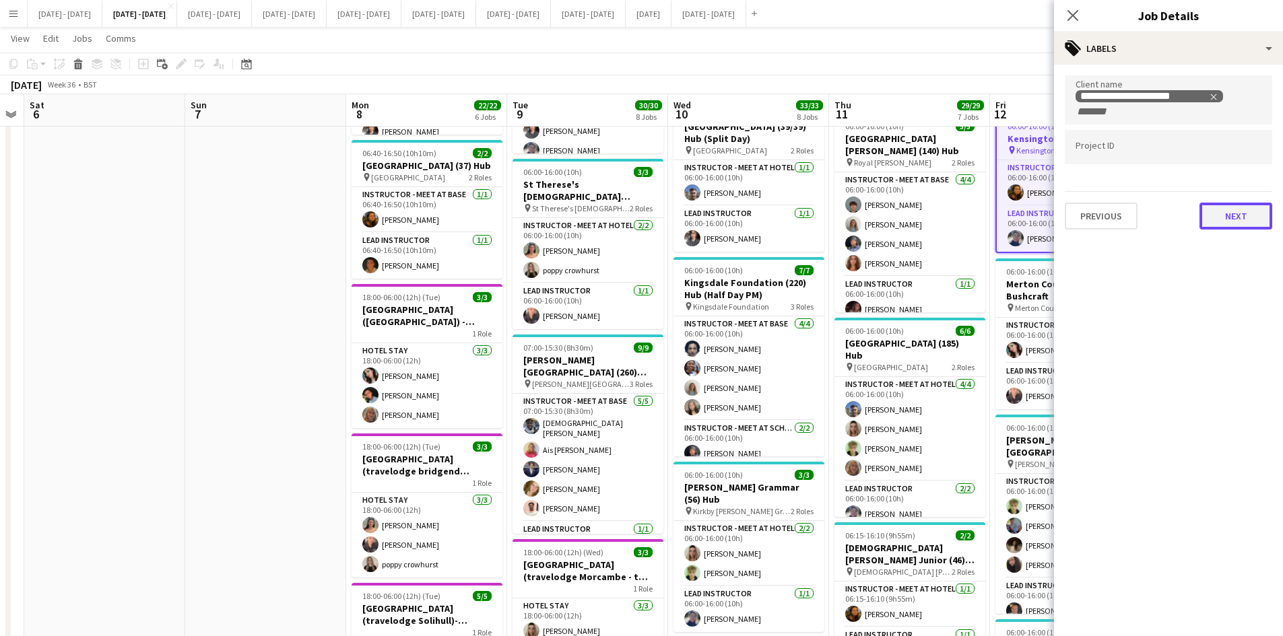
click at [1230, 217] on button "Next" at bounding box center [1236, 216] width 73 height 27
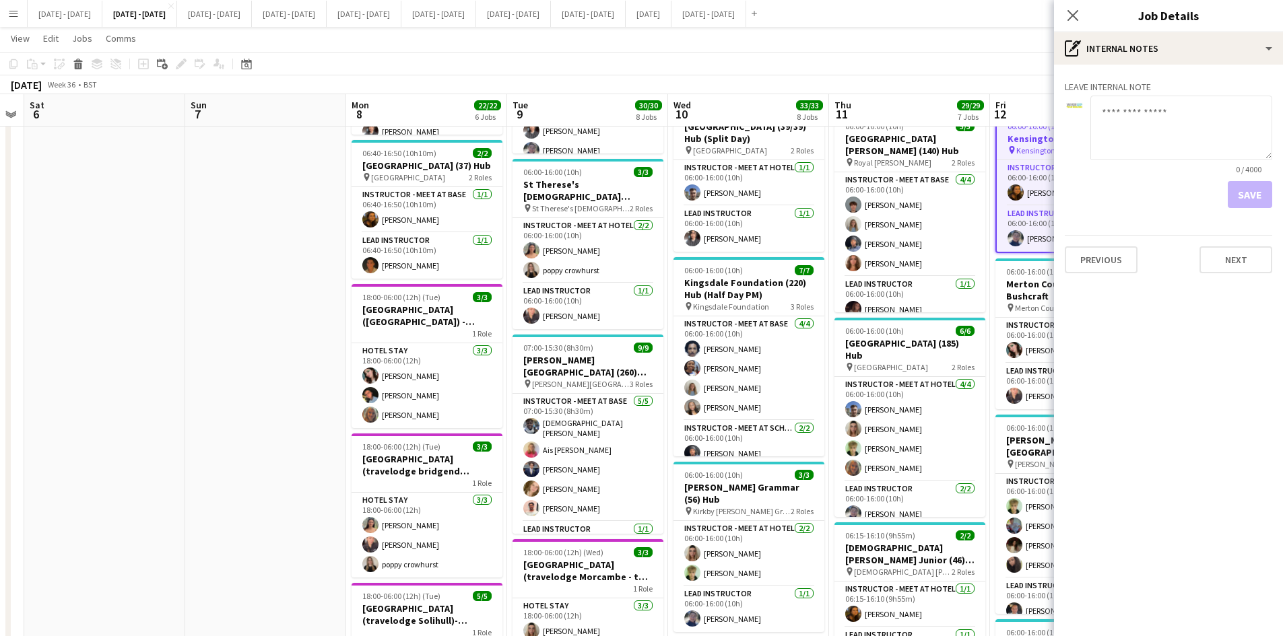
click at [1121, 116] on textarea at bounding box center [1181, 128] width 182 height 64
type textarea "**********"
click at [1243, 170] on span "27 / 4000" at bounding box center [1246, 169] width 51 height 10
click at [1249, 194] on button "Save" at bounding box center [1250, 194] width 44 height 27
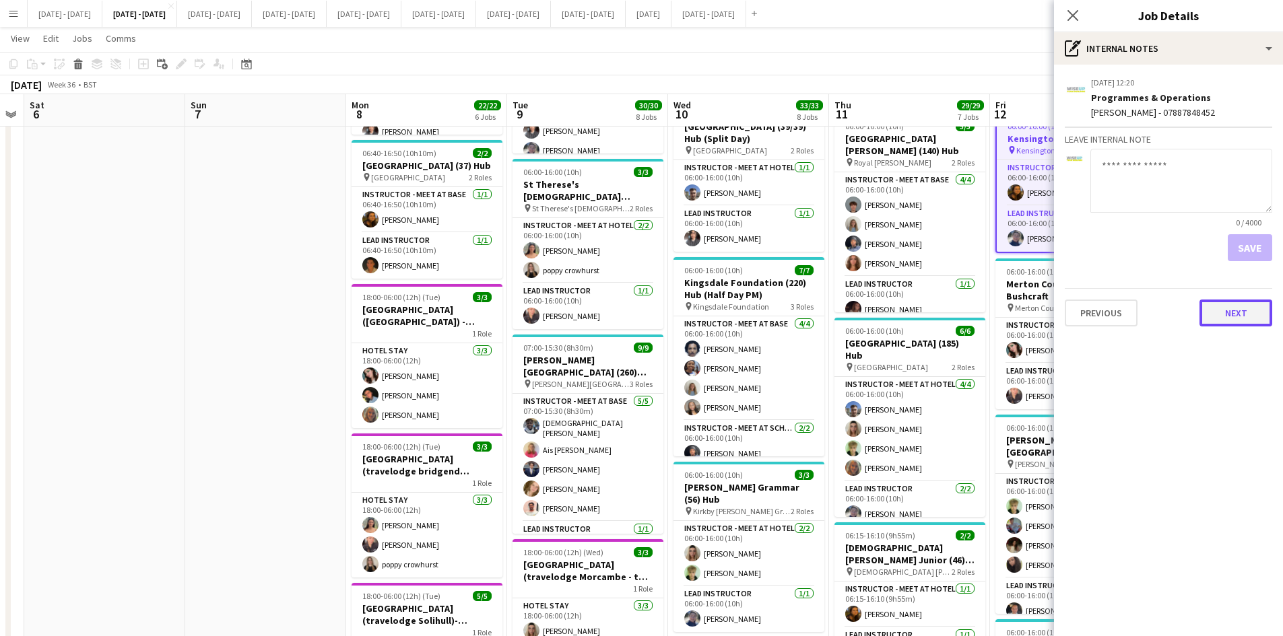
click at [1229, 317] on button "Next" at bounding box center [1236, 313] width 73 height 27
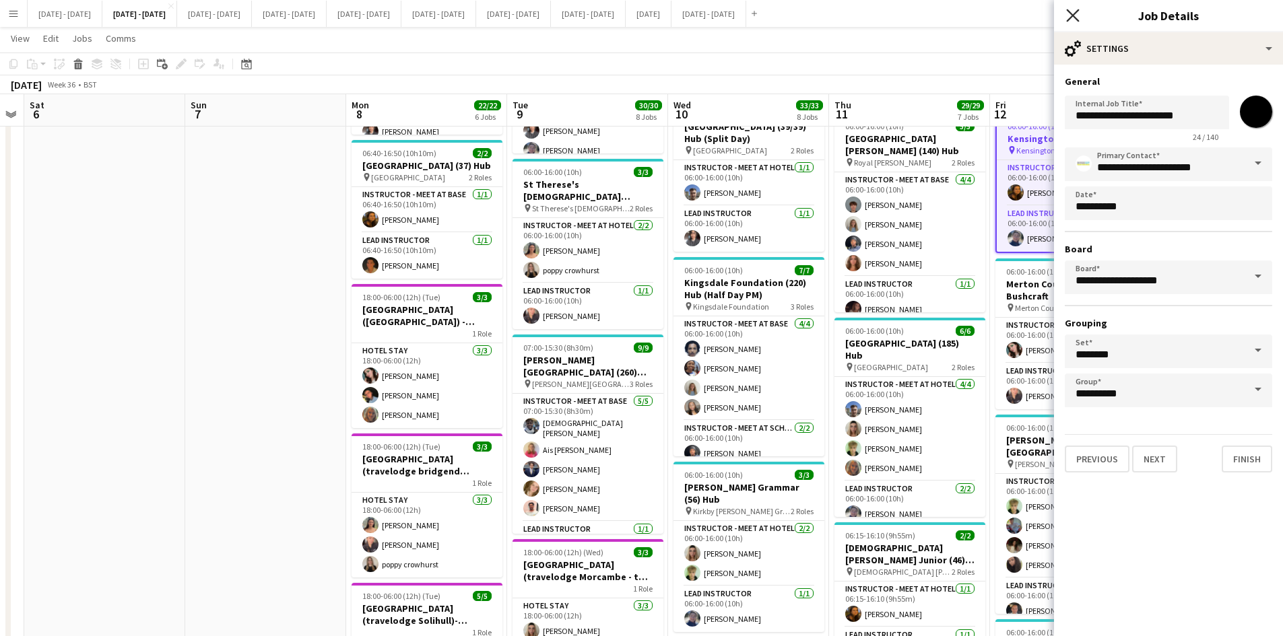
click at [1072, 9] on icon "Close pop-in" at bounding box center [1072, 15] width 13 height 13
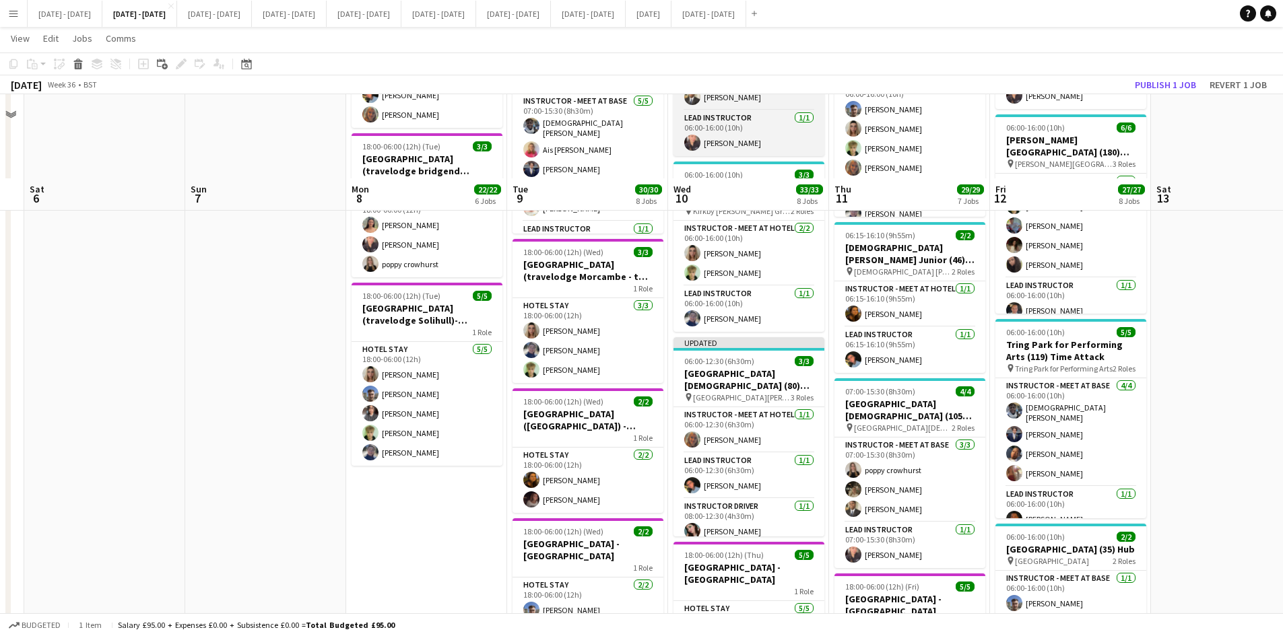
scroll to position [808, 0]
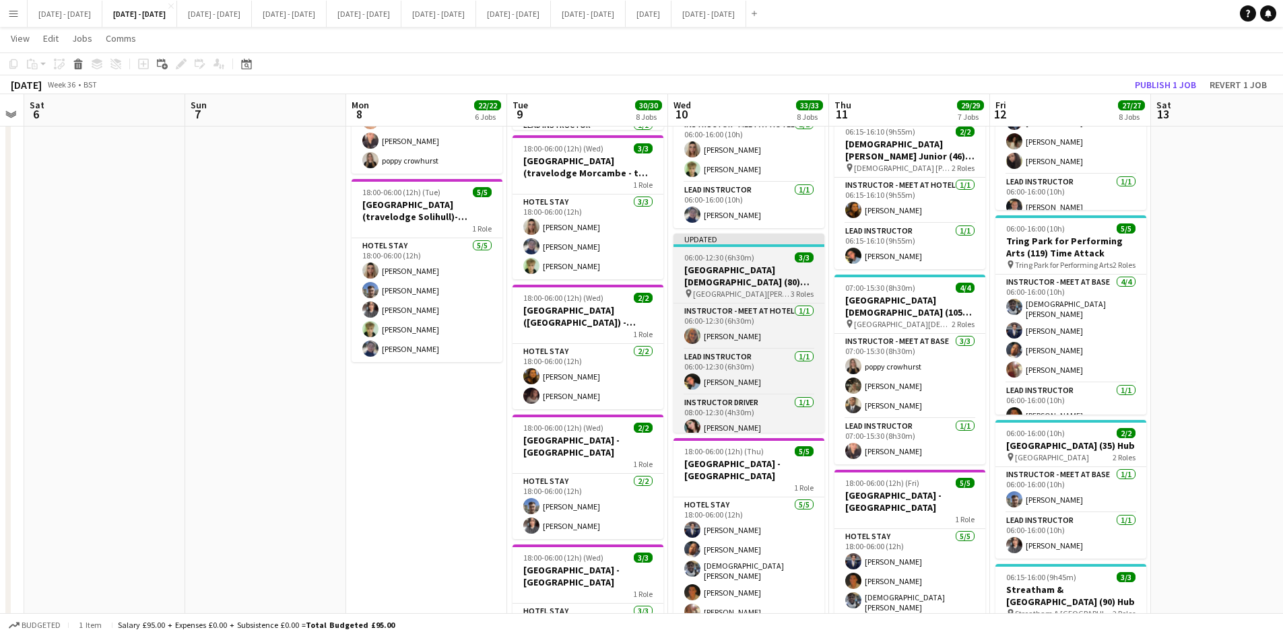
click at [768, 257] on div "06:00-12:30 (6h30m) 3/3" at bounding box center [749, 258] width 151 height 10
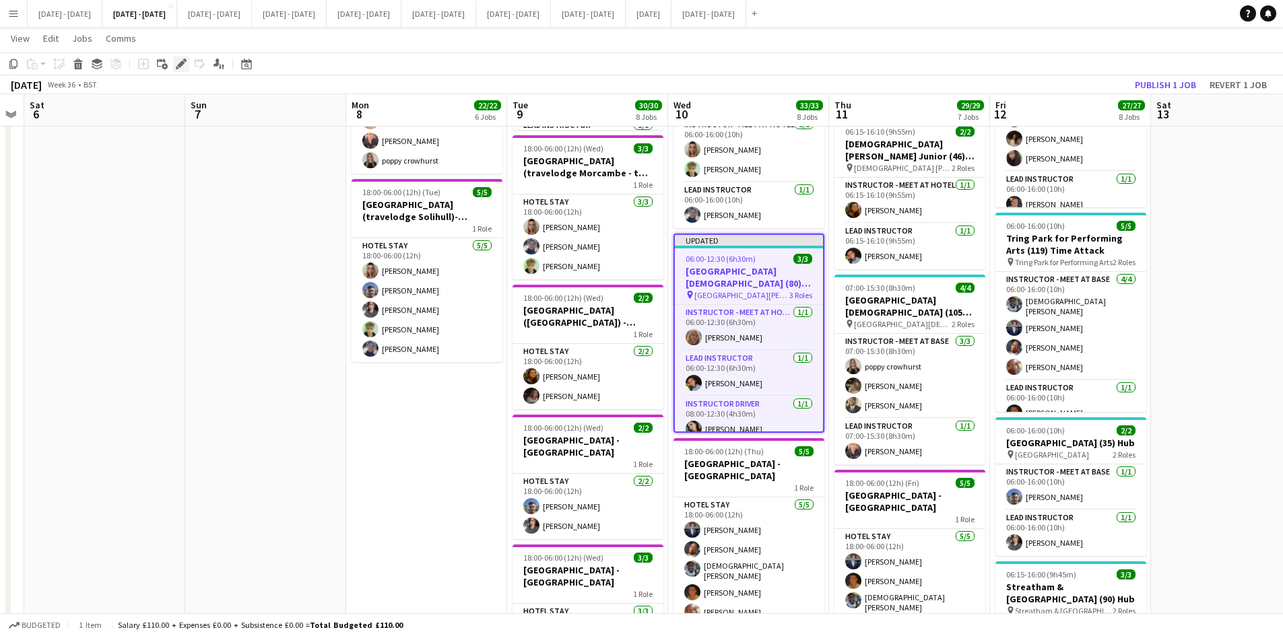
click at [181, 64] on icon at bounding box center [180, 64] width 7 height 7
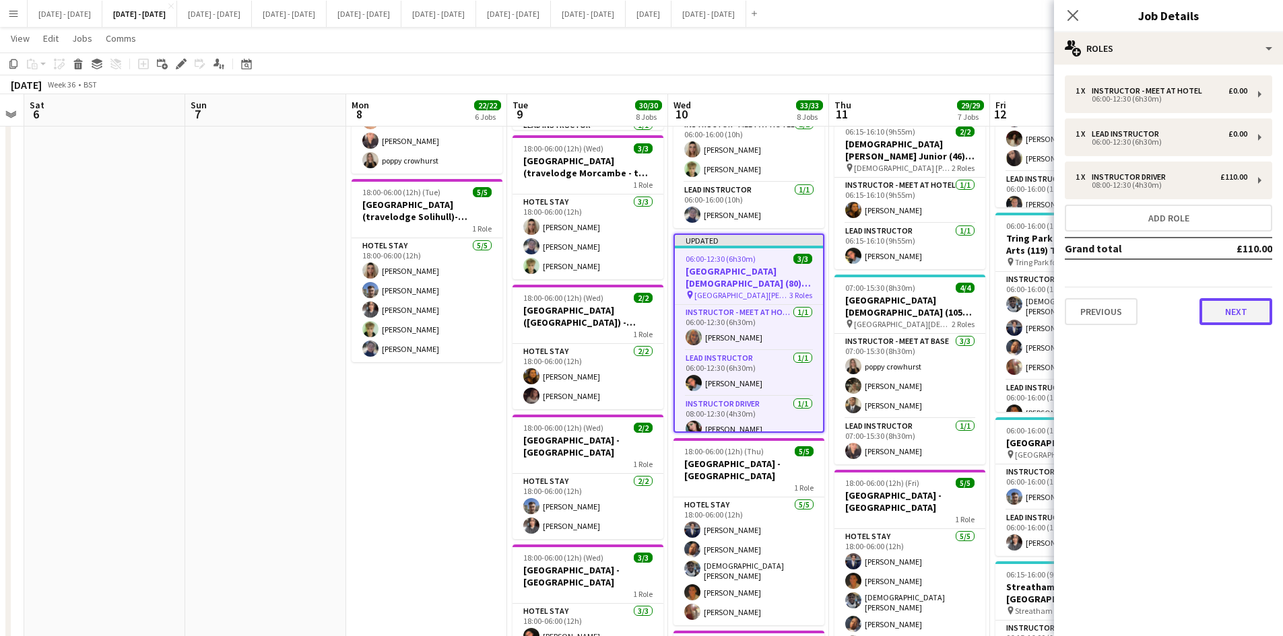
click at [1228, 313] on button "Next" at bounding box center [1236, 311] width 73 height 27
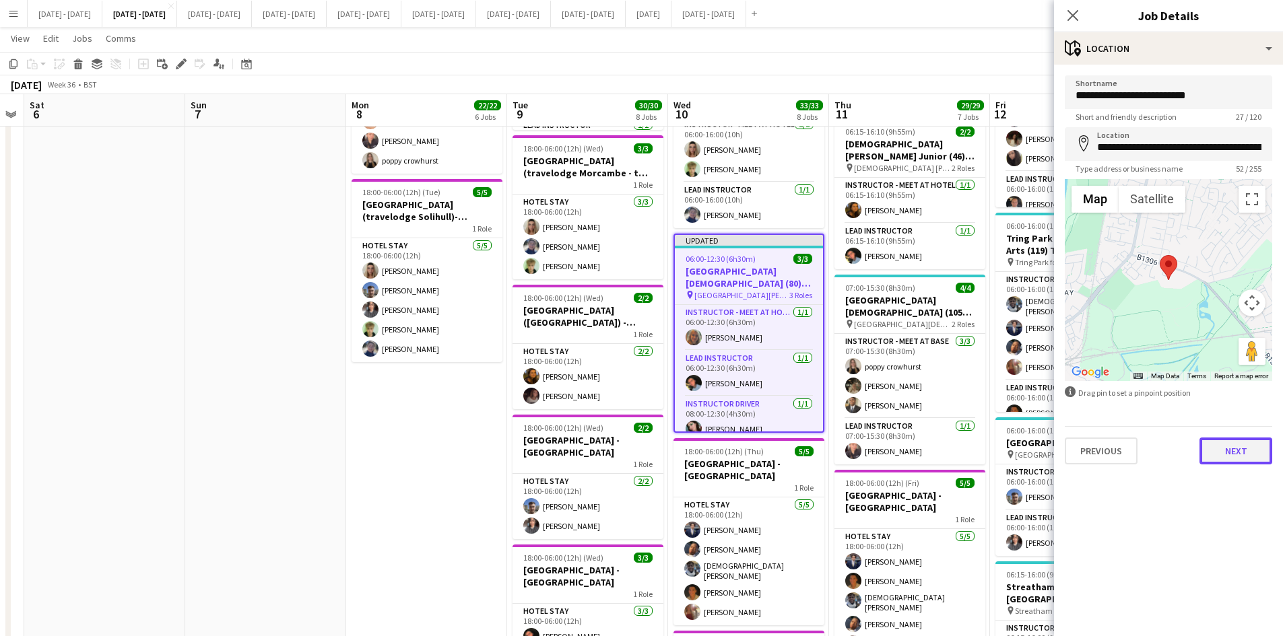
click at [1239, 449] on button "Next" at bounding box center [1236, 451] width 73 height 27
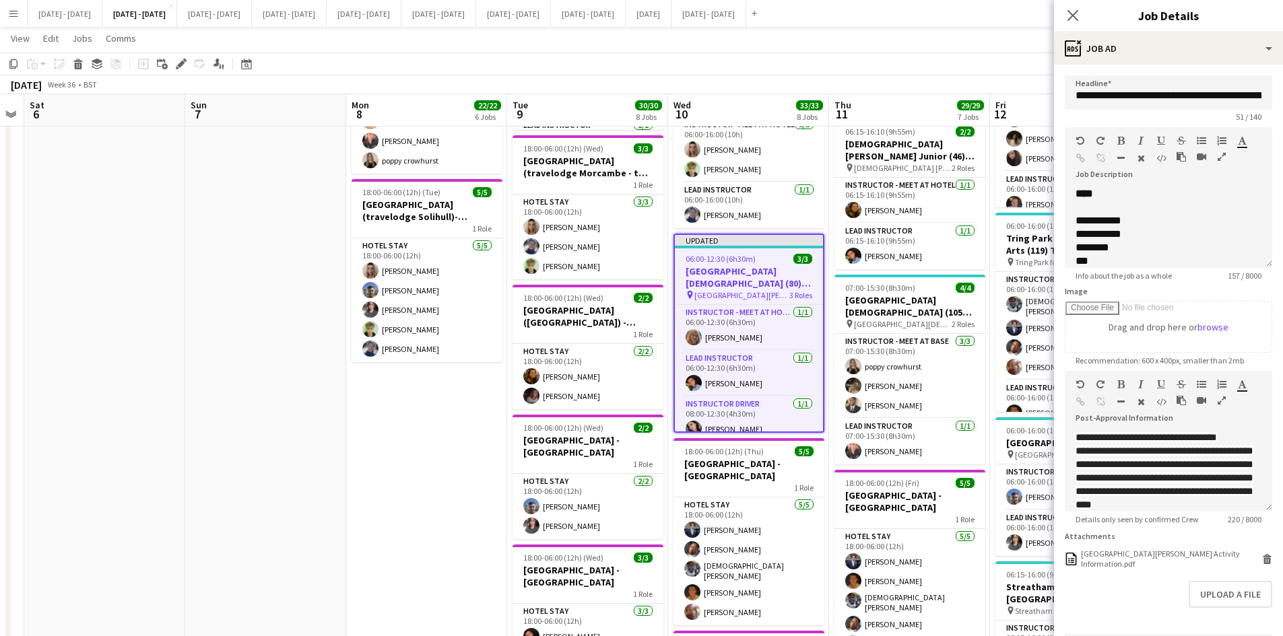
scroll to position [38, 0]
click at [1128, 569] on div "[GEOGRAPHIC_DATA][PERSON_NAME] Activity Information.pdf" at bounding box center [1170, 559] width 178 height 20
click at [1097, 569] on div "[GEOGRAPHIC_DATA][PERSON_NAME] Activity Information.pdf" at bounding box center [1170, 559] width 178 height 20
click at [1262, 564] on icon "Delete" at bounding box center [1267, 559] width 10 height 10
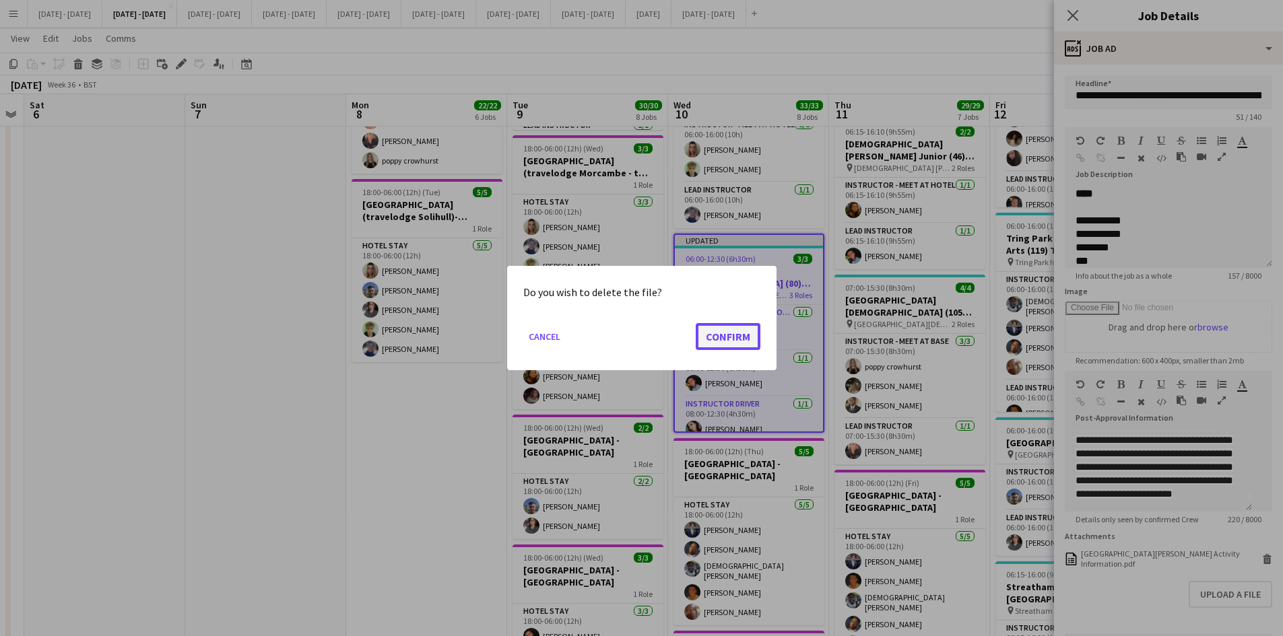
click at [718, 334] on button "Confirm" at bounding box center [728, 336] width 65 height 27
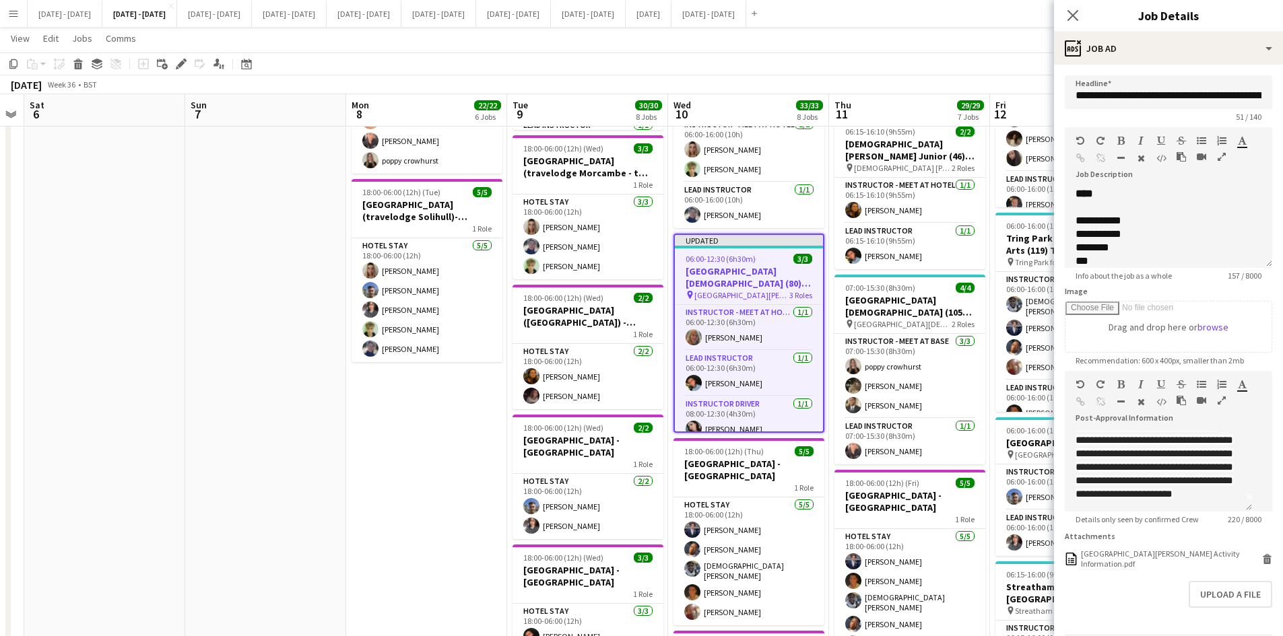
scroll to position [24, 0]
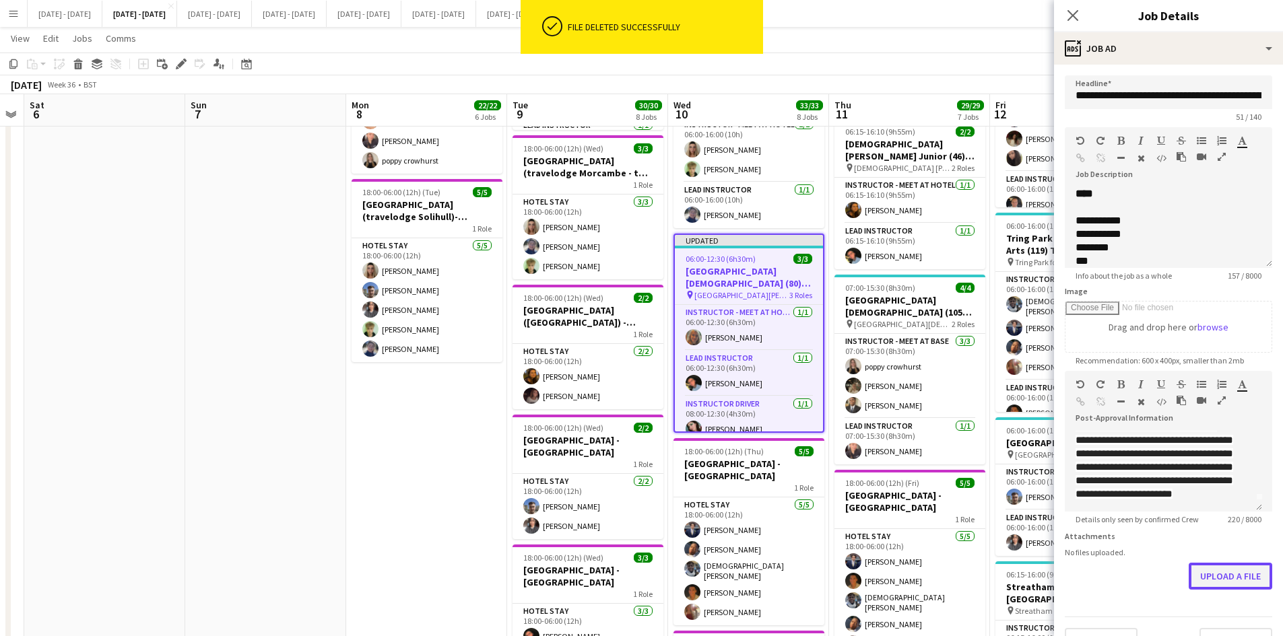
click at [1210, 590] on button "Upload a file" at bounding box center [1231, 576] width 84 height 27
click at [1127, 569] on div "St Joseph's [DEMOGRAPHIC_DATA] Academy Activity Information.pdf" at bounding box center [1170, 559] width 178 height 20
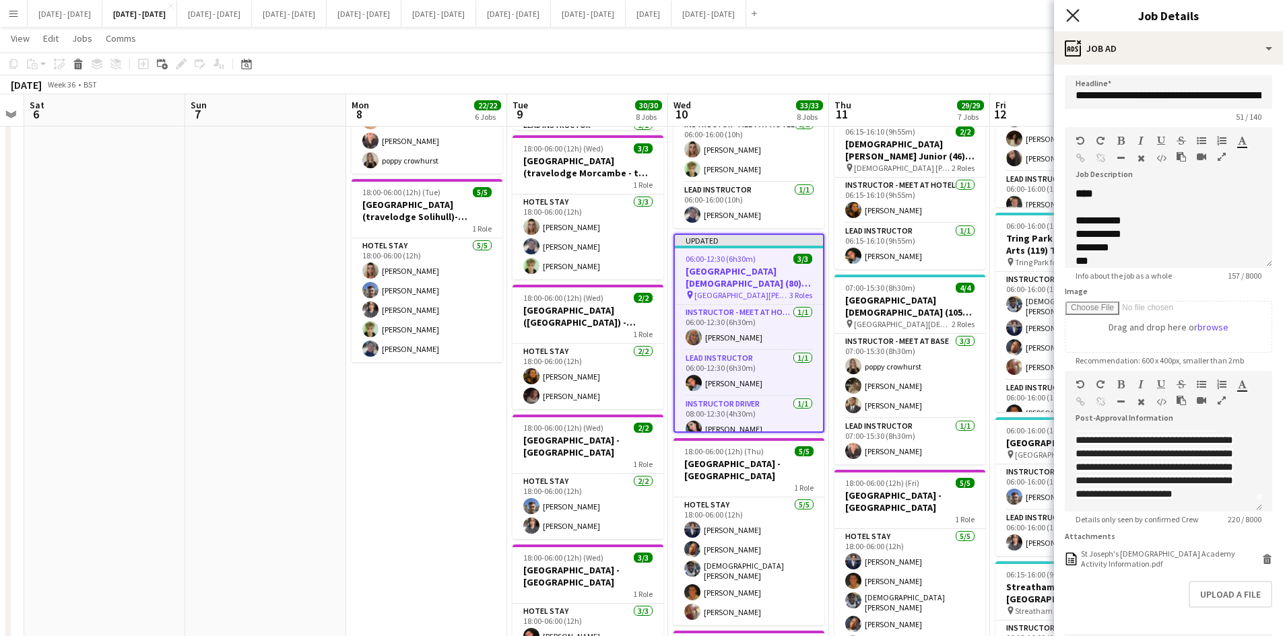
click at [1069, 11] on icon at bounding box center [1072, 15] width 13 height 13
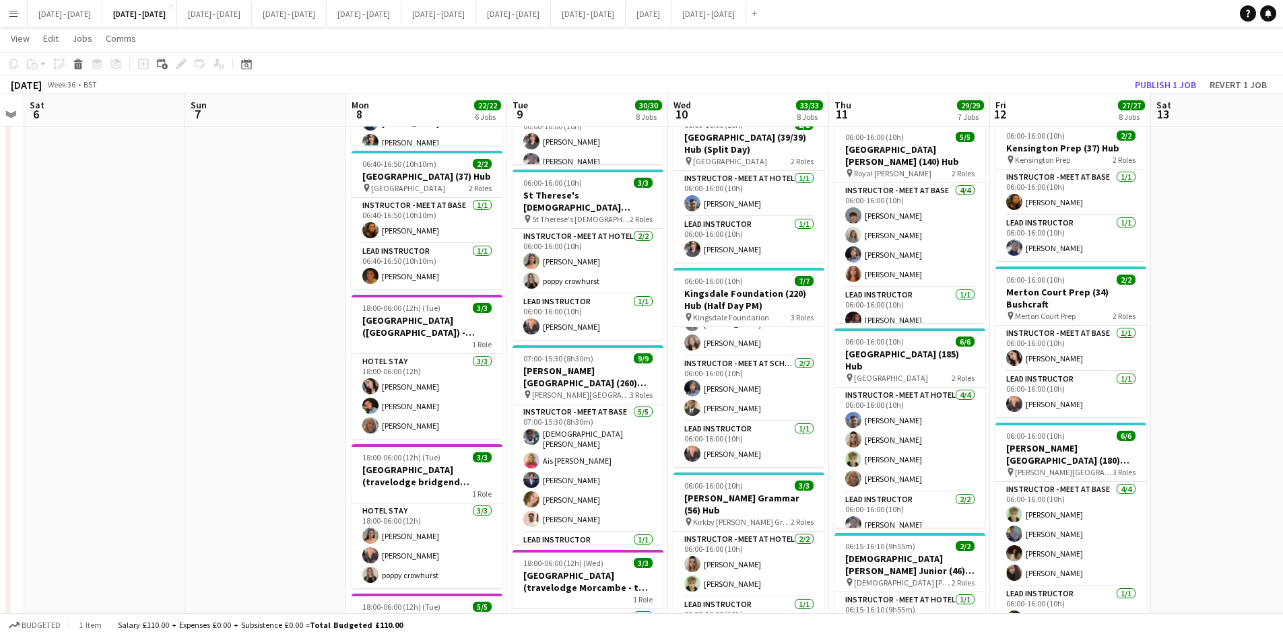
scroll to position [269, 0]
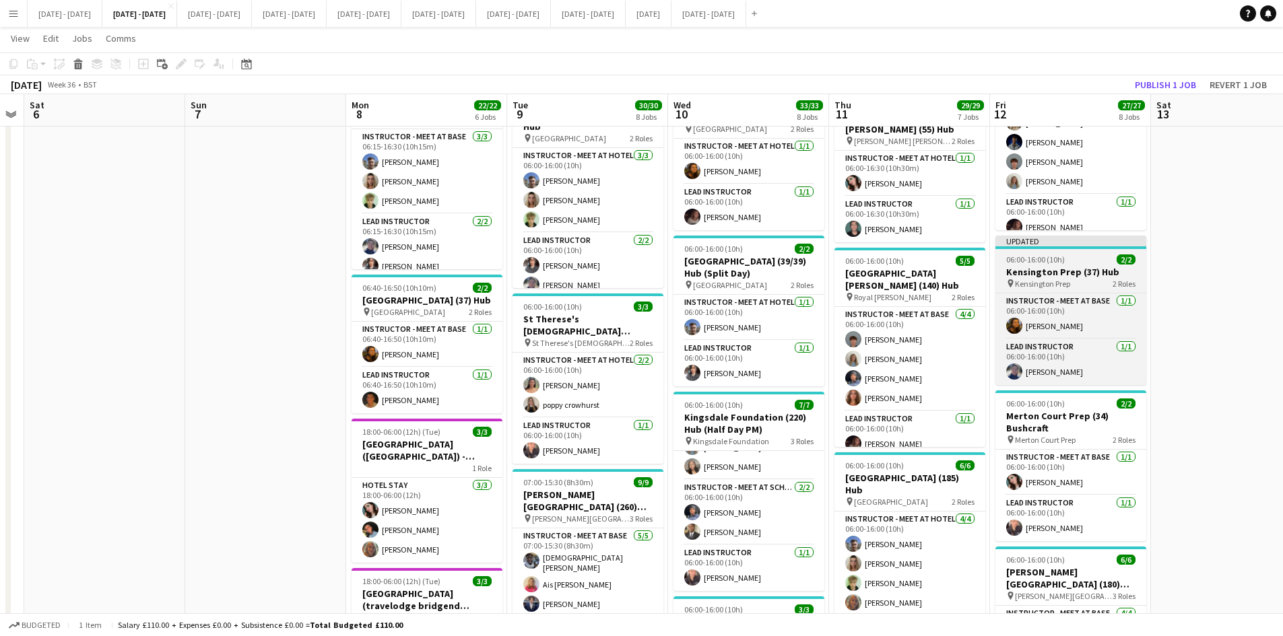
click at [1080, 265] on div "06:00-16:00 (10h) 2/2" at bounding box center [1070, 260] width 151 height 10
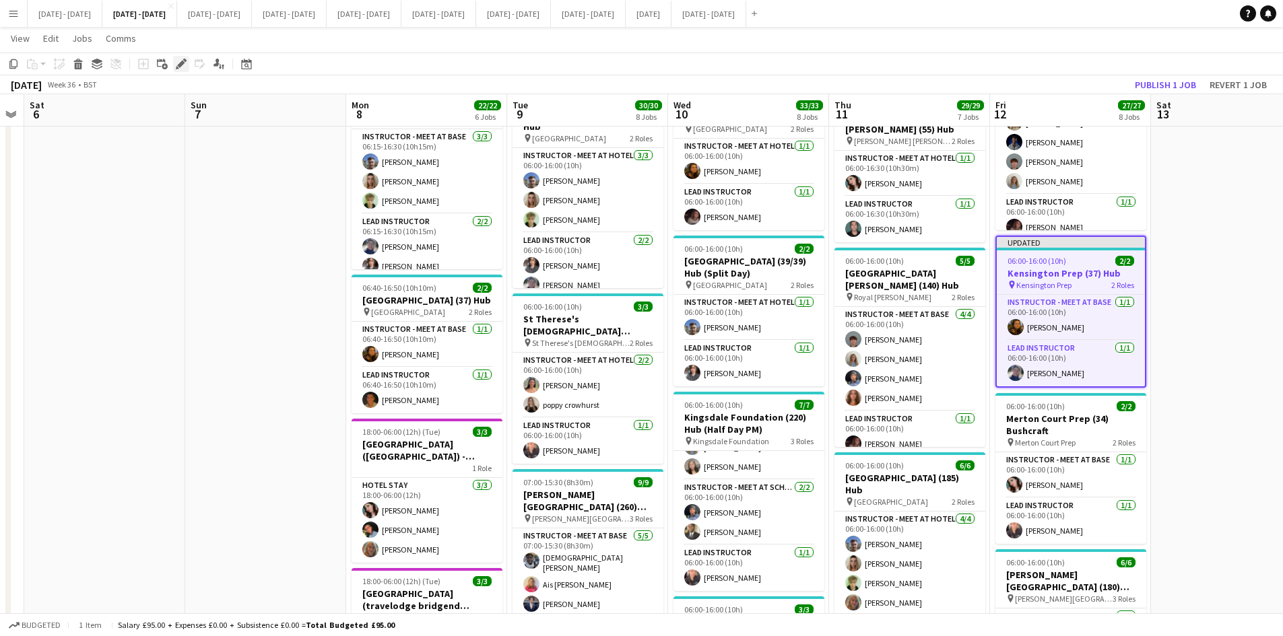
click at [180, 63] on icon at bounding box center [180, 64] width 7 height 7
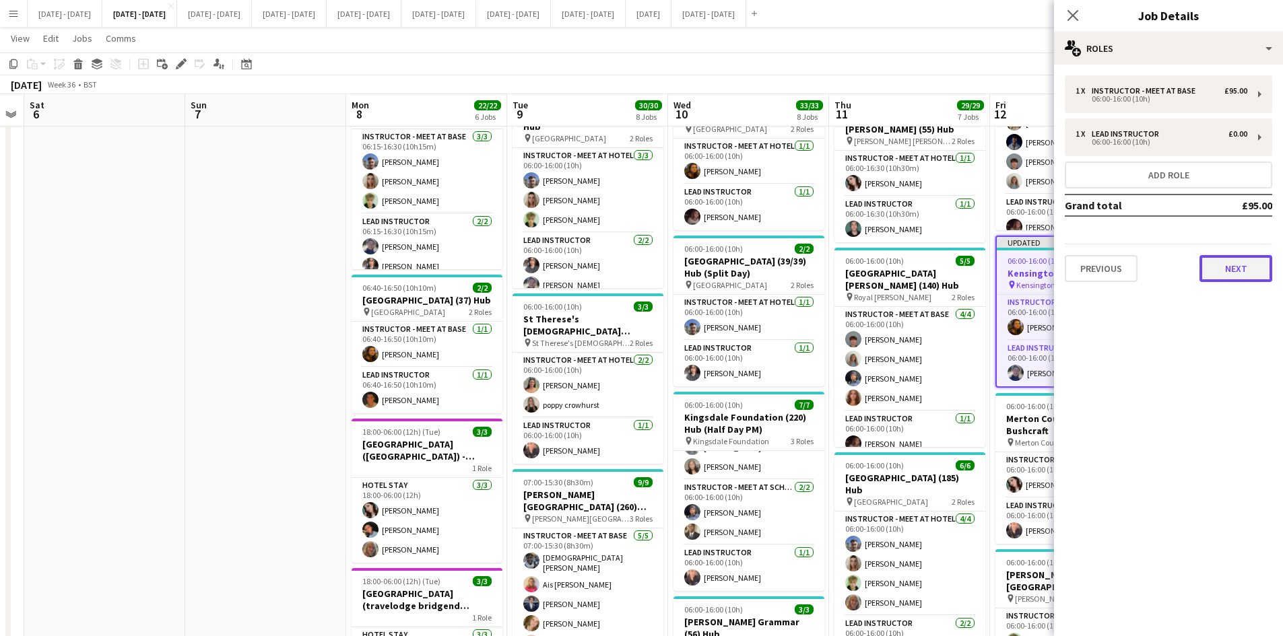
click at [1221, 274] on button "Next" at bounding box center [1236, 268] width 73 height 27
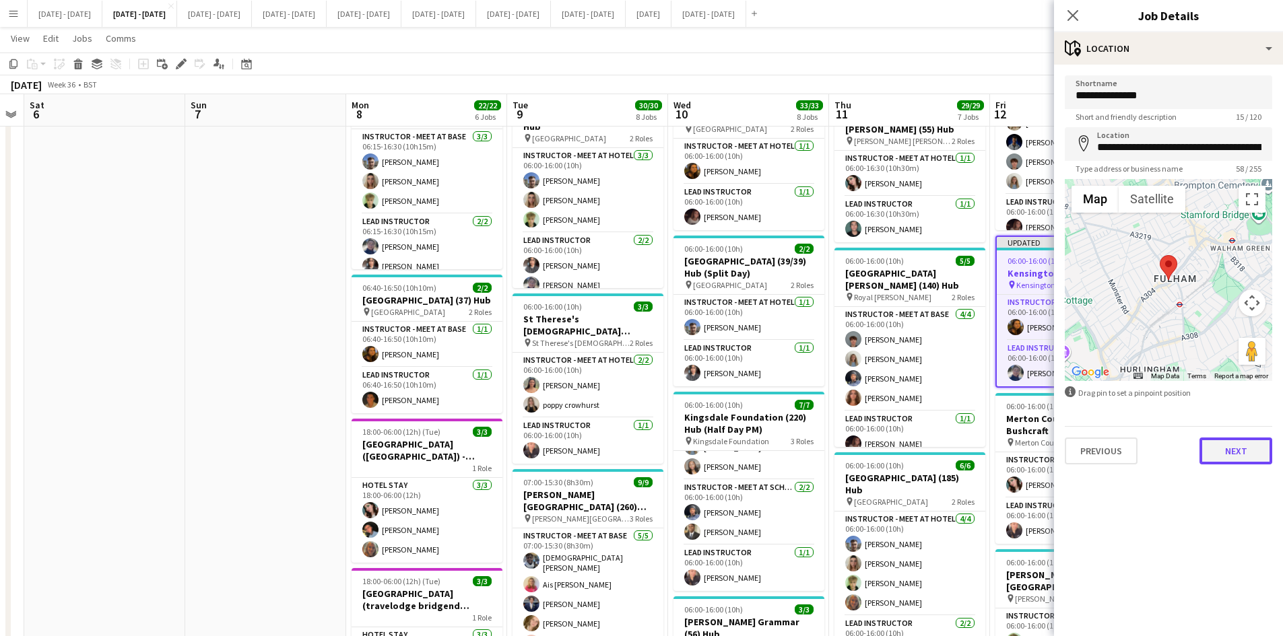
click at [1222, 459] on button "Next" at bounding box center [1236, 451] width 73 height 27
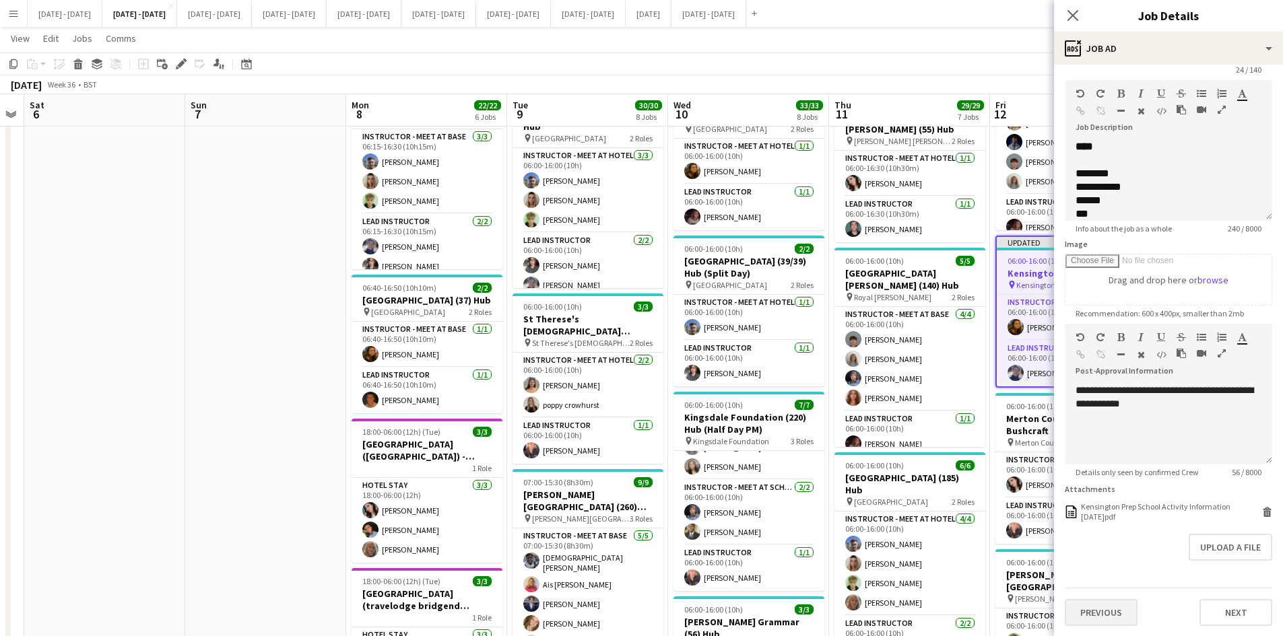
scroll to position [48, 0]
click at [1084, 614] on button "Previous" at bounding box center [1101, 612] width 73 height 27
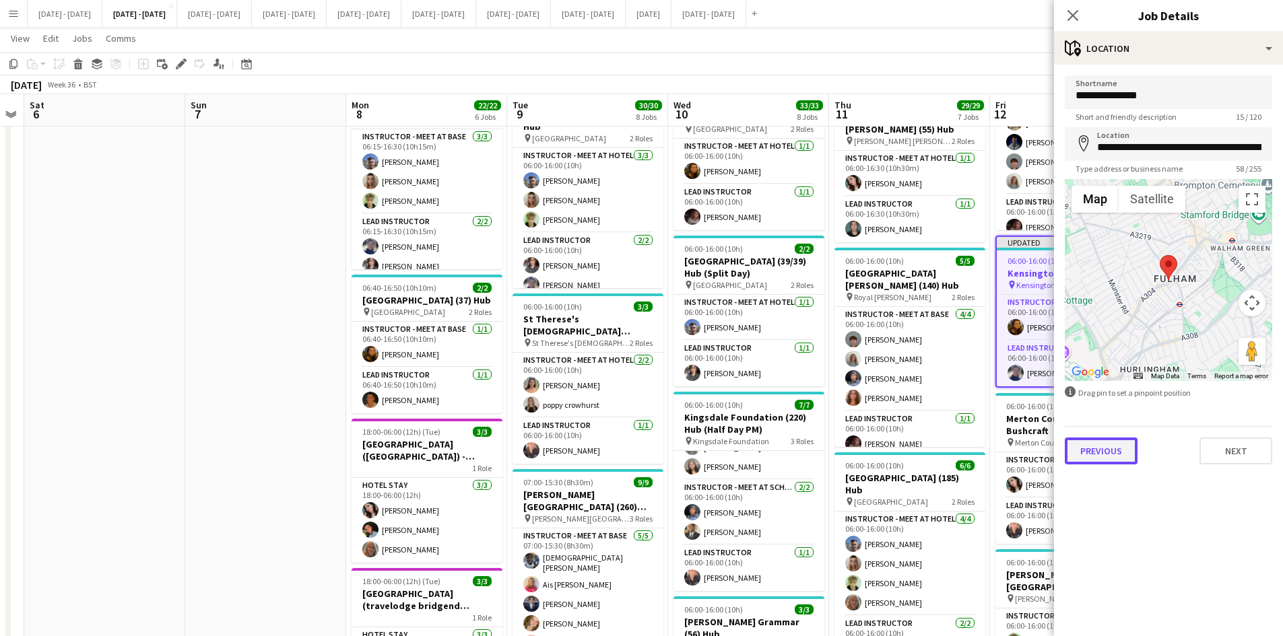
click at [1100, 459] on button "Previous" at bounding box center [1101, 451] width 73 height 27
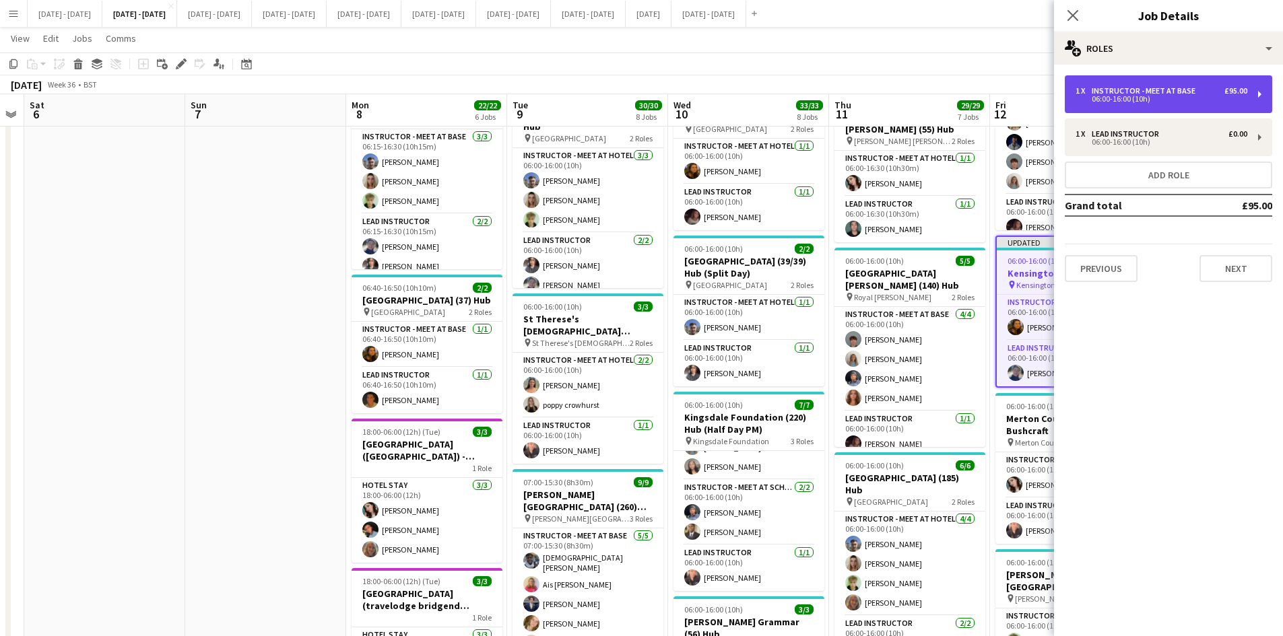
click at [1120, 98] on div "06:00-16:00 (10h)" at bounding box center [1162, 99] width 172 height 7
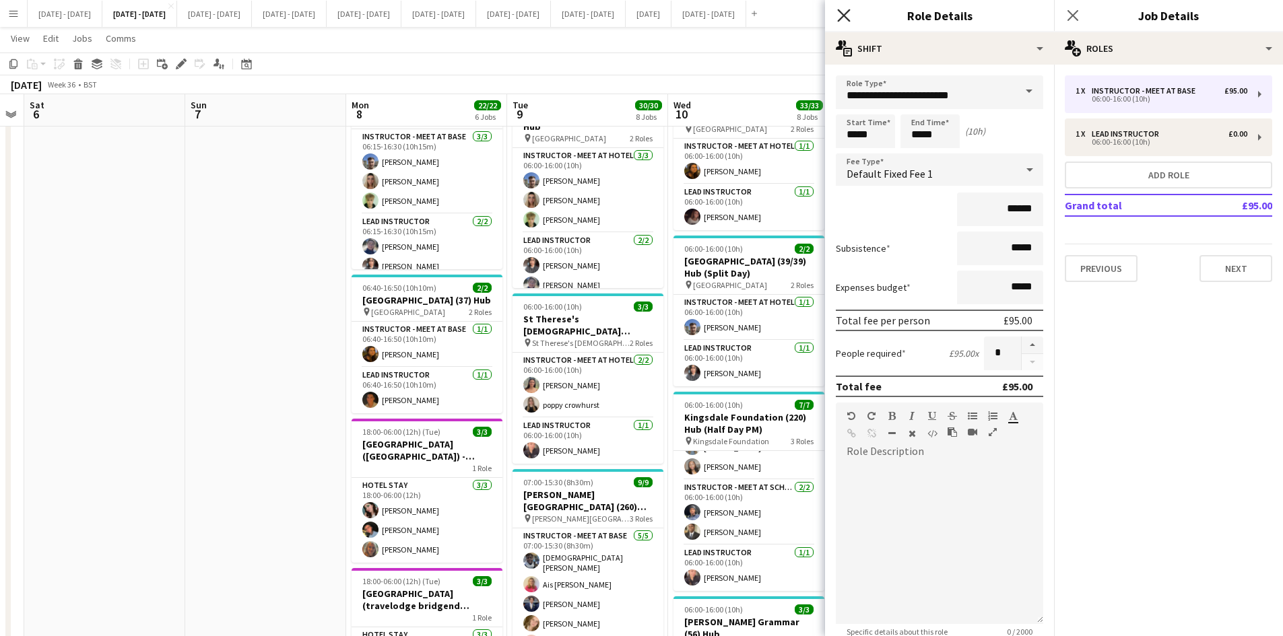
click at [841, 13] on icon at bounding box center [843, 15] width 13 height 13
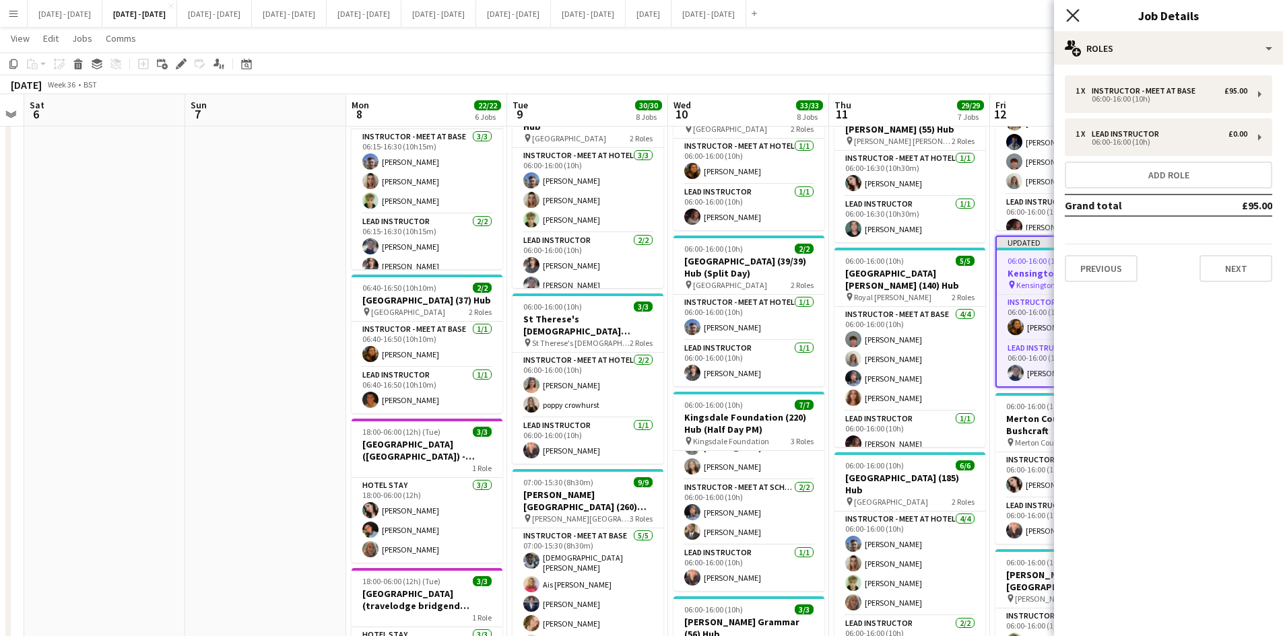
click at [1073, 18] on icon "Close pop-in" at bounding box center [1072, 15] width 13 height 13
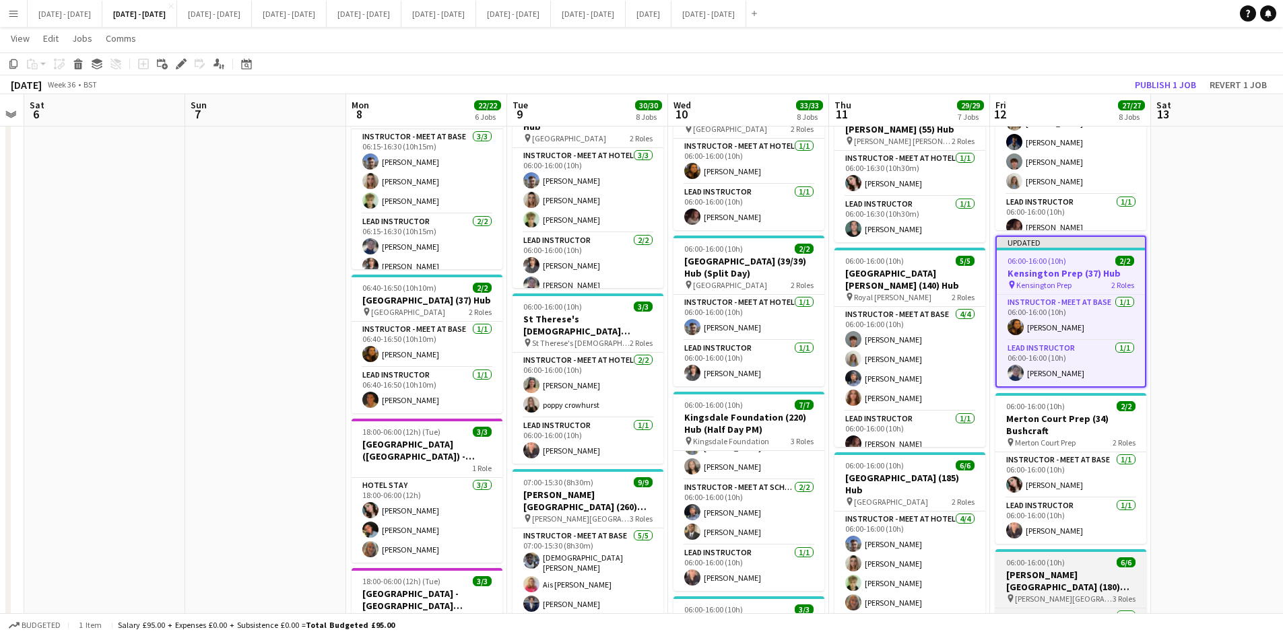
click at [1096, 568] on div "06:00-16:00 (10h) 6/6" at bounding box center [1070, 563] width 151 height 10
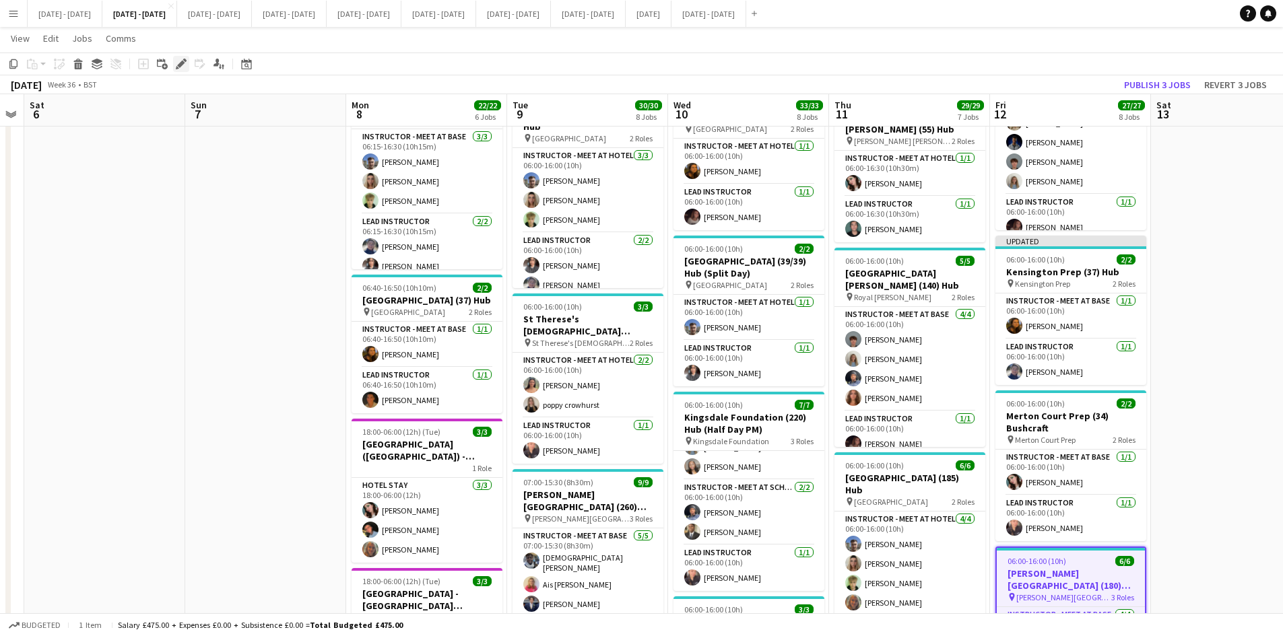
click at [178, 60] on icon "Edit" at bounding box center [181, 64] width 11 height 11
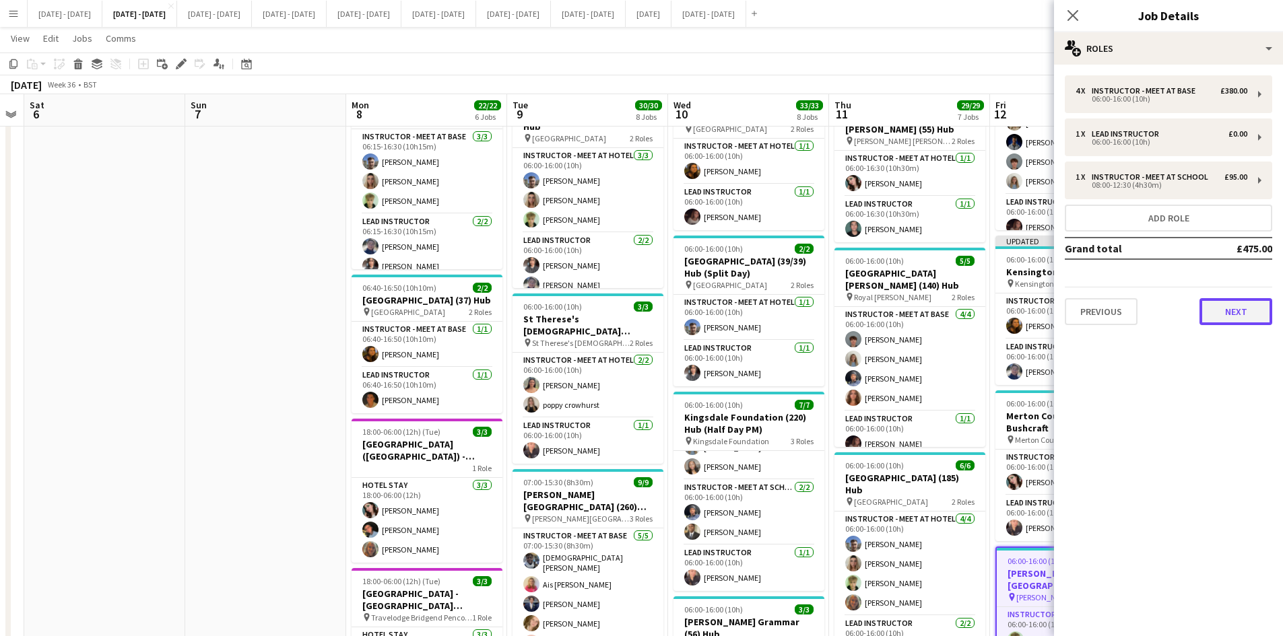
click at [1236, 317] on button "Next" at bounding box center [1236, 311] width 73 height 27
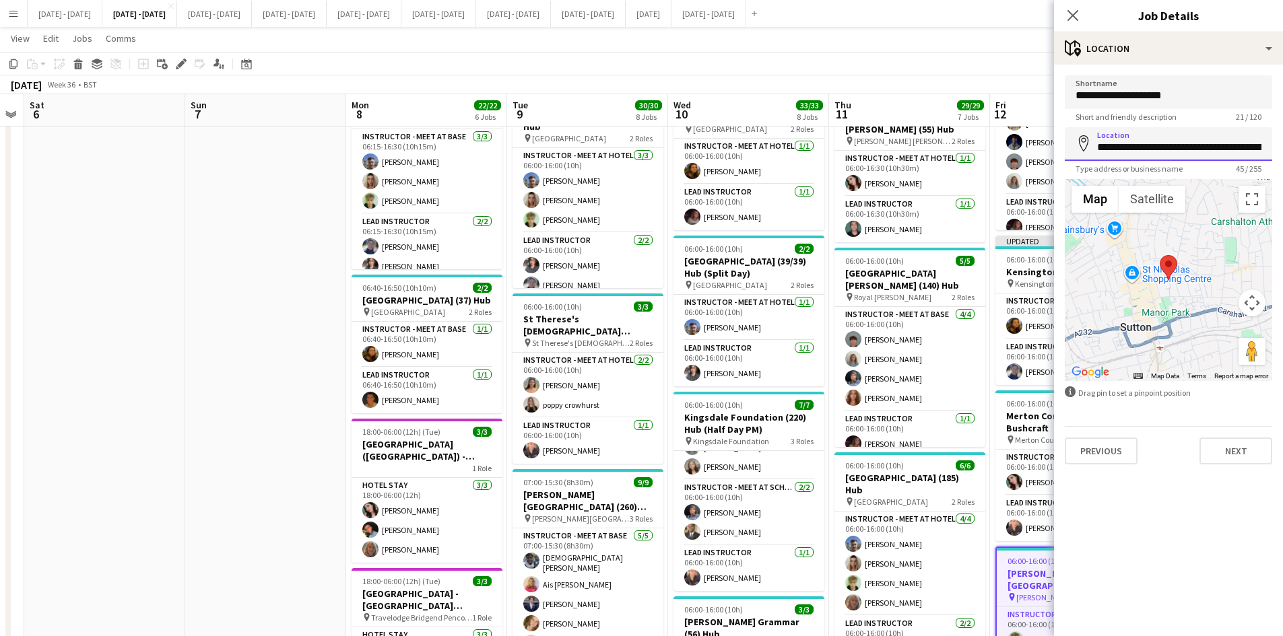
click at [1160, 137] on input "**********" at bounding box center [1168, 144] width 207 height 34
click at [1160, 136] on input "**********" at bounding box center [1168, 144] width 207 height 34
click at [1161, 135] on input "**********" at bounding box center [1168, 144] width 207 height 34
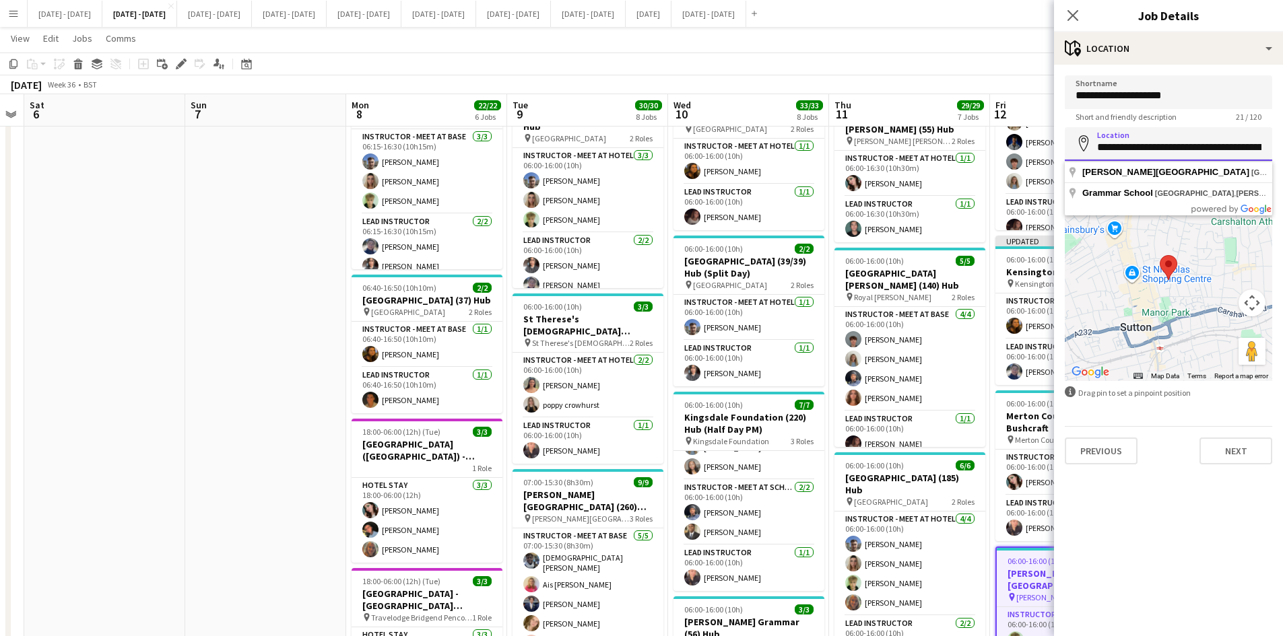
click at [1161, 135] on input "**********" at bounding box center [1168, 144] width 207 height 34
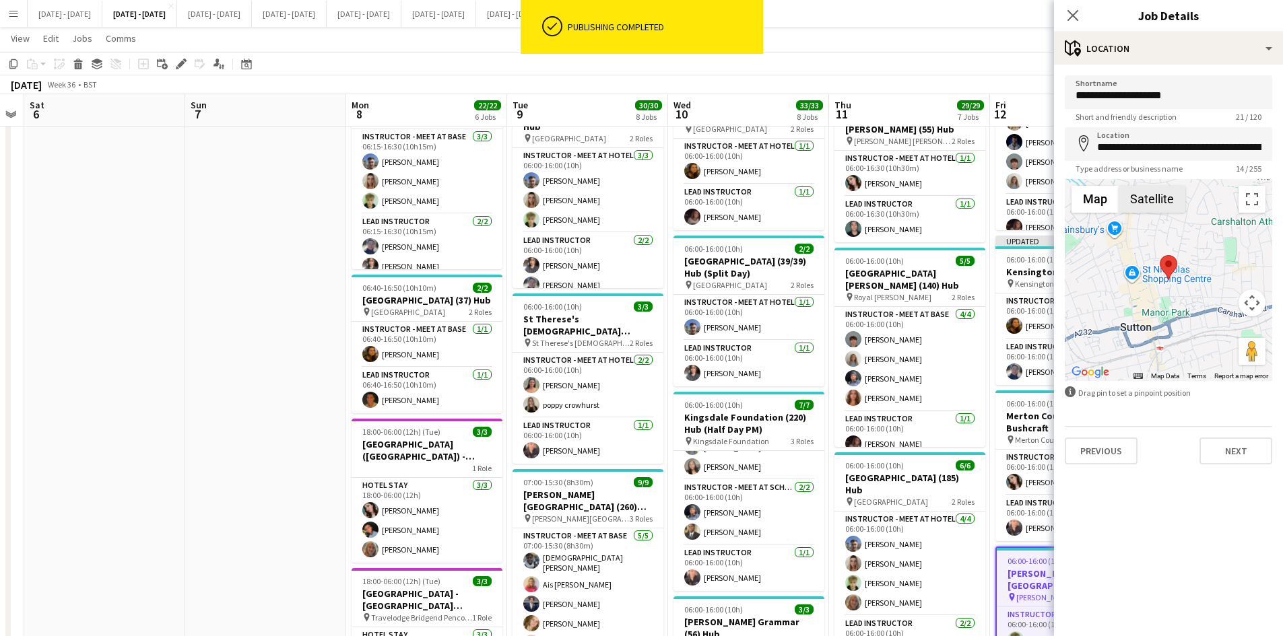
type input "**********"
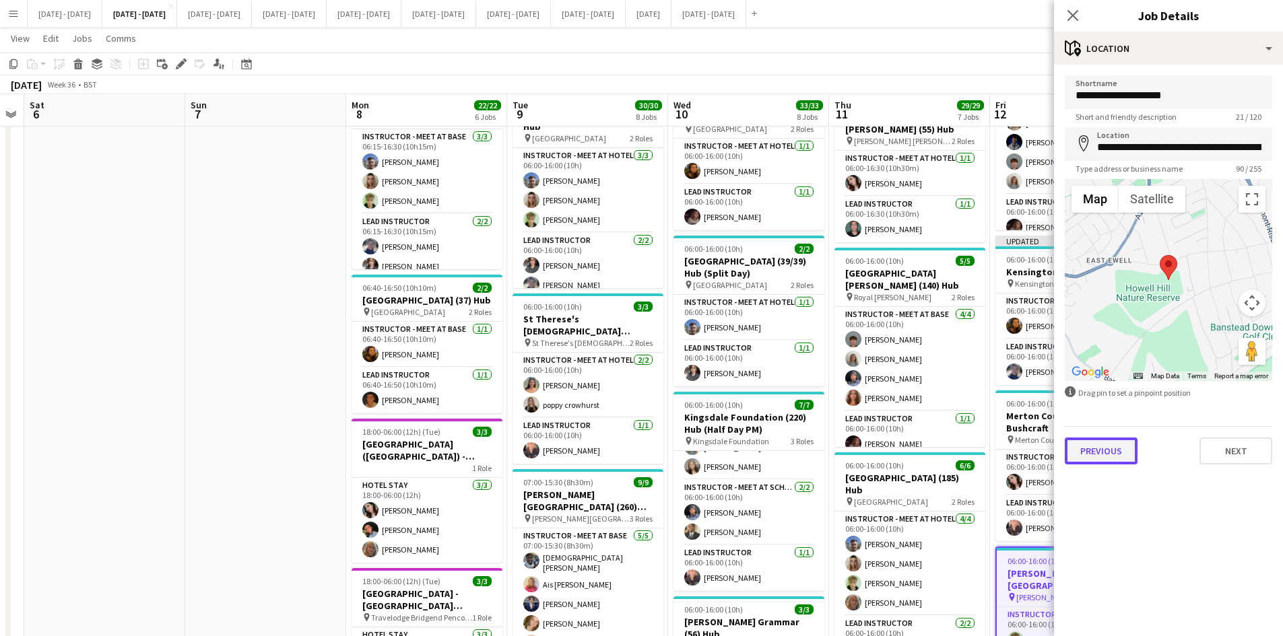
click at [1101, 452] on button "Previous" at bounding box center [1101, 451] width 73 height 27
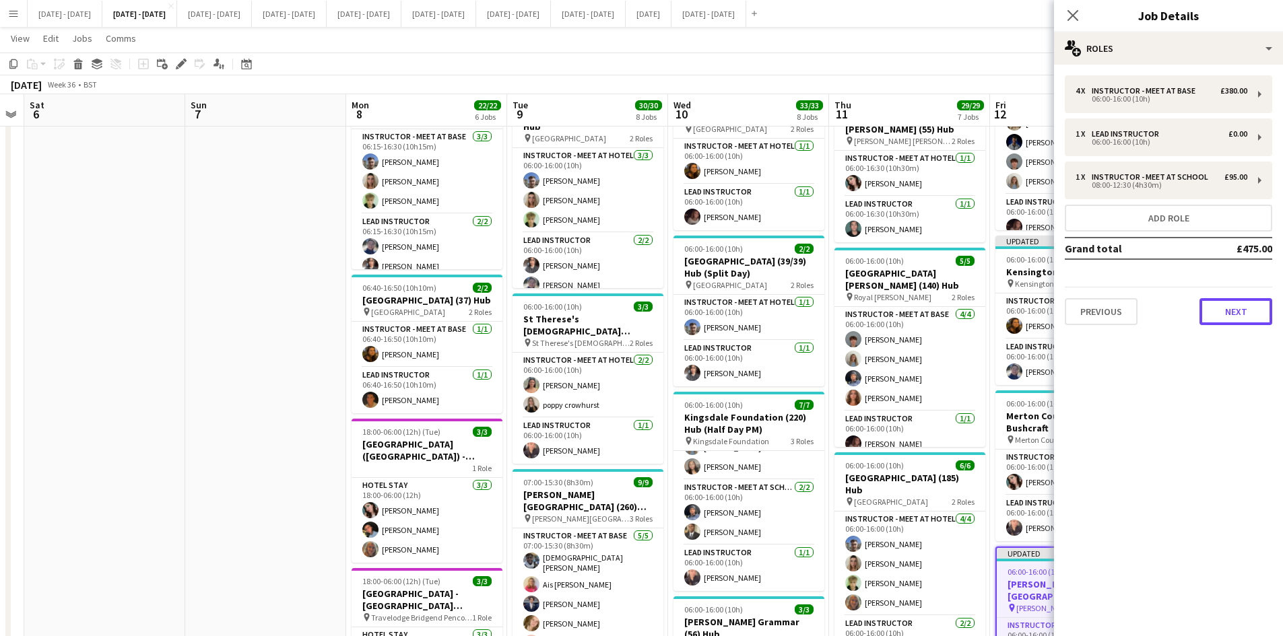
click at [1225, 307] on button "Next" at bounding box center [1236, 311] width 73 height 27
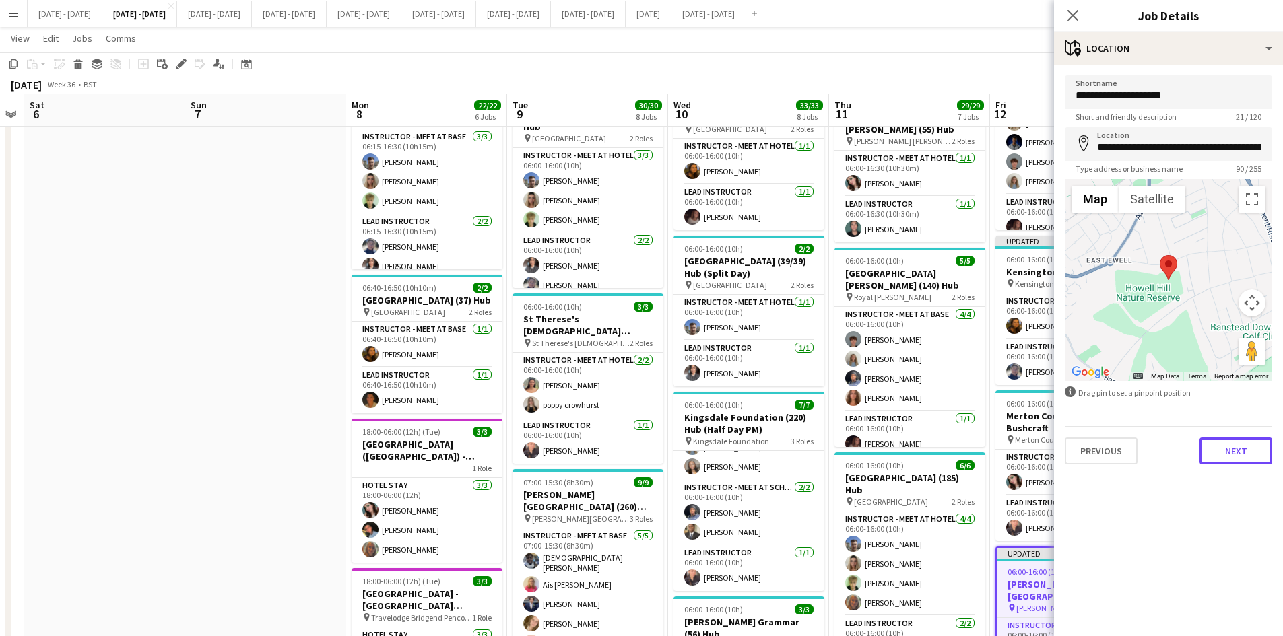
click at [1237, 447] on button "Next" at bounding box center [1236, 451] width 73 height 27
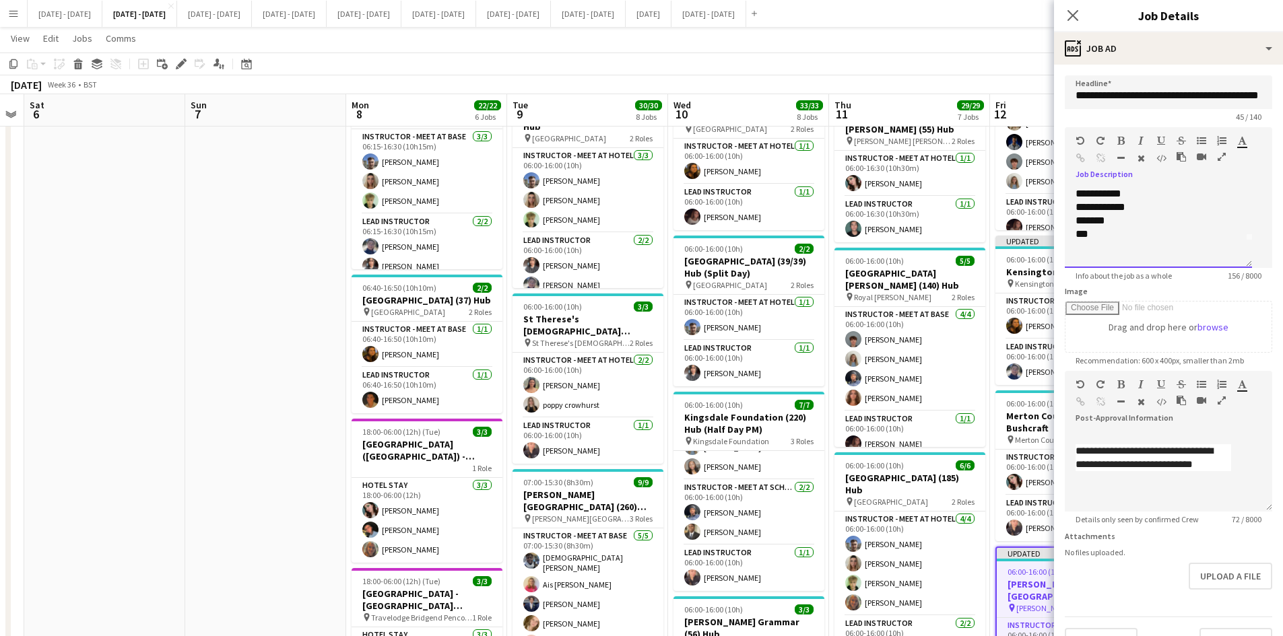
scroll to position [54, 0]
click at [1106, 214] on div "***" at bounding box center [1154, 207] width 156 height 13
click at [1101, 233] on div "**********" at bounding box center [1159, 246] width 166 height 40
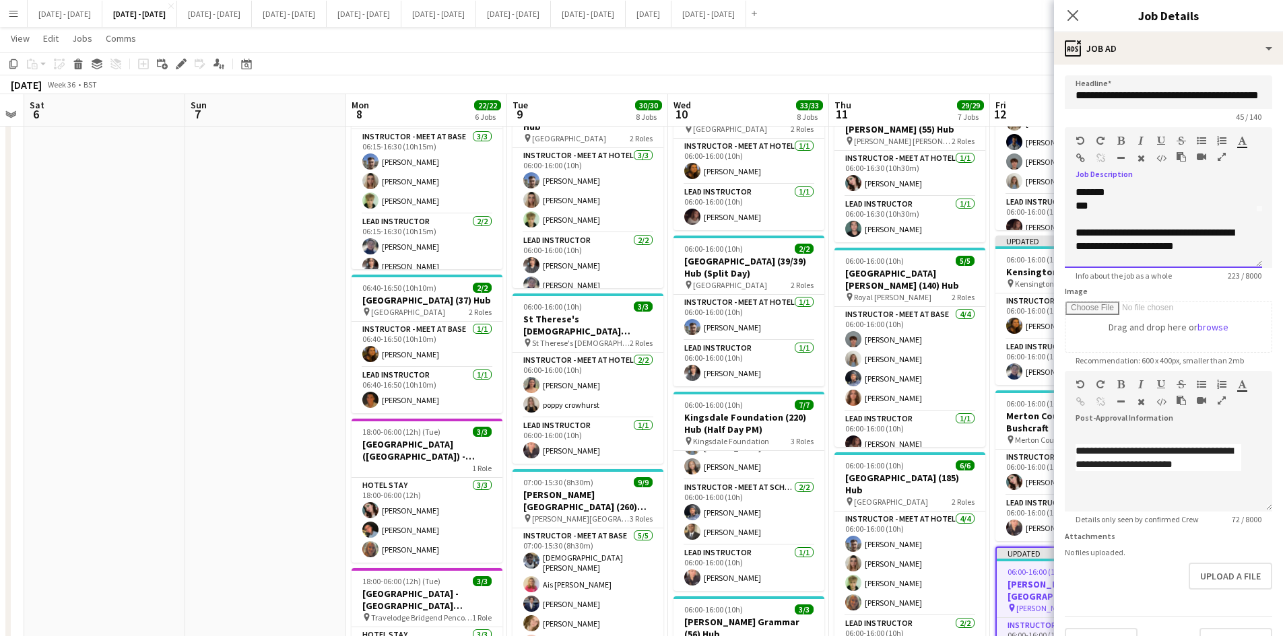
click at [1101, 233] on div "**********" at bounding box center [1159, 246] width 166 height 40
click at [1119, 137] on icon "button" at bounding box center [1120, 140] width 7 height 9
click at [1212, 577] on button "Upload a file" at bounding box center [1231, 576] width 84 height 27
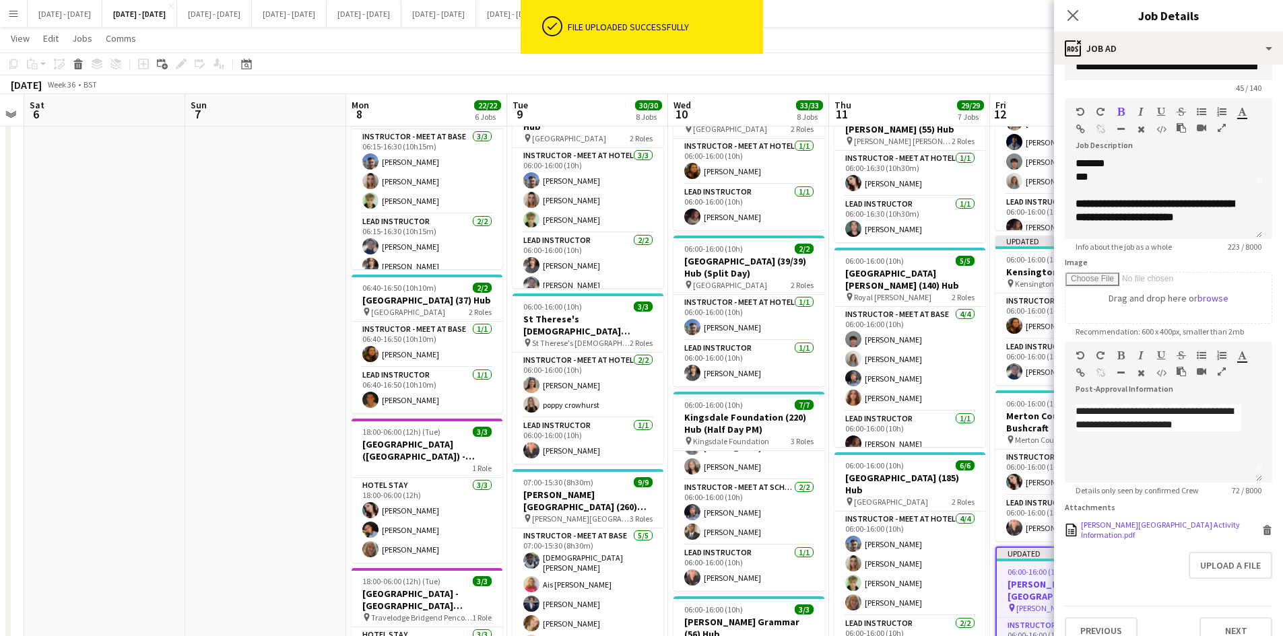
scroll to position [40, 0]
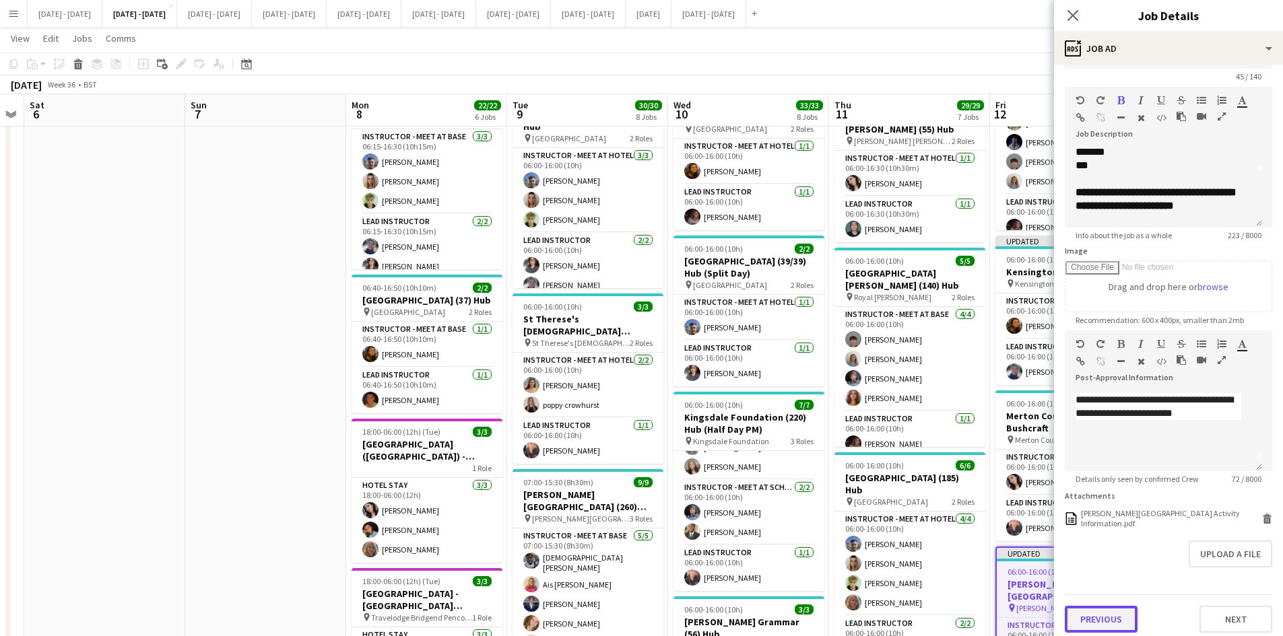
click at [1102, 616] on button "Previous" at bounding box center [1101, 619] width 73 height 27
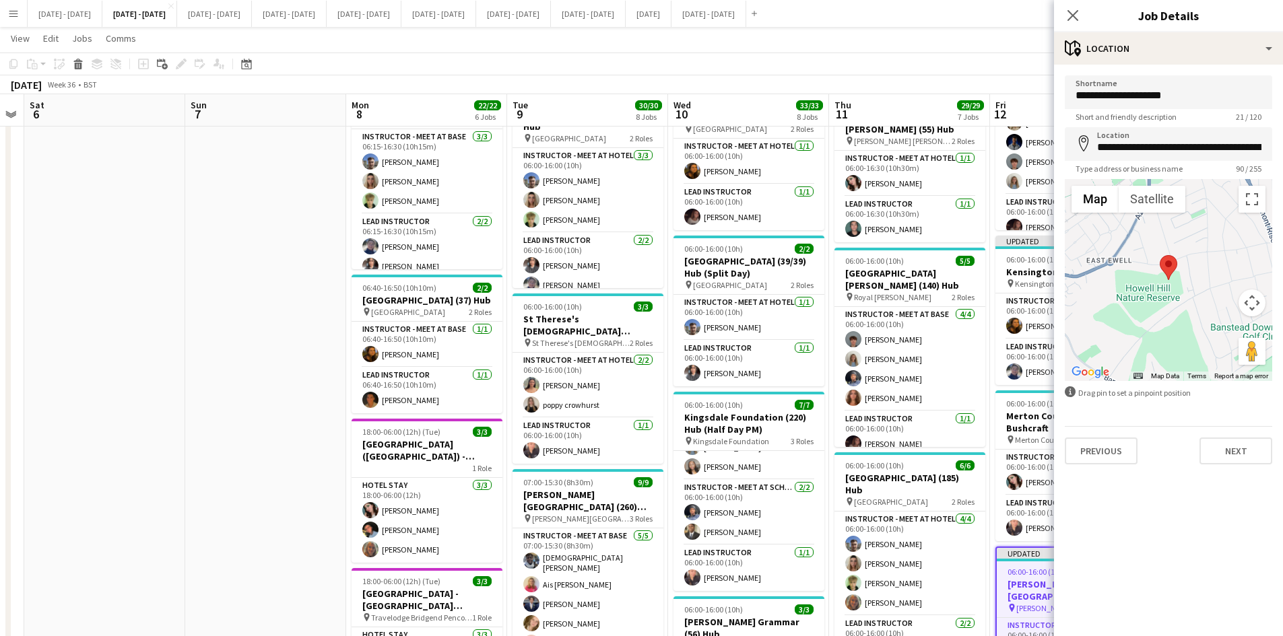
scroll to position [0, 0]
click at [1097, 455] on button "Previous" at bounding box center [1101, 451] width 73 height 27
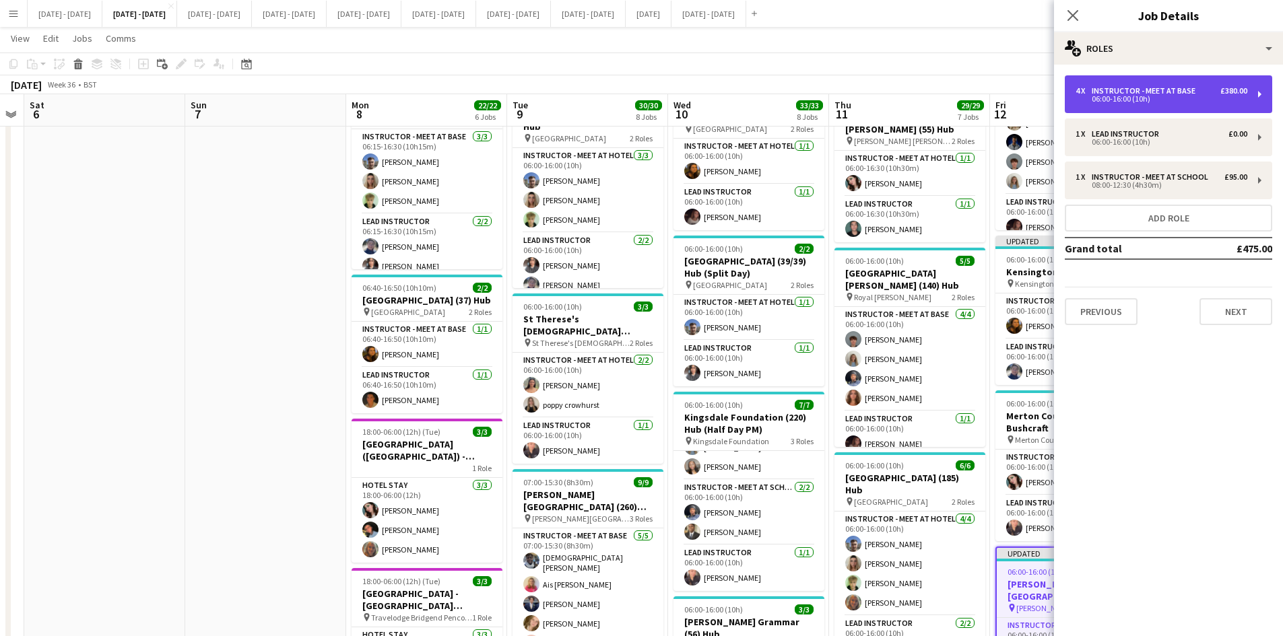
click at [1129, 96] on div "06:00-16:00 (10h)" at bounding box center [1162, 99] width 172 height 7
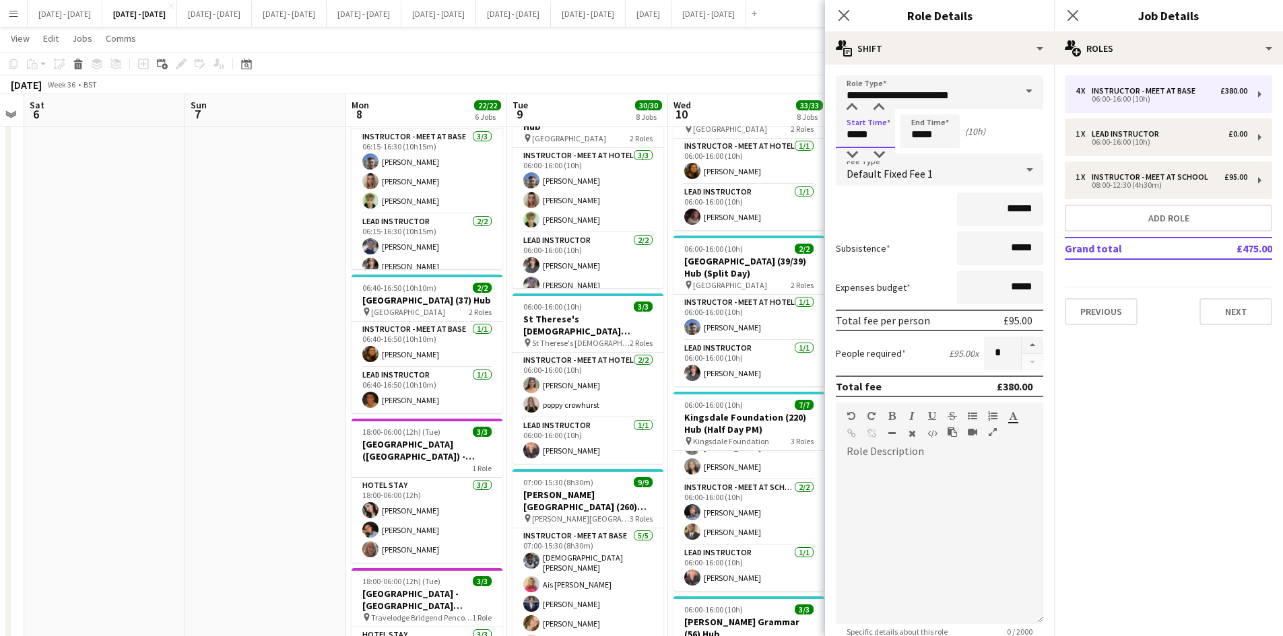
drag, startPoint x: 874, startPoint y: 139, endPoint x: 834, endPoint y: 141, distance: 39.1
click at [834, 141] on form "**********" at bounding box center [939, 426] width 229 height 702
type input "*****"
click at [842, 13] on icon at bounding box center [843, 15] width 13 height 13
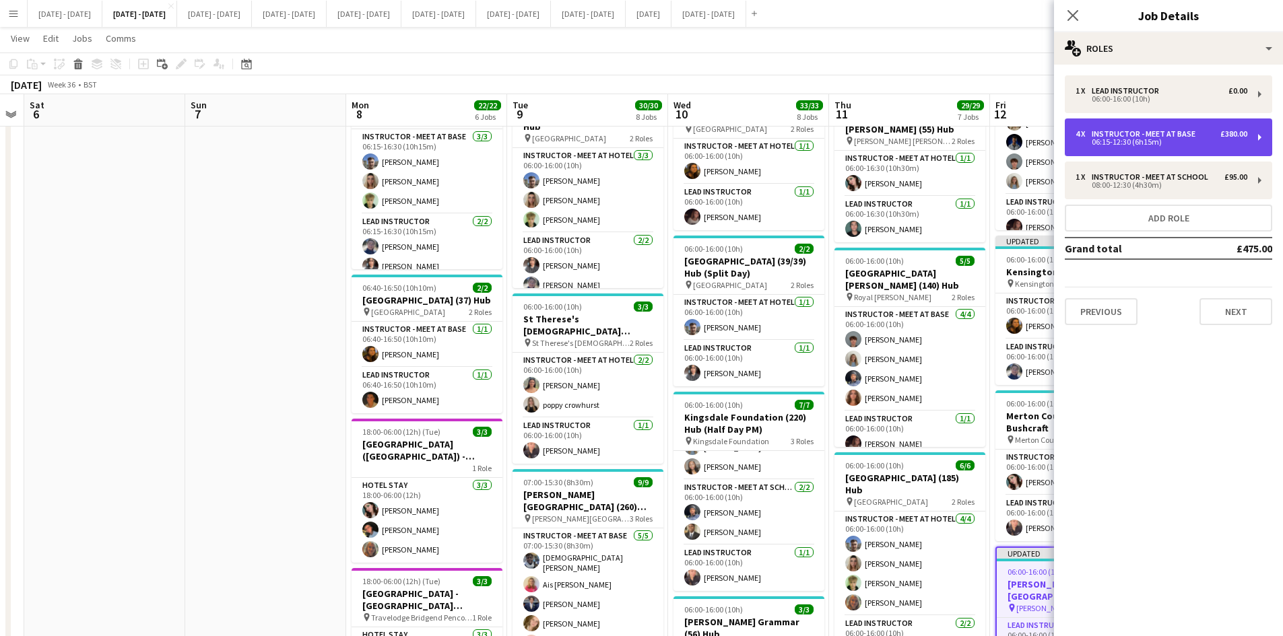
click at [1115, 139] on div "06:15-12:30 (6h15m)" at bounding box center [1162, 142] width 172 height 7
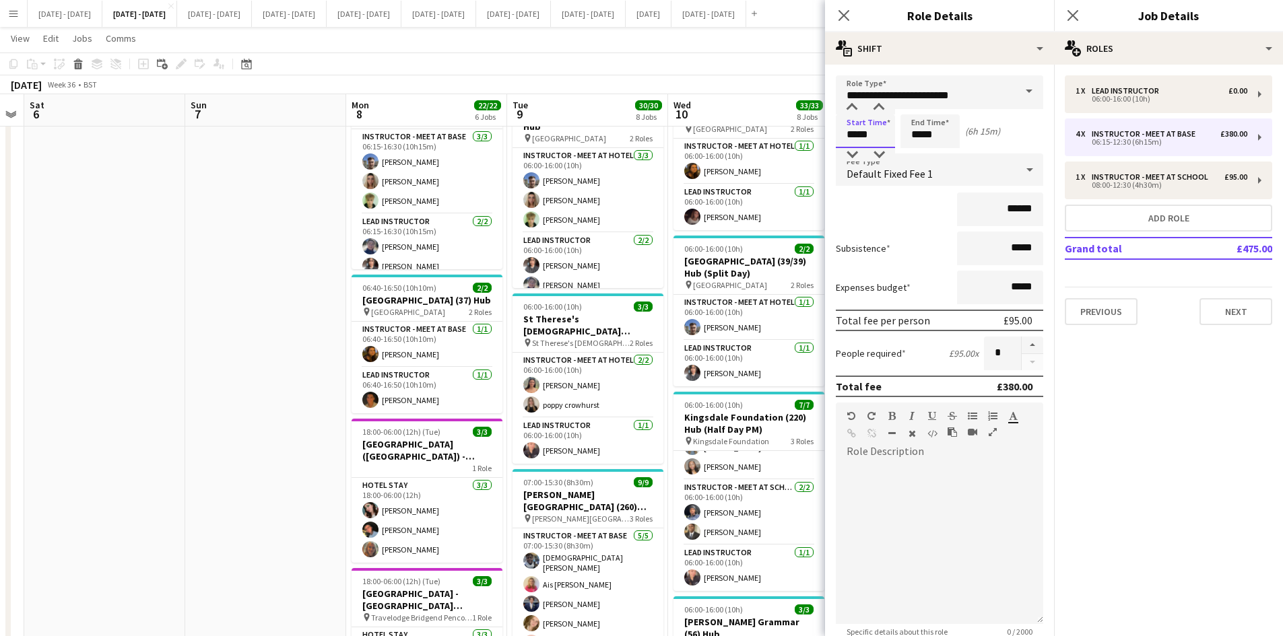
drag, startPoint x: 872, startPoint y: 133, endPoint x: 842, endPoint y: 138, distance: 30.7
click at [842, 138] on input "*****" at bounding box center [865, 131] width 59 height 34
click at [840, 15] on icon "Close pop-in" at bounding box center [843, 15] width 13 height 13
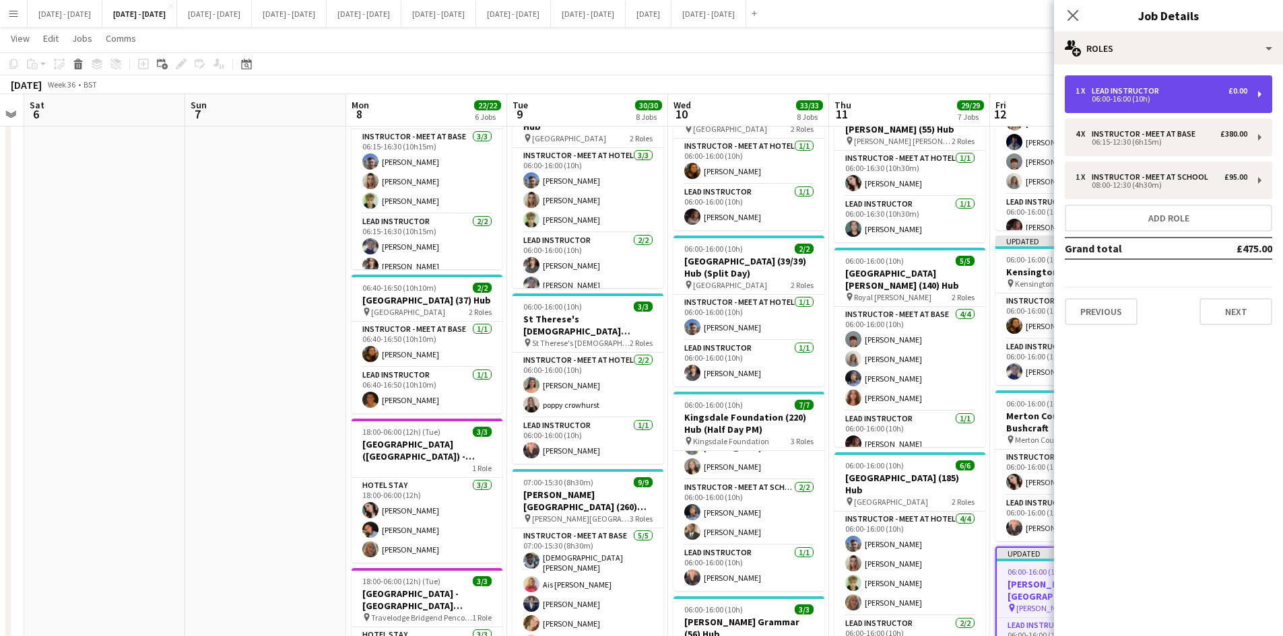
click at [1131, 105] on div "1 x Lead Instructor £0.00 06:00-16:00 (10h)" at bounding box center [1168, 94] width 207 height 38
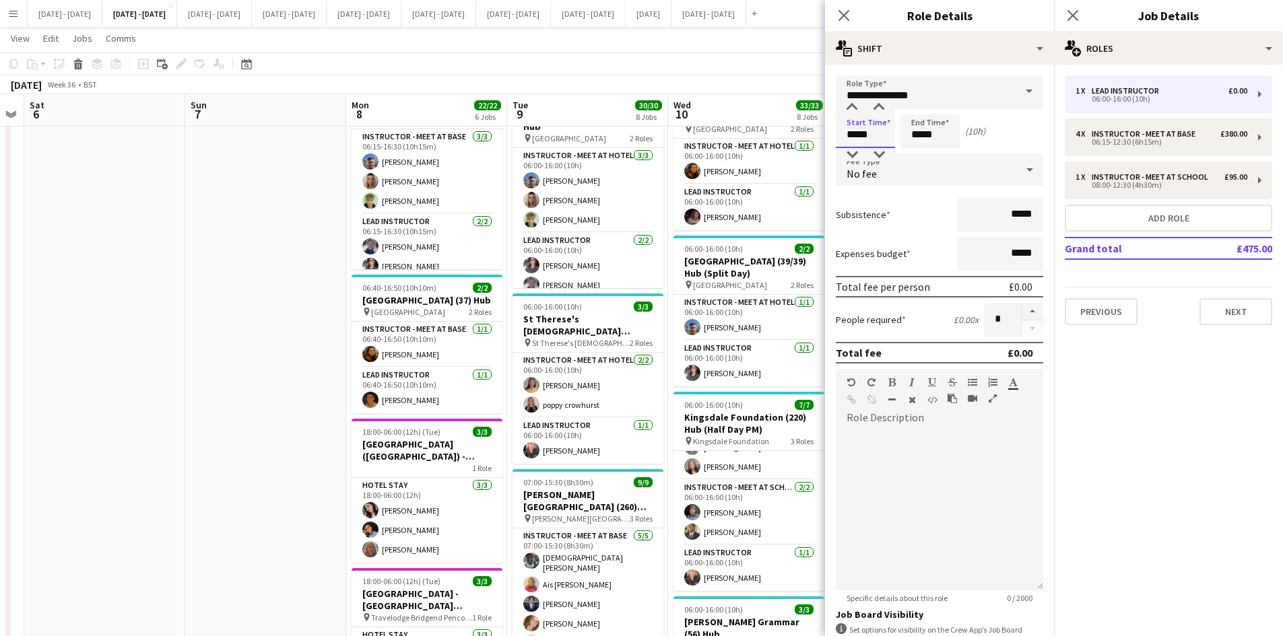
drag, startPoint x: 886, startPoint y: 133, endPoint x: 844, endPoint y: 143, distance: 43.6
click at [844, 143] on input "*****" at bounding box center [865, 131] width 59 height 34
type input "*****"
click at [843, 15] on icon at bounding box center [843, 15] width 13 height 13
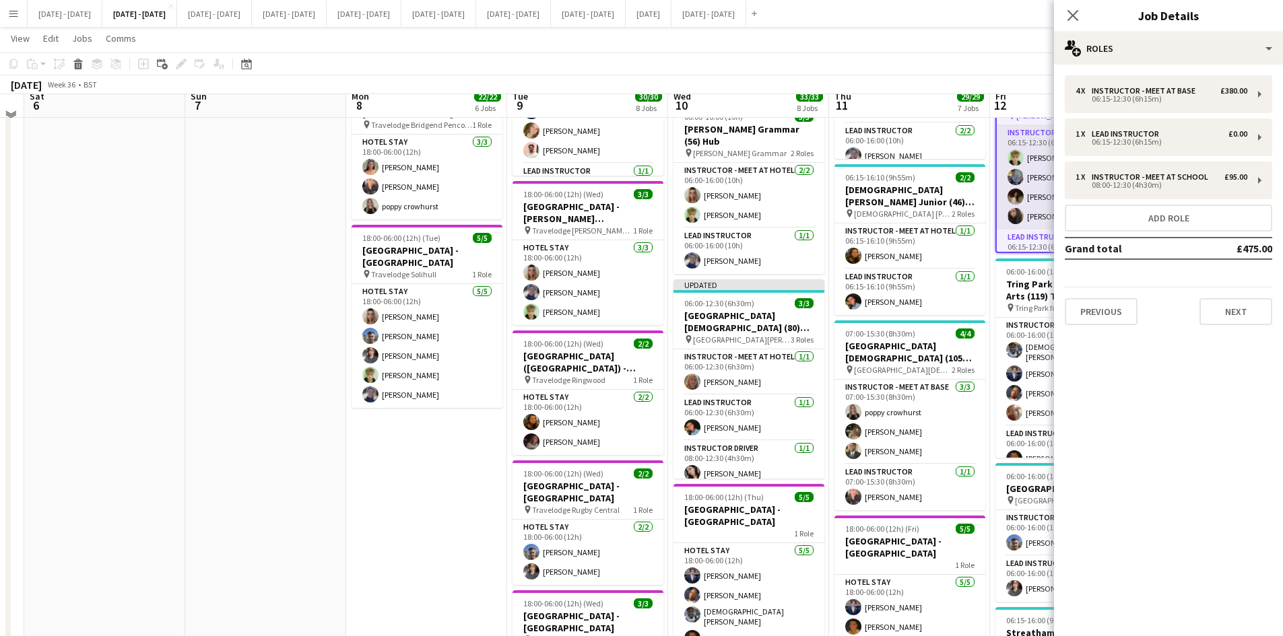
scroll to position [741, 0]
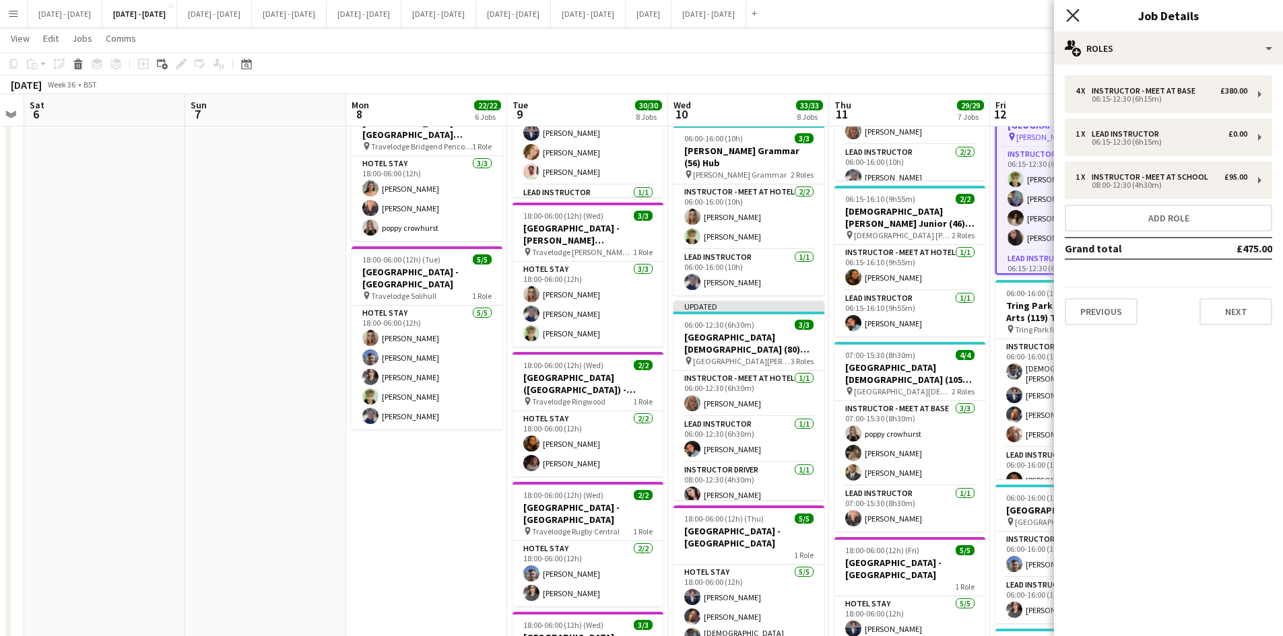
click at [1071, 10] on icon "Close pop-in" at bounding box center [1072, 15] width 13 height 13
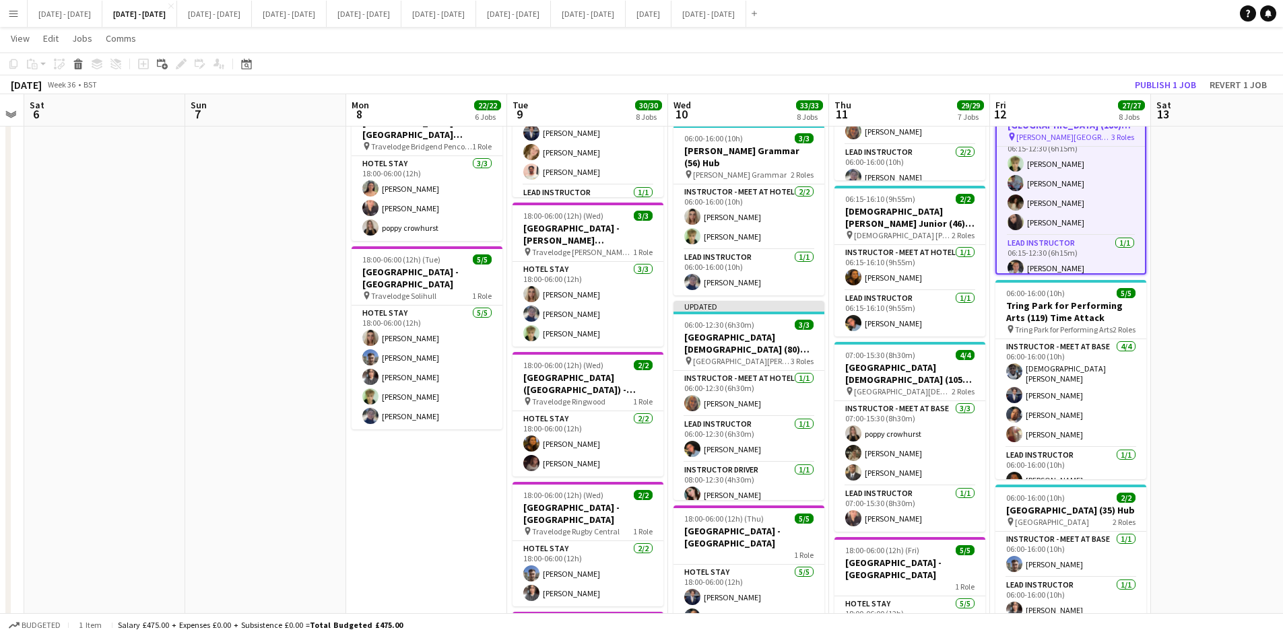
scroll to position [0, 0]
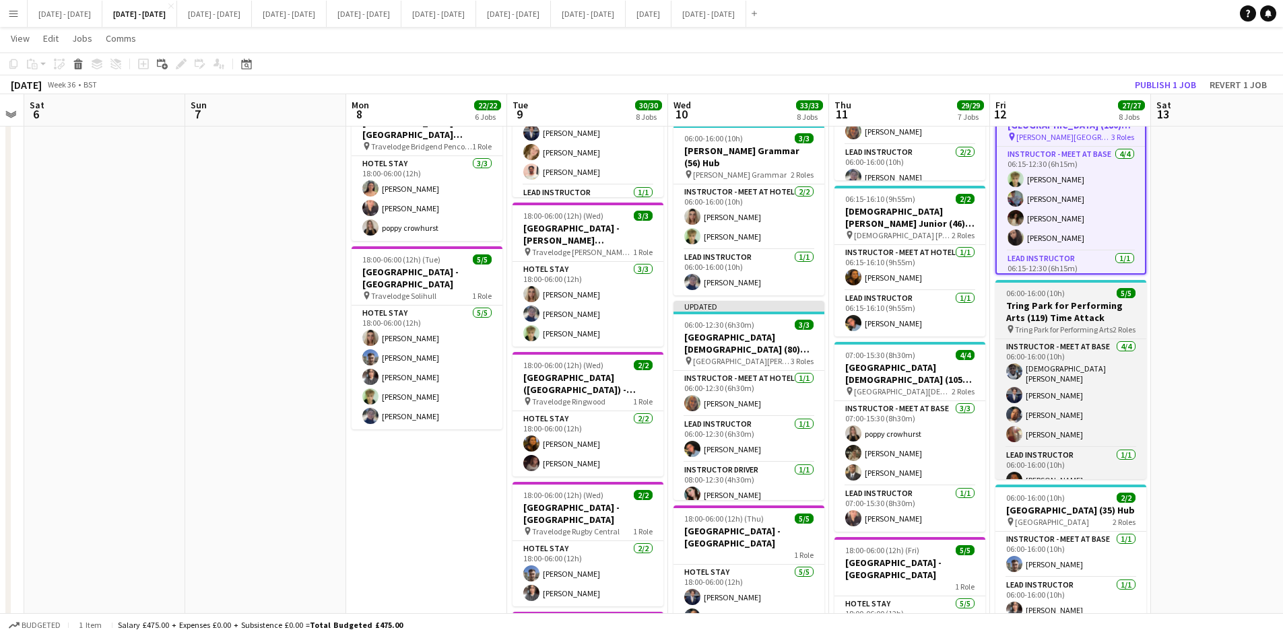
click at [1090, 298] on div "06:00-16:00 (10h) 5/5" at bounding box center [1070, 293] width 151 height 10
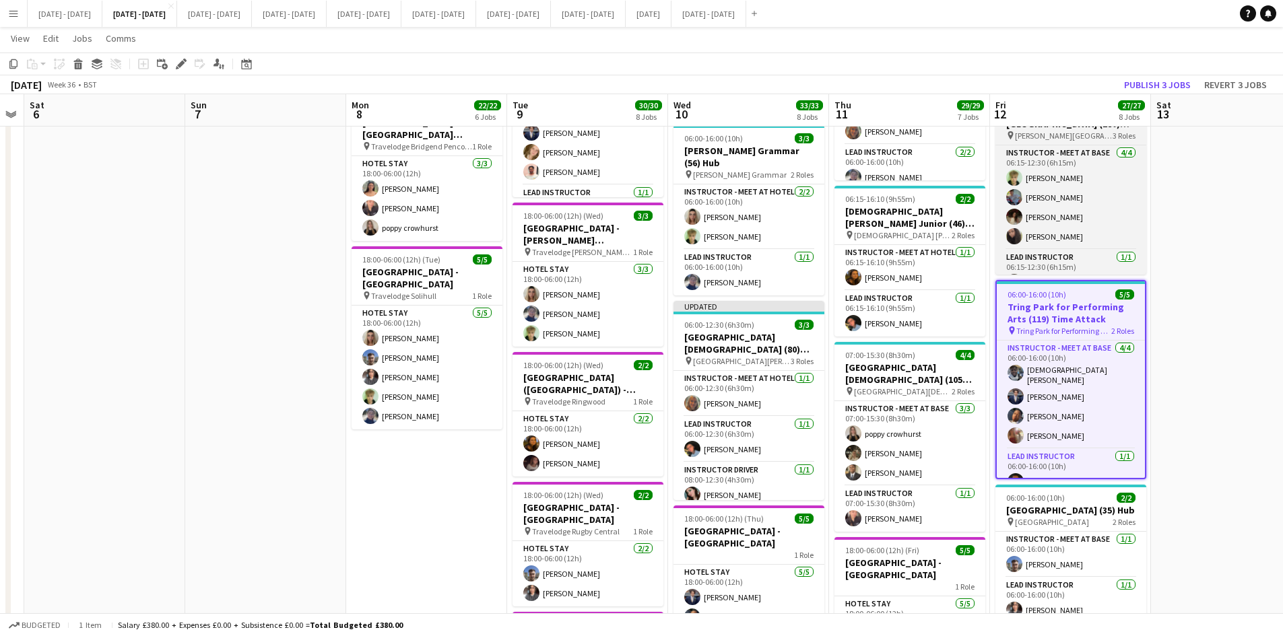
click at [1097, 130] on h3 "[PERSON_NAME][GEOGRAPHIC_DATA] (180) Hub (Half Day AM)" at bounding box center [1070, 118] width 151 height 24
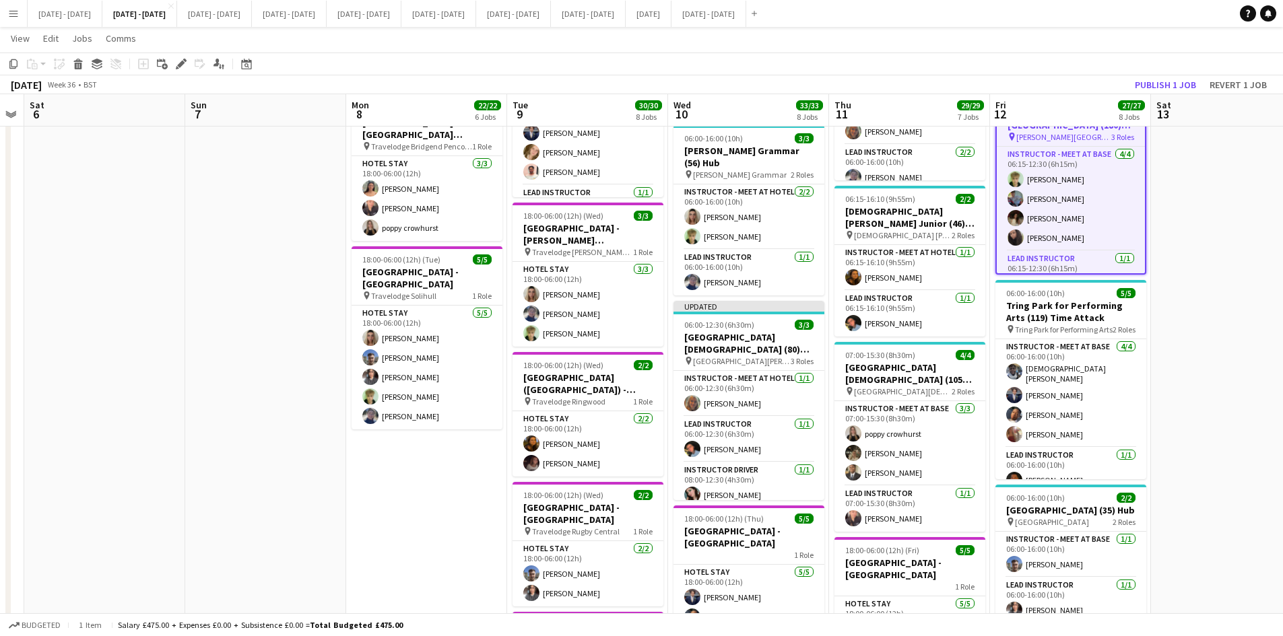
click at [1097, 131] on h3 "[PERSON_NAME][GEOGRAPHIC_DATA] (180) Hub (Half Day AM)" at bounding box center [1071, 119] width 148 height 24
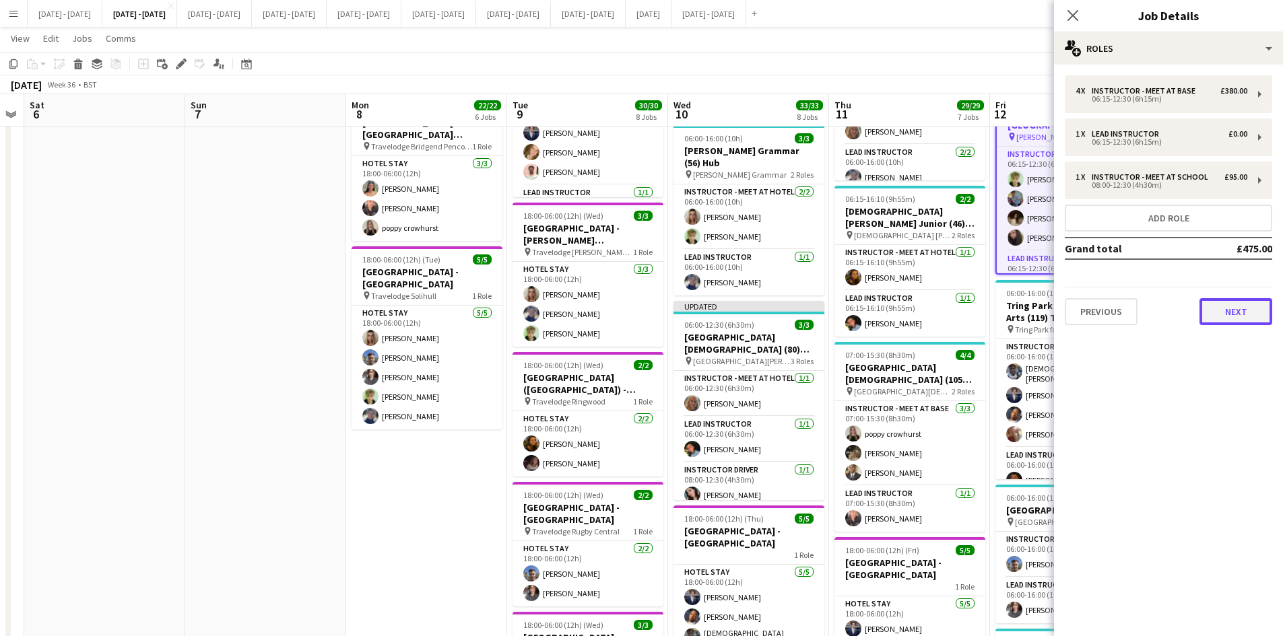
click at [1219, 310] on button "Next" at bounding box center [1236, 311] width 73 height 27
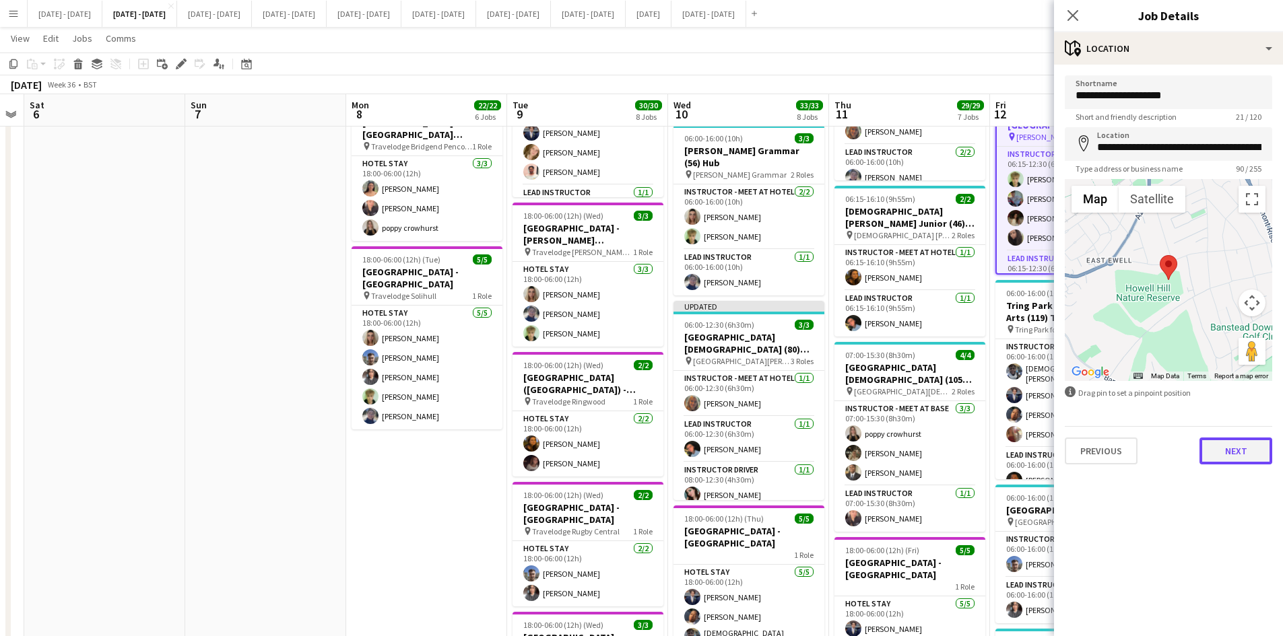
click at [1220, 453] on button "Next" at bounding box center [1236, 451] width 73 height 27
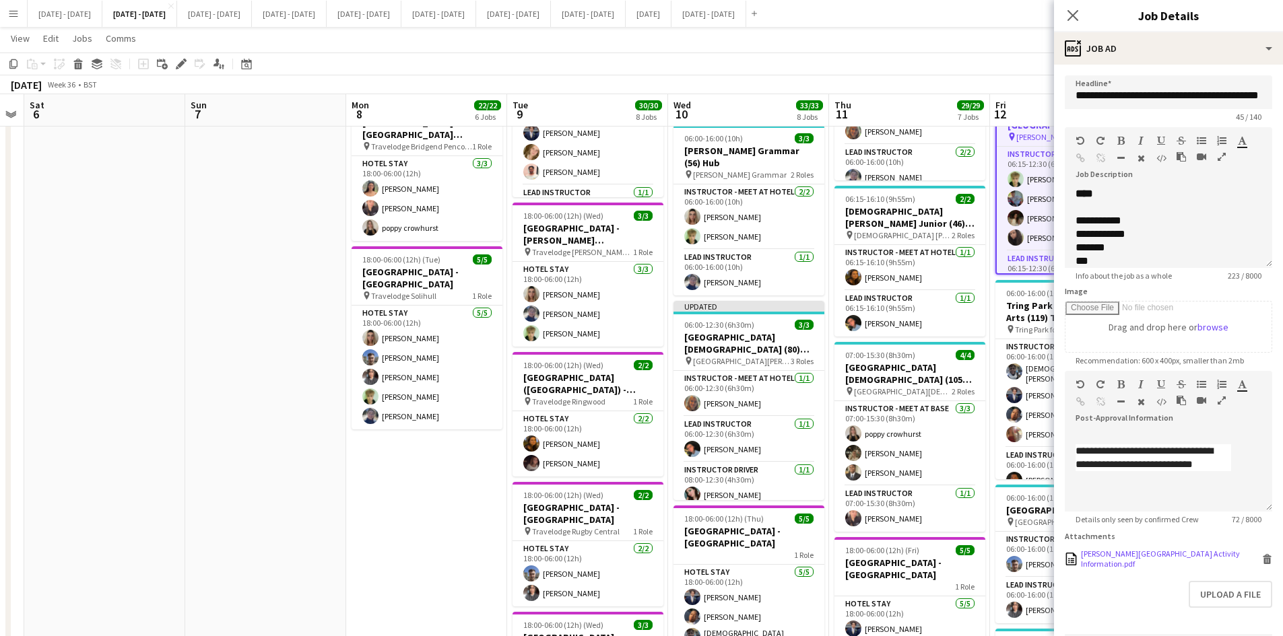
click at [1144, 569] on div "[PERSON_NAME][GEOGRAPHIC_DATA] Activity Information.pdf" at bounding box center [1170, 559] width 178 height 20
click at [1072, 13] on icon "Close pop-in" at bounding box center [1072, 15] width 13 height 13
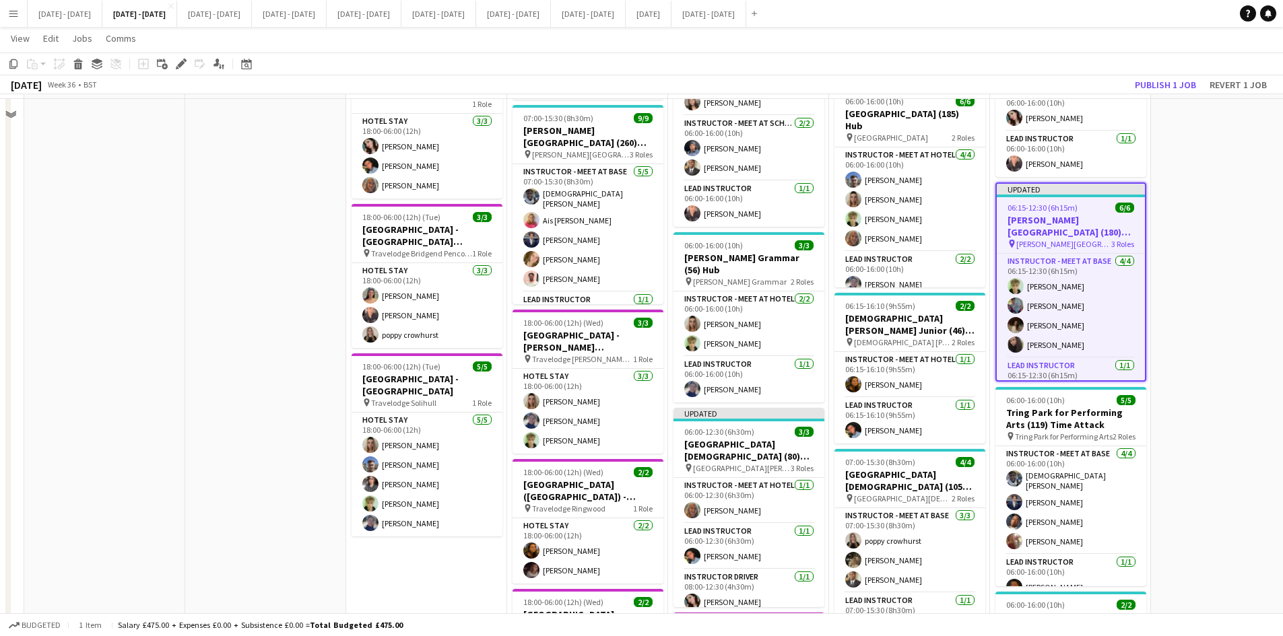
scroll to position [606, 0]
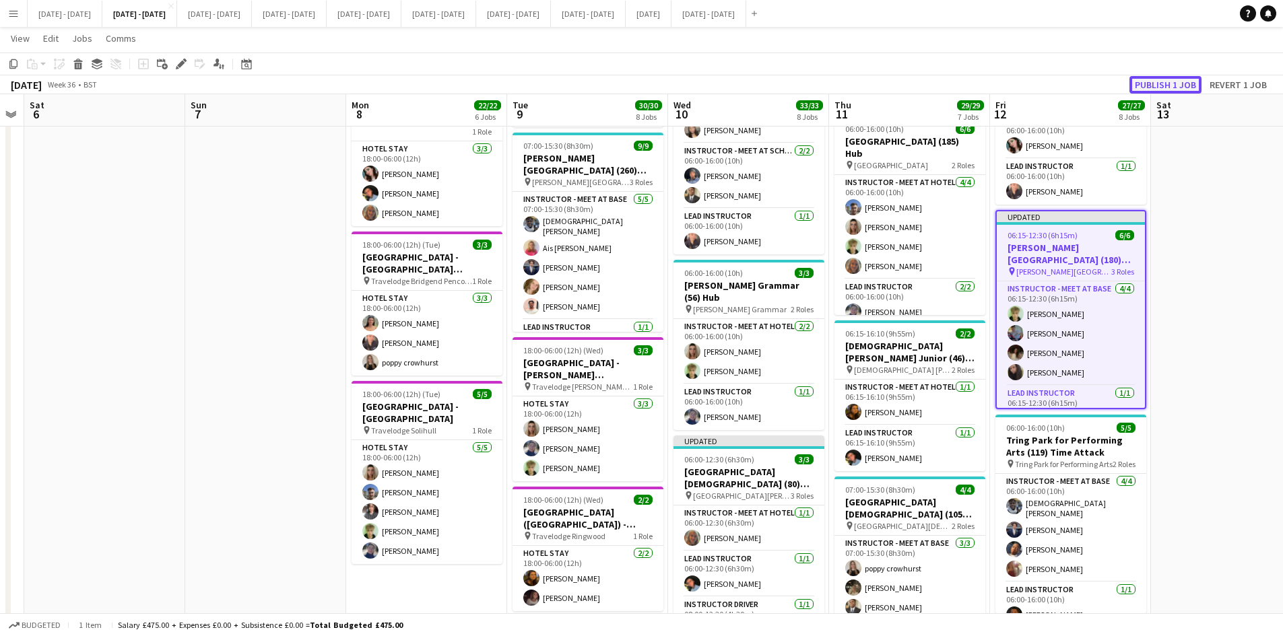
click at [1145, 84] on button "Publish 1 job" at bounding box center [1165, 85] width 72 height 18
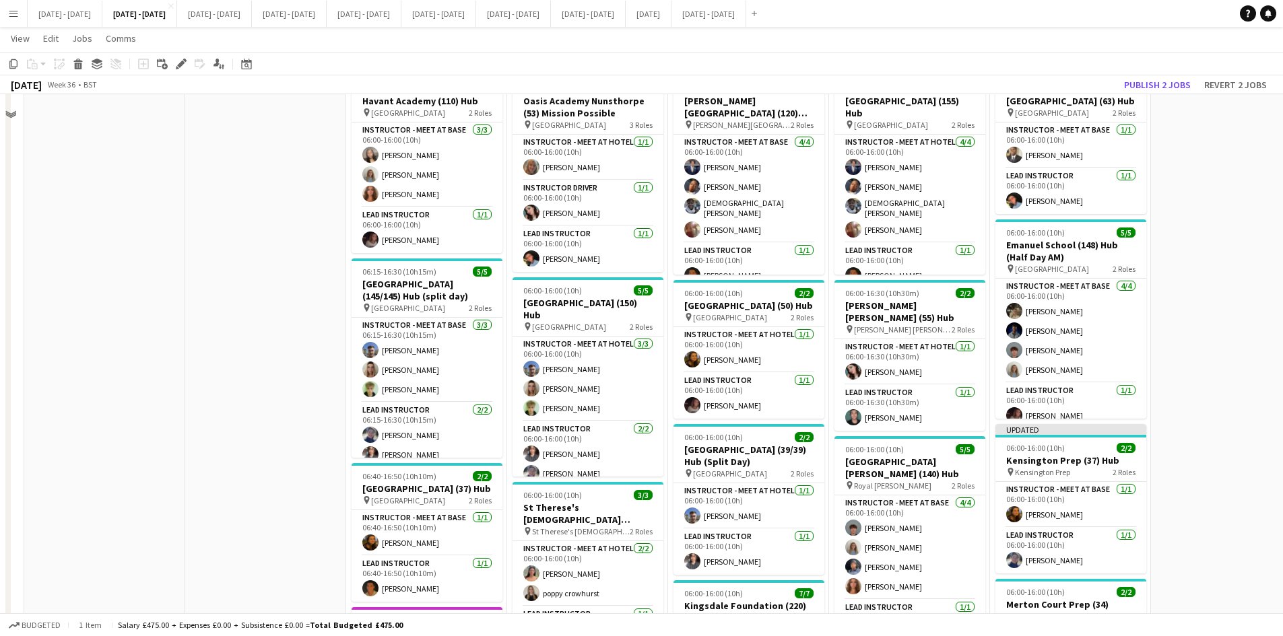
scroll to position [0, 0]
